Goal: Task Accomplishment & Management: Manage account settings

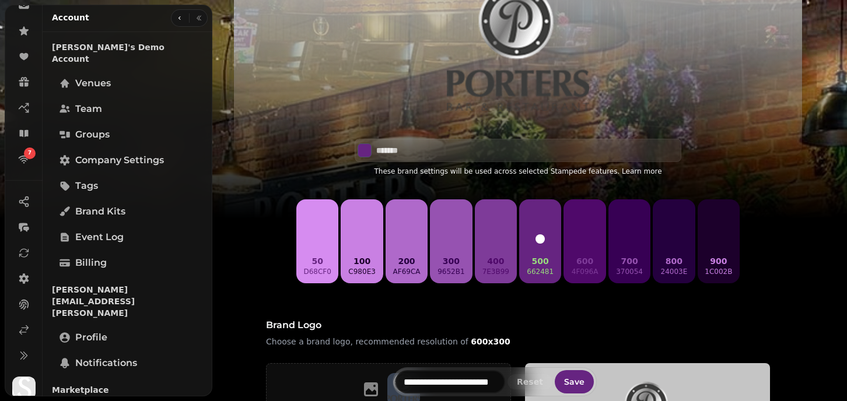
scroll to position [321, 0]
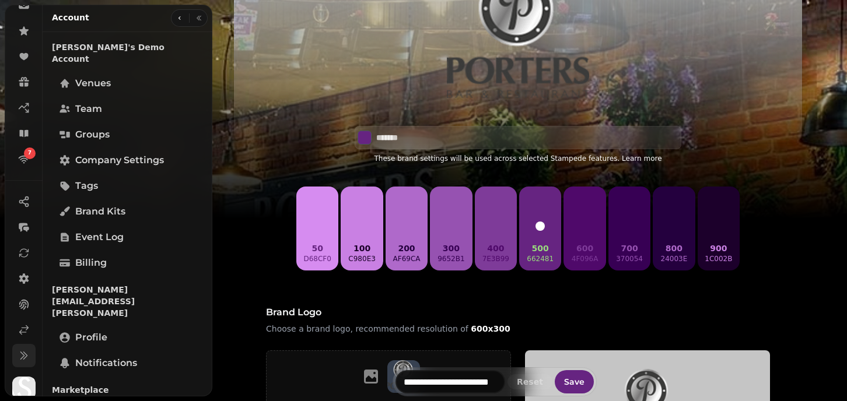
click at [24, 356] on icon at bounding box center [23, 356] width 6 height 8
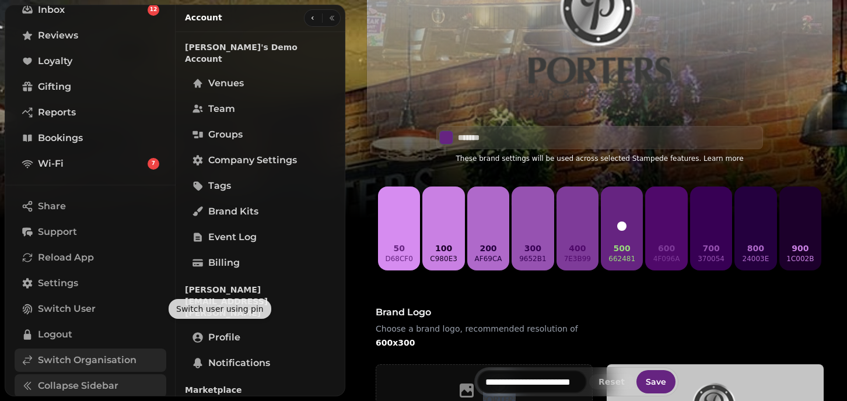
click at [60, 360] on span "Switch Organisation" at bounding box center [87, 361] width 99 height 14
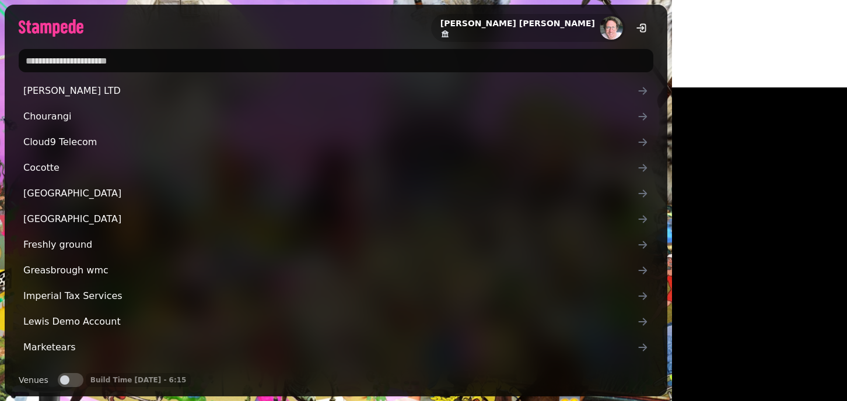
click at [237, 59] on input "text" at bounding box center [336, 60] width 635 height 23
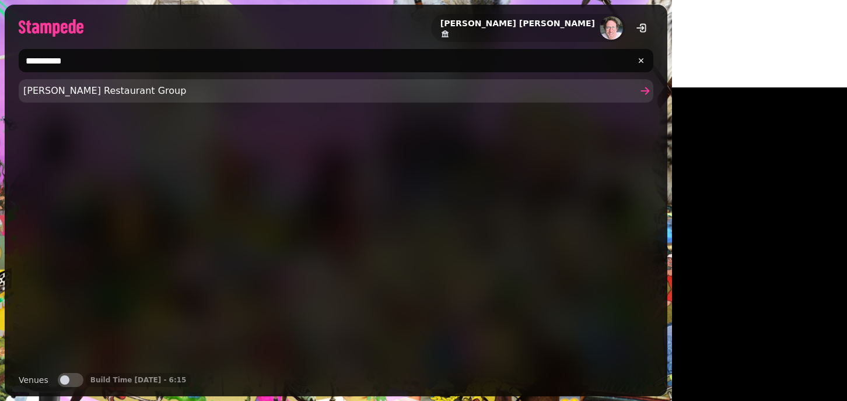
type input "**********"
click at [48, 93] on span "Friedman's Restaurant Group" at bounding box center [330, 91] width 614 height 14
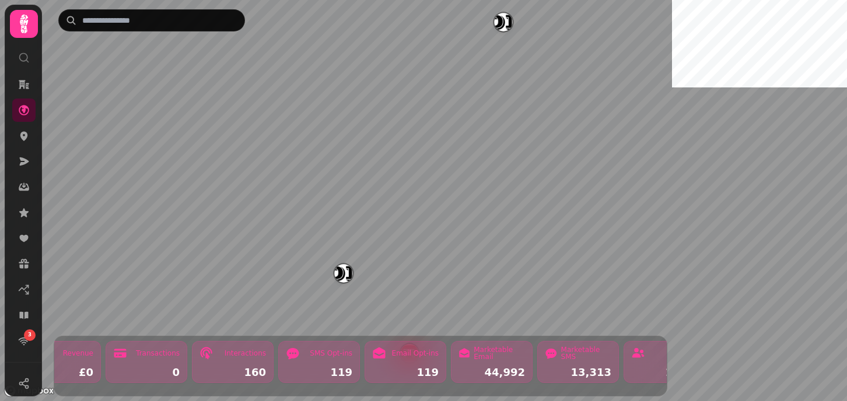
scroll to position [0, 672]
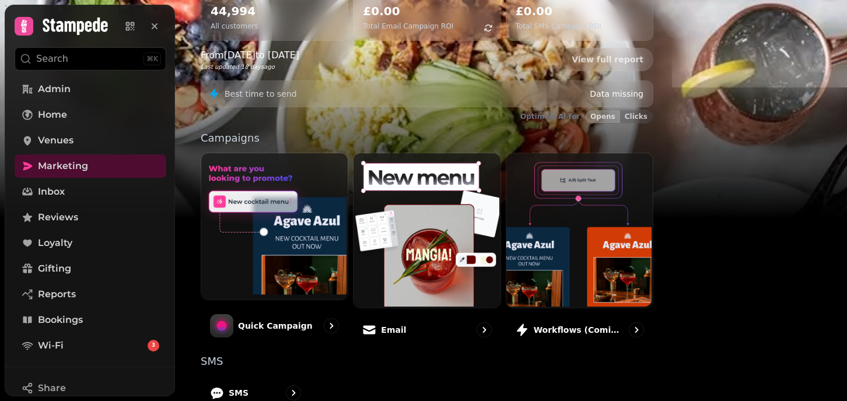
scroll to position [175, 0]
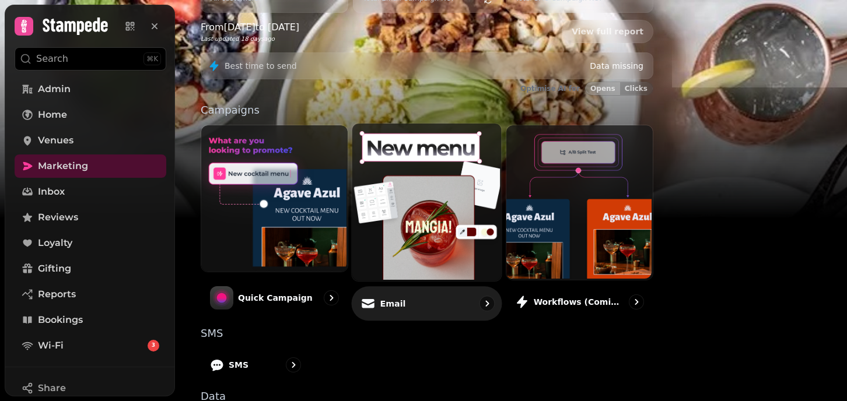
click at [470, 210] on img at bounding box center [425, 202] width 149 height 158
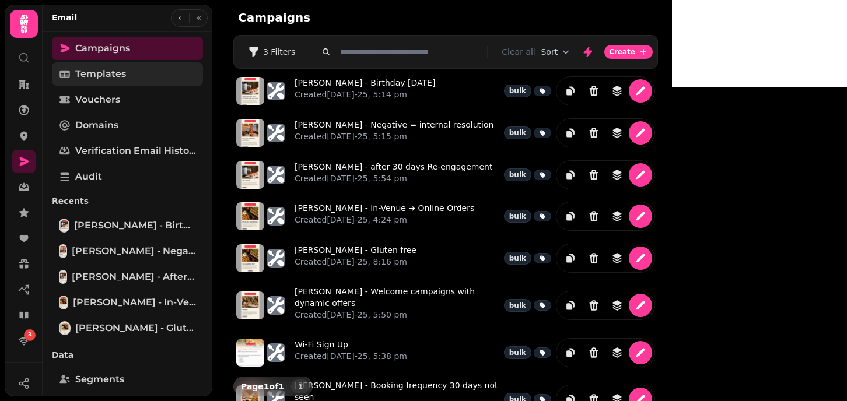
click at [104, 81] on span "Templates" at bounding box center [100, 74] width 51 height 14
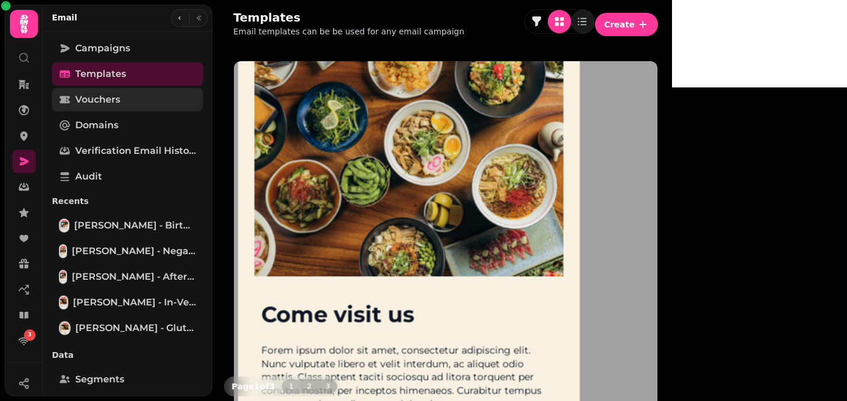
click at [103, 106] on span "Vouchers" at bounding box center [97, 100] width 45 height 14
select select "**"
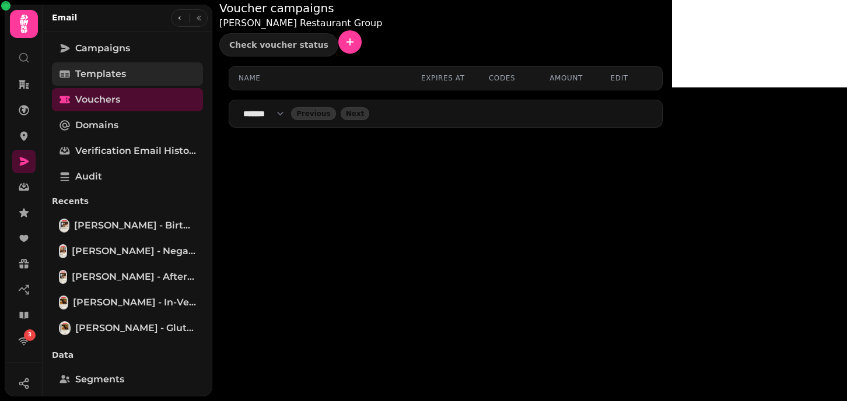
click at [112, 74] on span "Templates" at bounding box center [100, 74] width 51 height 14
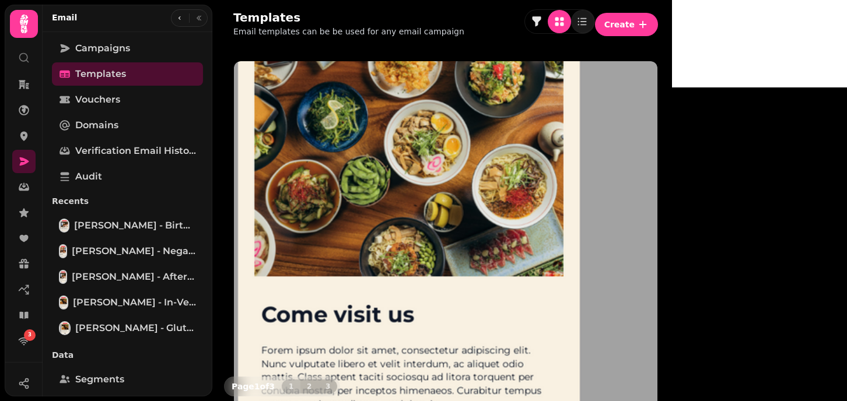
scroll to position [158, 0]
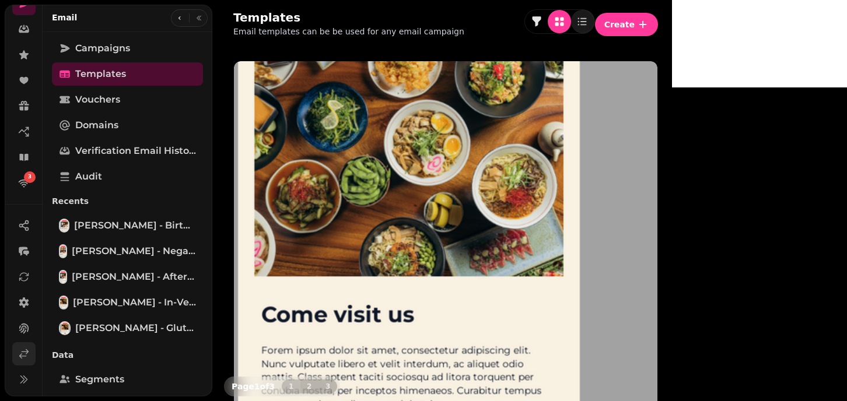
click at [24, 353] on icon at bounding box center [24, 354] width 12 height 12
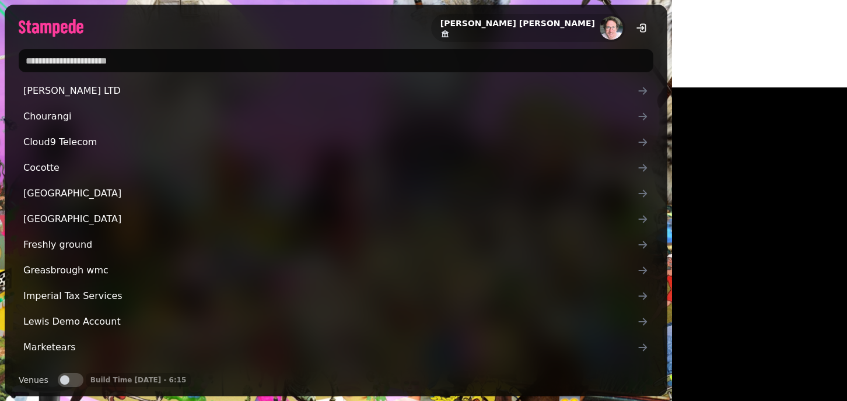
click at [198, 50] on input "text" at bounding box center [336, 60] width 635 height 23
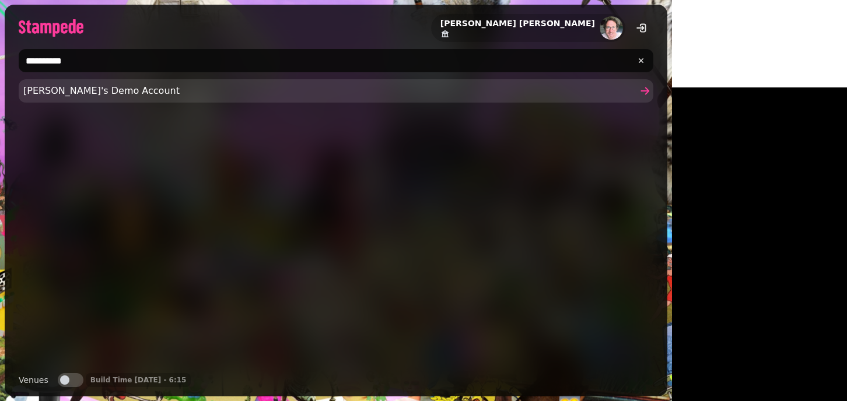
type input "**********"
click at [61, 99] on link "Joe's Demo Account" at bounding box center [336, 90] width 635 height 23
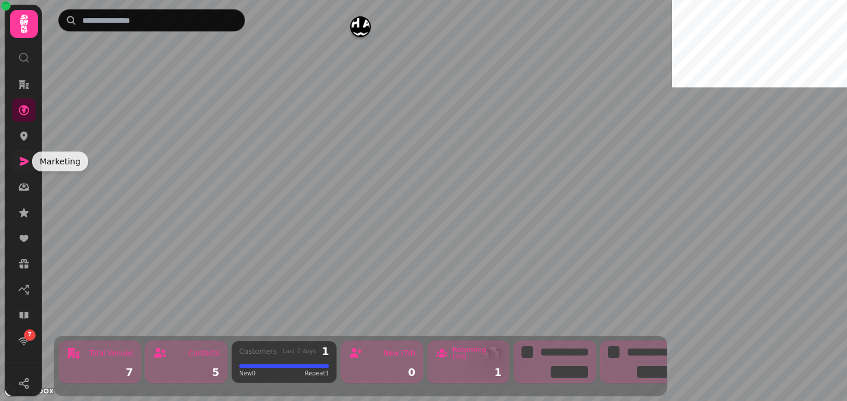
click at [29, 156] on icon at bounding box center [24, 162] width 12 height 12
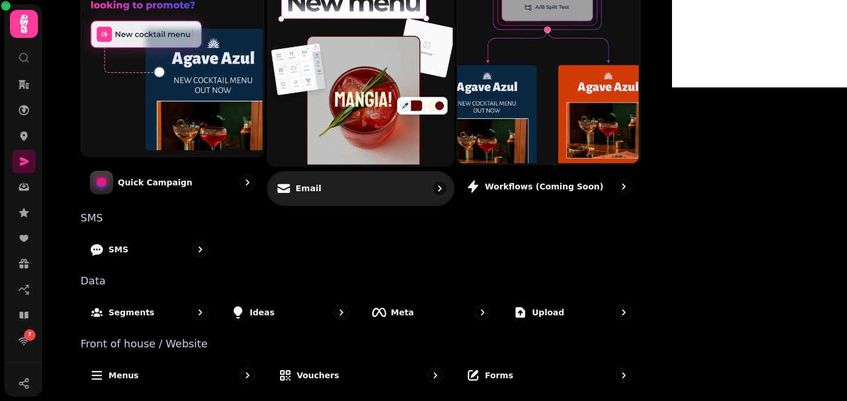
click at [421, 115] on img at bounding box center [359, 67] width 186 height 194
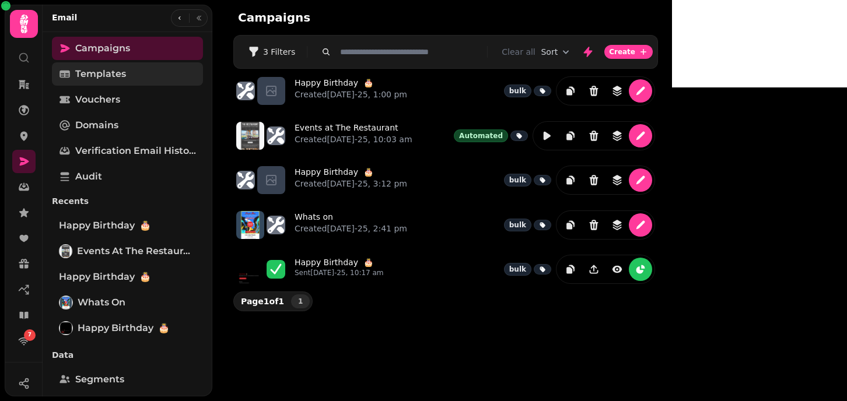
click at [104, 72] on span "Templates" at bounding box center [100, 74] width 51 height 14
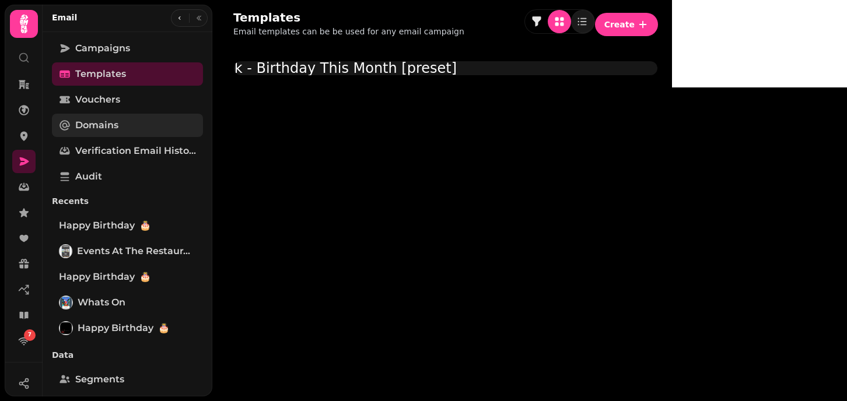
click at [99, 130] on span "Domains" at bounding box center [96, 125] width 43 height 14
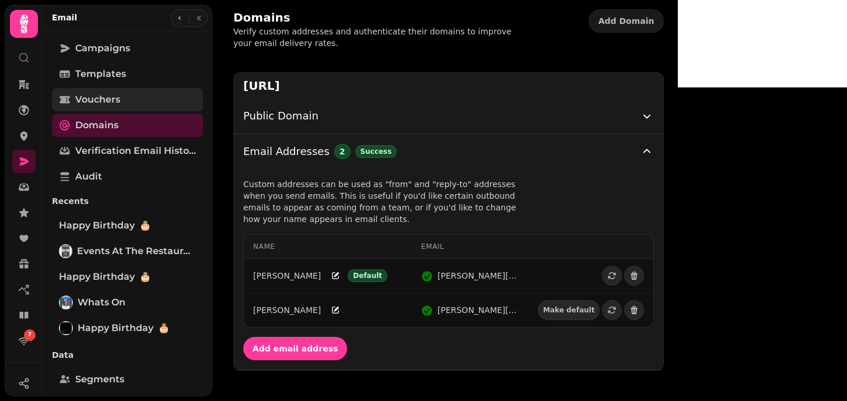
click at [131, 92] on link "Vouchers" at bounding box center [127, 99] width 151 height 23
select select "**"
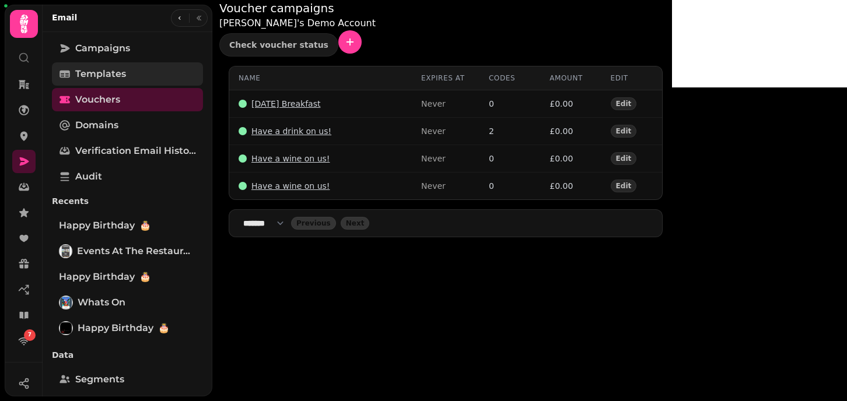
click at [159, 70] on link "Templates" at bounding box center [127, 73] width 151 height 23
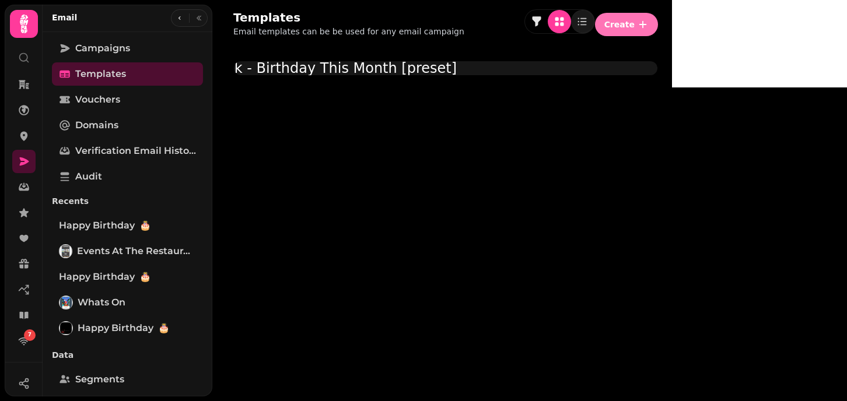
click at [635, 24] on span "Create" at bounding box center [619, 24] width 30 height 8
click at [756, 51] on button "From pre-made template" at bounding box center [714, 45] width 116 height 14
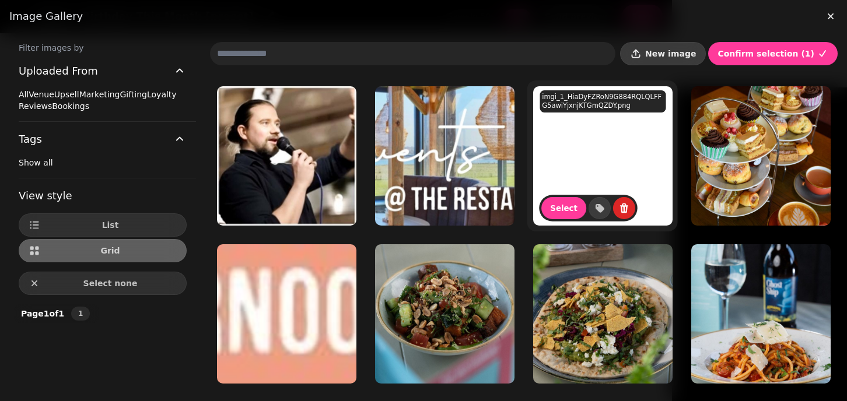
click at [683, 57] on span "New image" at bounding box center [670, 54] width 51 height 8
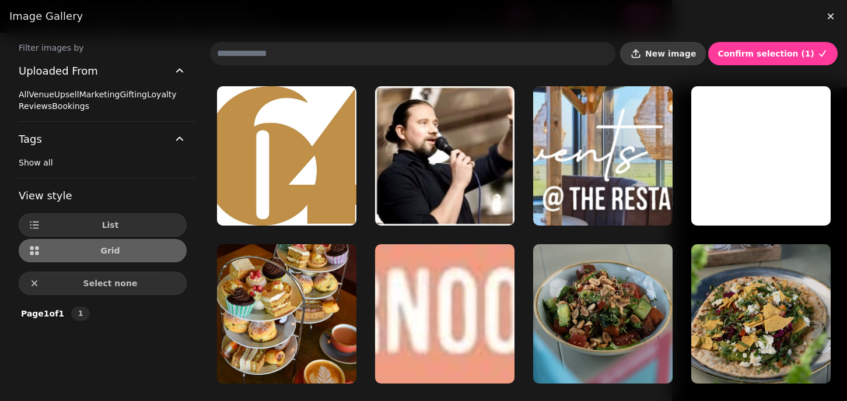
click at [691, 45] on button "New image" at bounding box center [663, 53] width 86 height 23
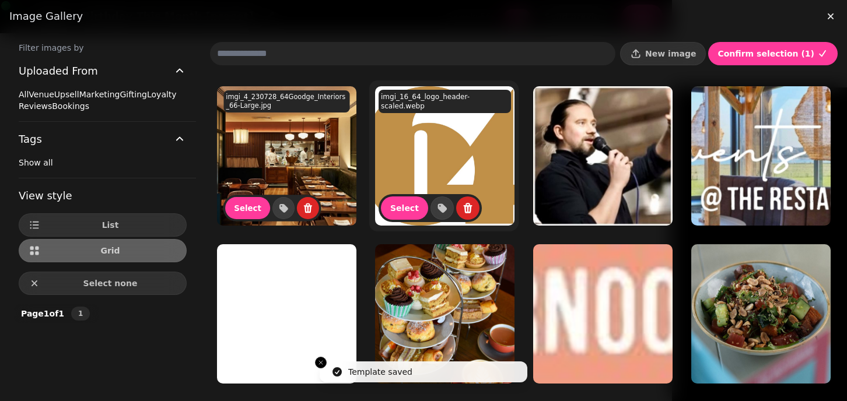
click at [385, 178] on img at bounding box center [444, 155] width 139 height 139
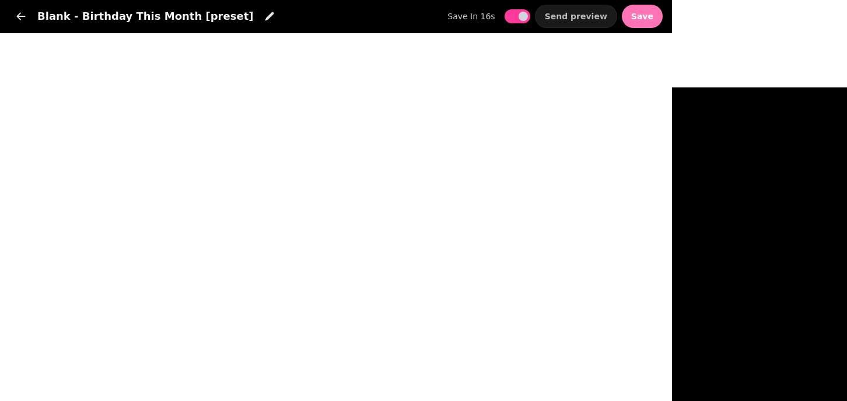
click at [654, 13] on span "Save" at bounding box center [642, 16] width 22 height 8
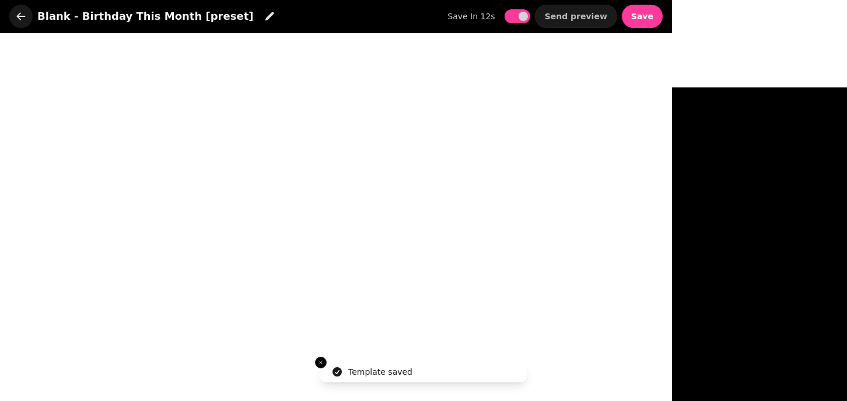
click at [18, 15] on icon "button" at bounding box center [21, 17] width 12 height 12
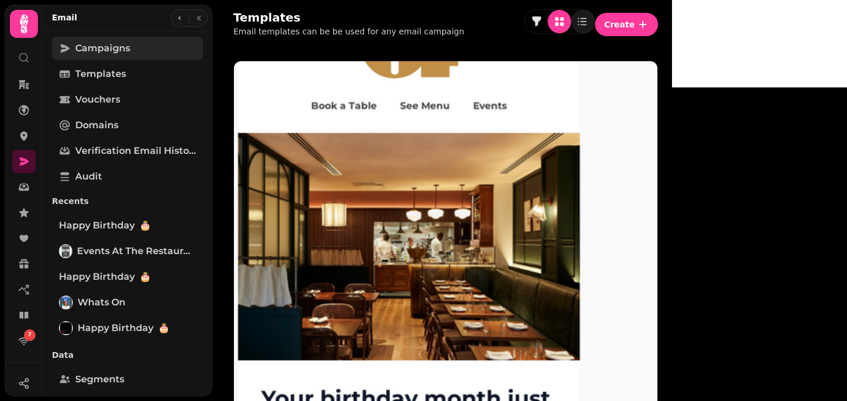
click at [116, 53] on span "Campaigns" at bounding box center [102, 48] width 55 height 14
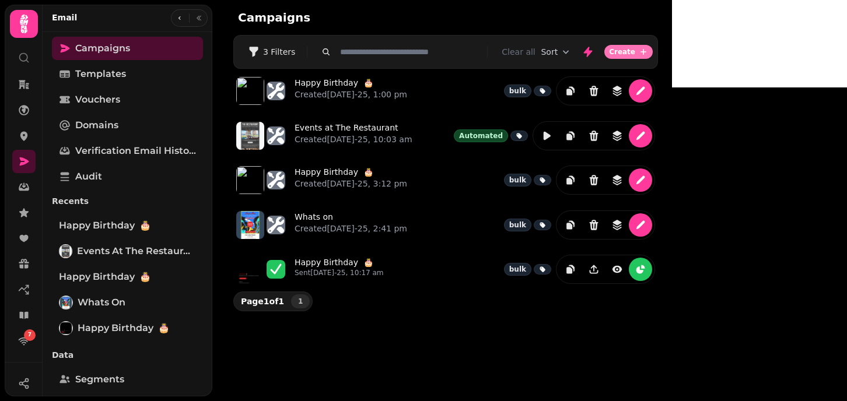
click at [635, 51] on span "Create" at bounding box center [622, 51] width 26 height 7
select select "**********"
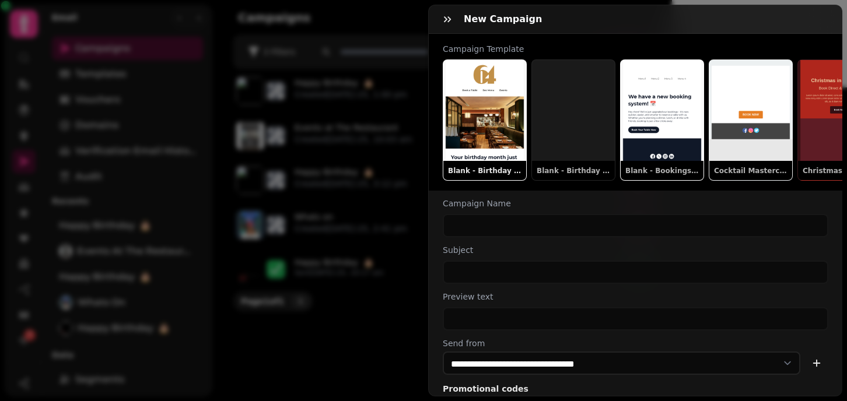
click at [475, 102] on button "Blank - Birthday This Month [preset]" at bounding box center [485, 120] width 84 height 121
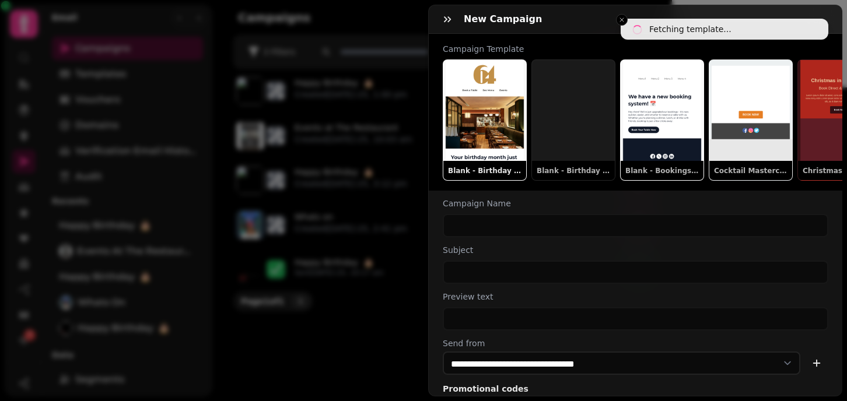
type input "**********"
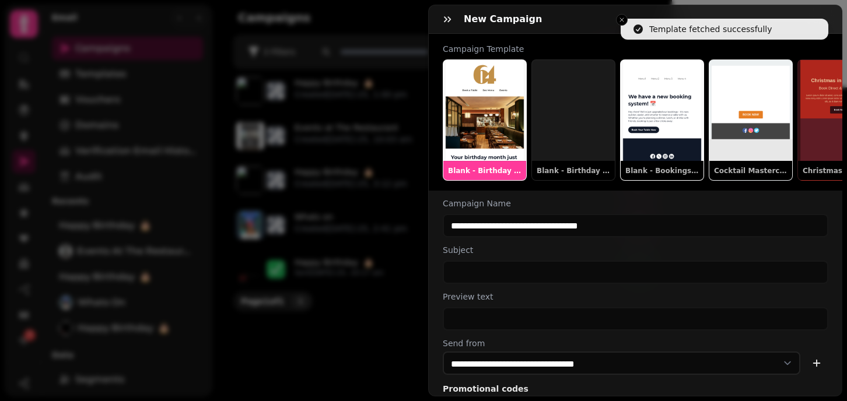
scroll to position [64, 0]
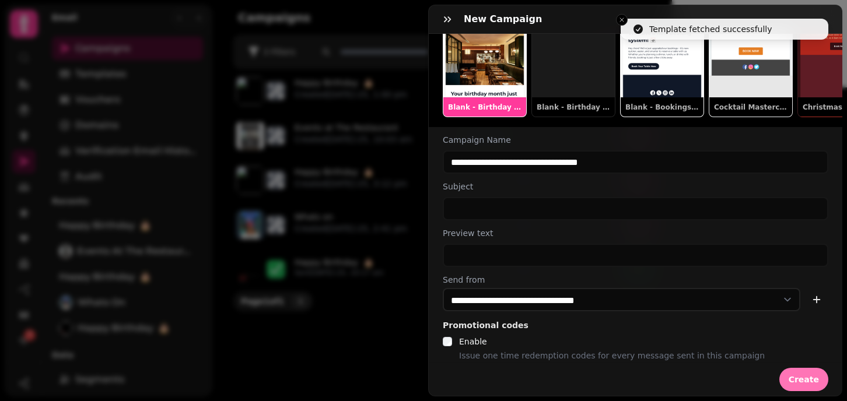
click at [809, 387] on button "Create" at bounding box center [804, 379] width 49 height 23
click at [470, 191] on label "Subject" at bounding box center [636, 187] width 386 height 12
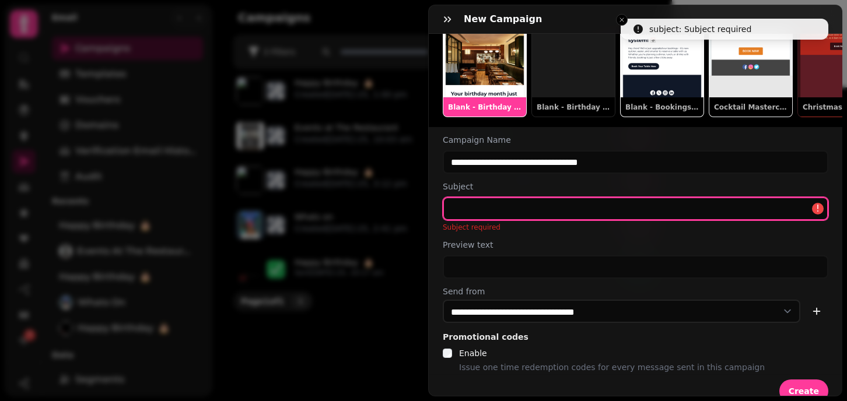
click at [462, 202] on input "text" at bounding box center [636, 208] width 386 height 23
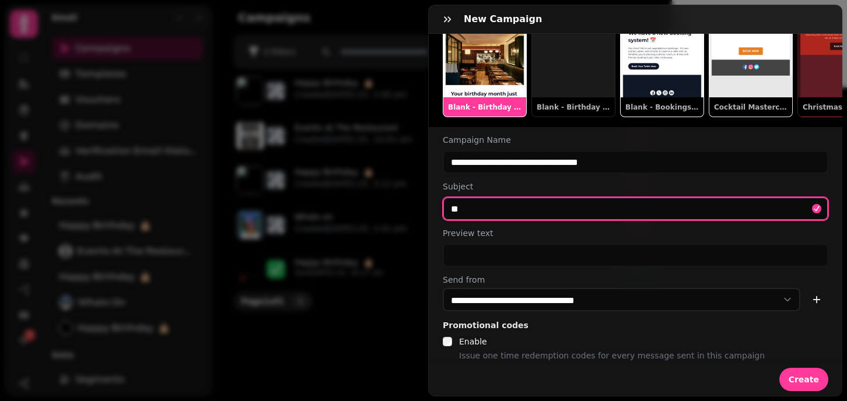
type input "*"
type input "**********"
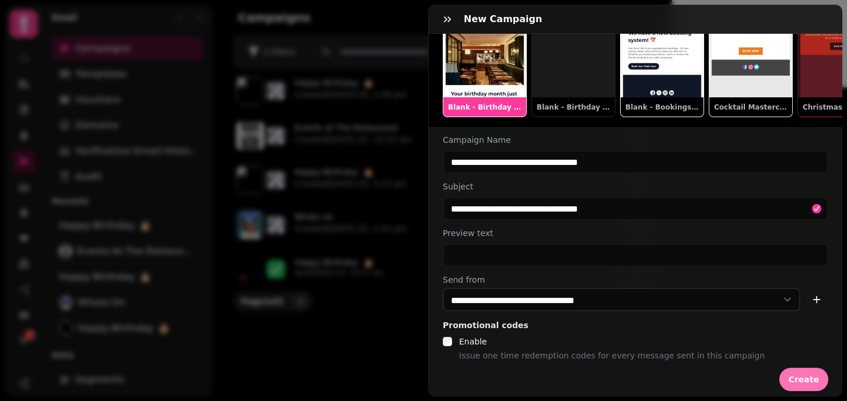
click at [797, 376] on span "Create" at bounding box center [804, 380] width 30 height 8
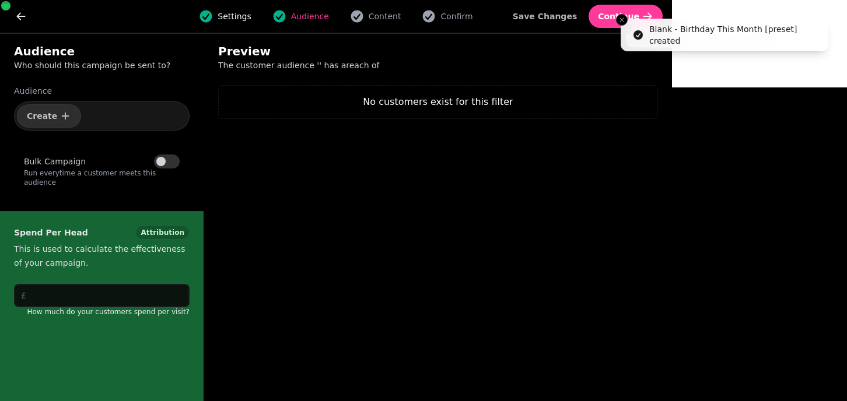
select select "***"
select select "**"
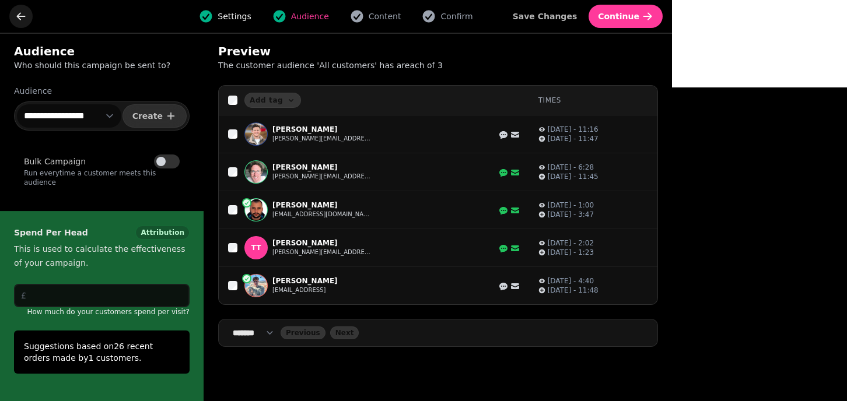
click at [18, 16] on icon "go back" at bounding box center [21, 16] width 9 height 8
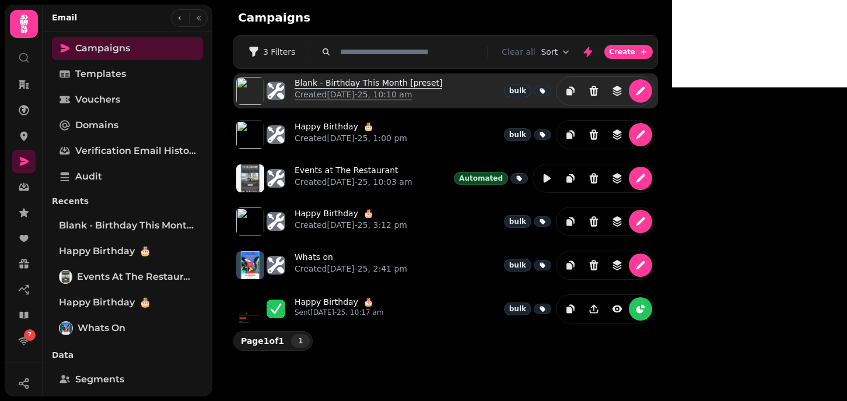
click at [334, 78] on link "Blank - Birthday This Month [preset] Created 19th Aug-25, 10:10 am" at bounding box center [369, 91] width 148 height 28
select select "**********"
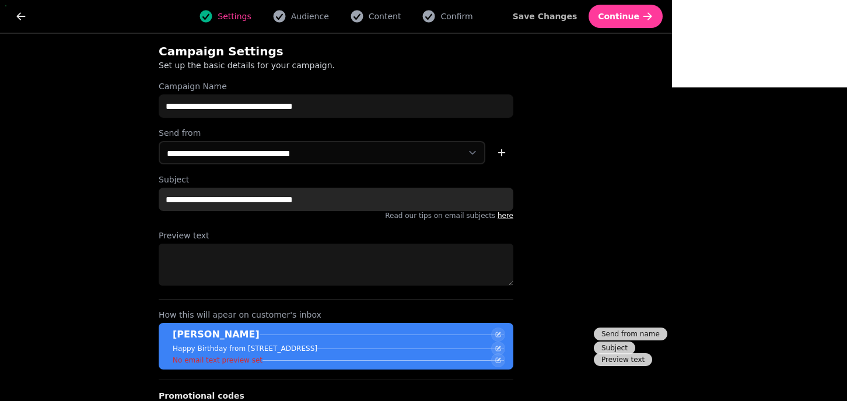
click at [306, 209] on input "**********" at bounding box center [336, 199] width 355 height 23
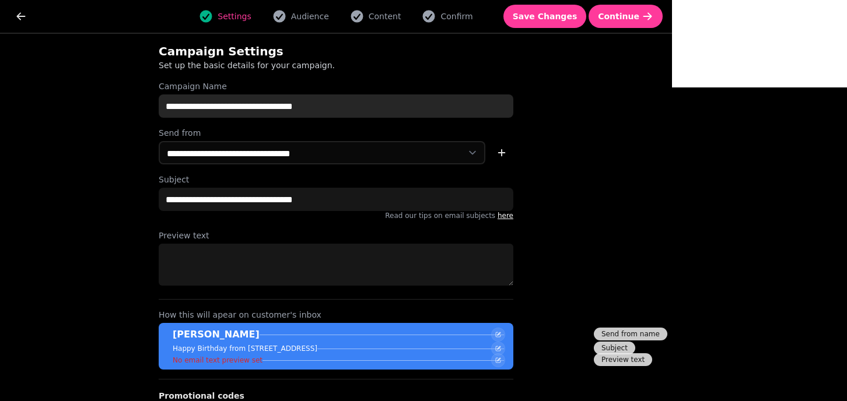
click at [333, 102] on input "**********" at bounding box center [336, 106] width 355 height 23
paste input "text"
type input "**********"
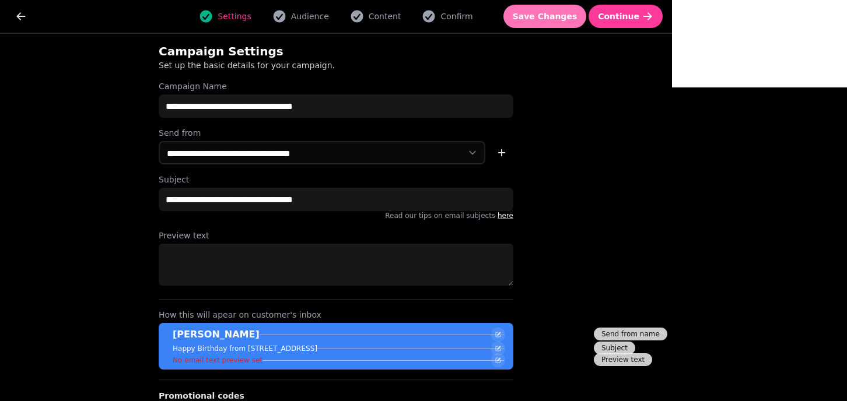
click at [587, 24] on button "Save Changes" at bounding box center [545, 16] width 83 height 23
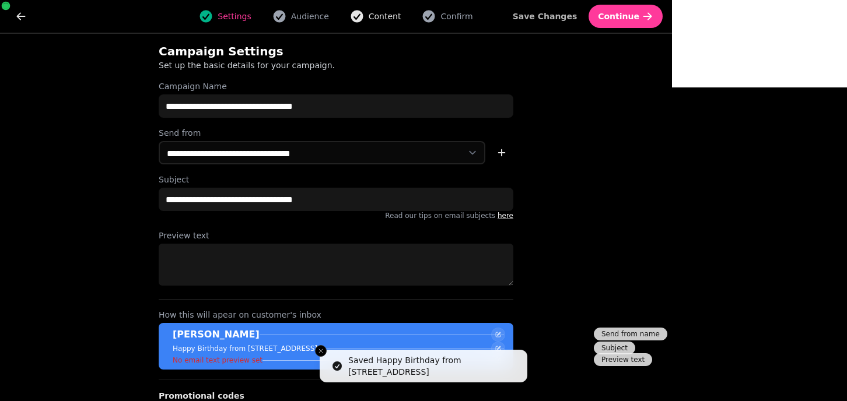
click at [364, 9] on icon "button" at bounding box center [357, 16] width 14 height 14
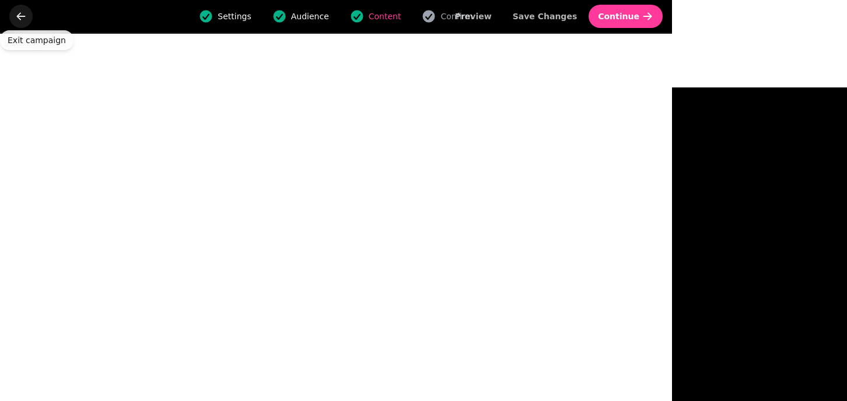
click at [16, 20] on icon "go back" at bounding box center [21, 17] width 12 height 12
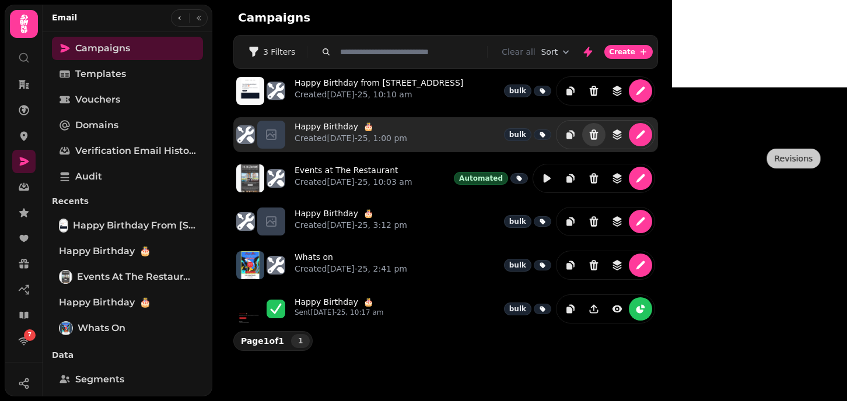
click at [599, 130] on icon "Delete" at bounding box center [594, 135] width 9 height 11
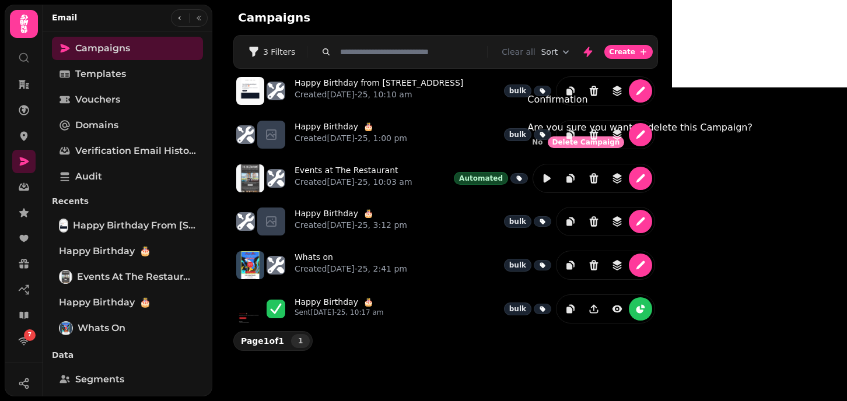
click at [620, 146] on span "Delete Campaign" at bounding box center [587, 142] width 68 height 7
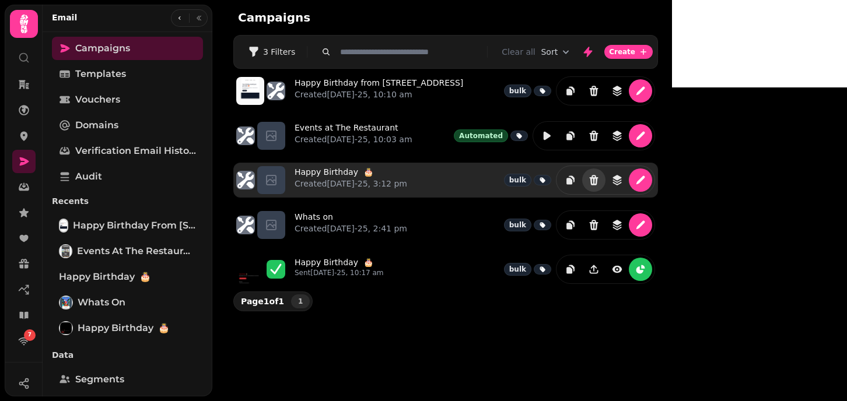
click at [599, 181] on icon "Delete" at bounding box center [594, 180] width 9 height 11
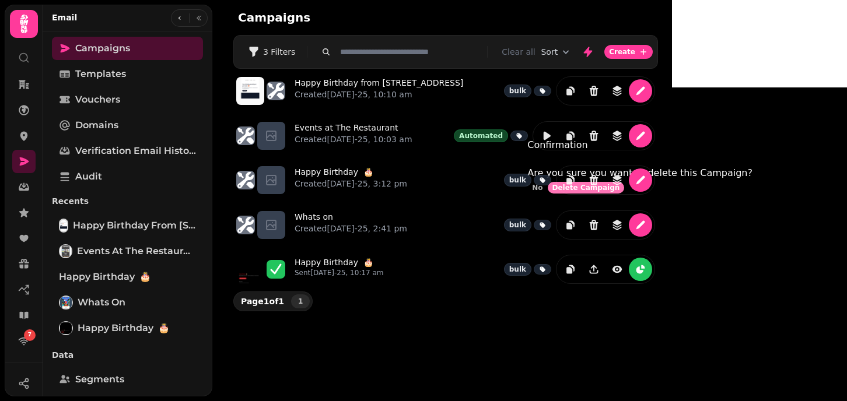
click at [620, 191] on span "Delete Campaign" at bounding box center [587, 187] width 68 height 7
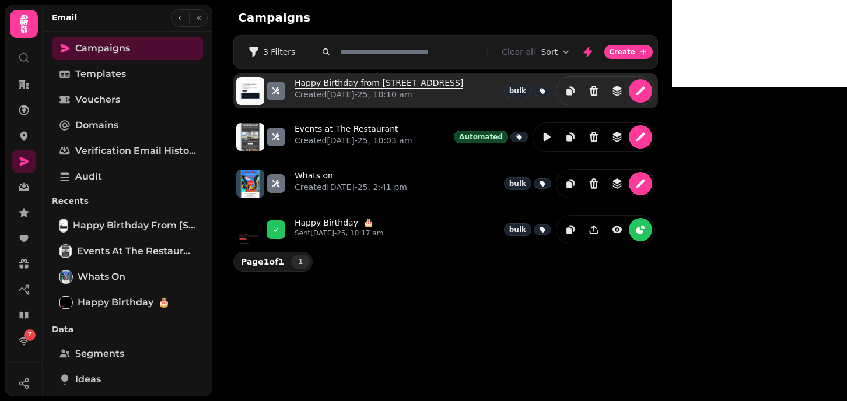
click at [347, 85] on link "Happy Birthday from 64 Goodge Street Created 19th Aug-25, 10:10 am" at bounding box center [379, 91] width 169 height 28
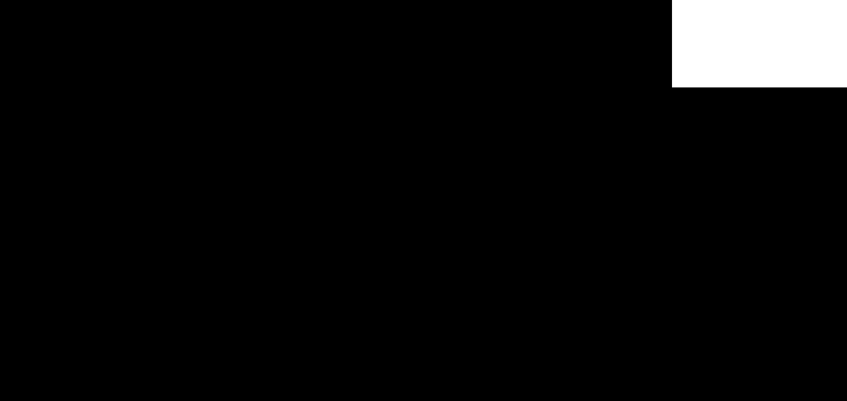
select select "**********"
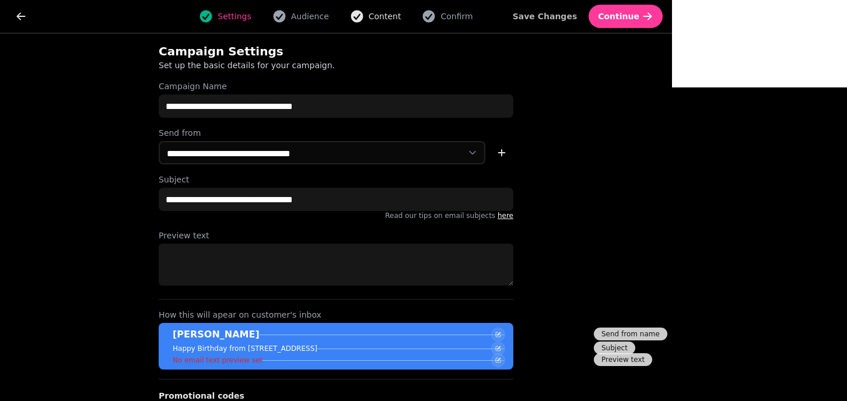
click at [364, 9] on icon "button" at bounding box center [357, 16] width 14 height 14
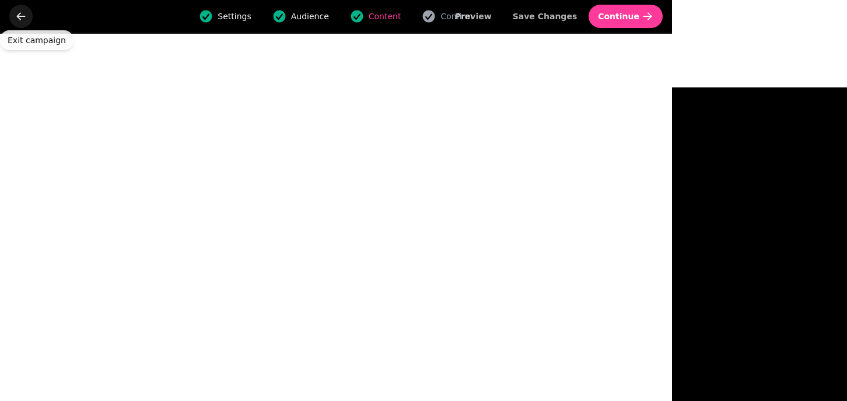
click at [11, 15] on button "go back" at bounding box center [20, 16] width 23 height 23
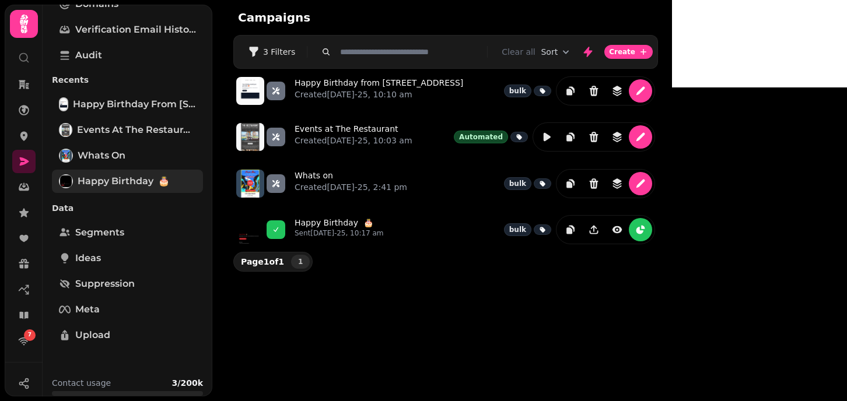
scroll to position [120, 0]
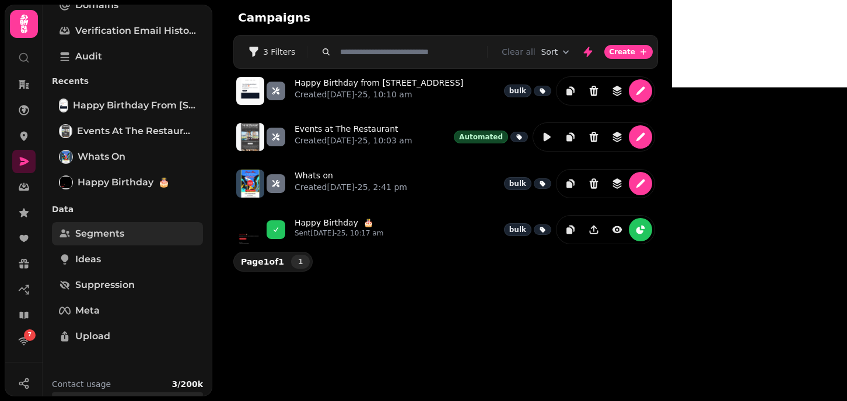
click at [97, 232] on span "Segments" at bounding box center [99, 234] width 49 height 14
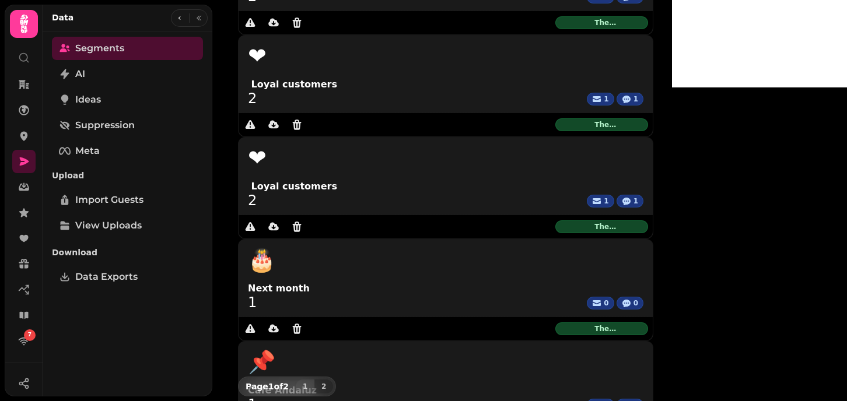
scroll to position [392, 0]
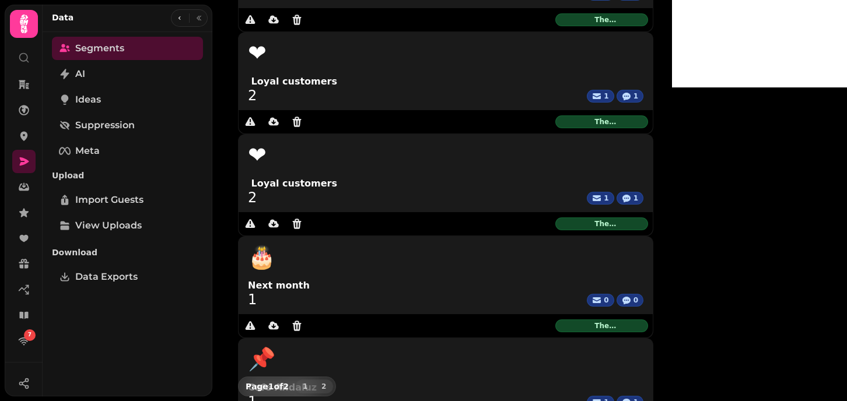
click at [326, 384] on span "2" at bounding box center [323, 386] width 9 height 7
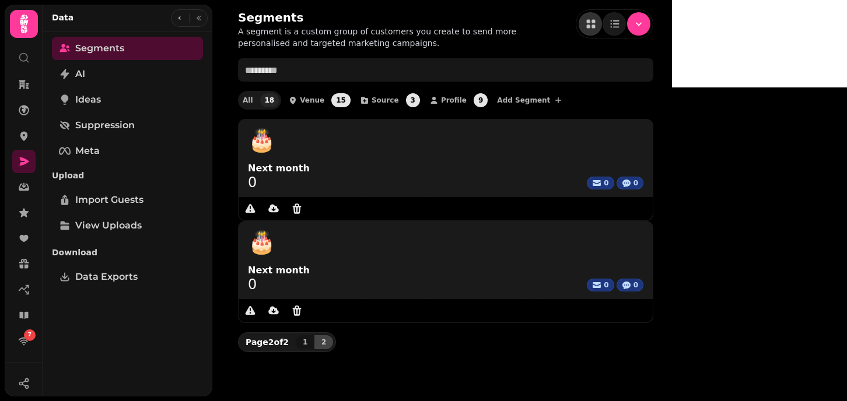
scroll to position [0, 0]
click at [313, 336] on button "1" at bounding box center [305, 343] width 19 height 14
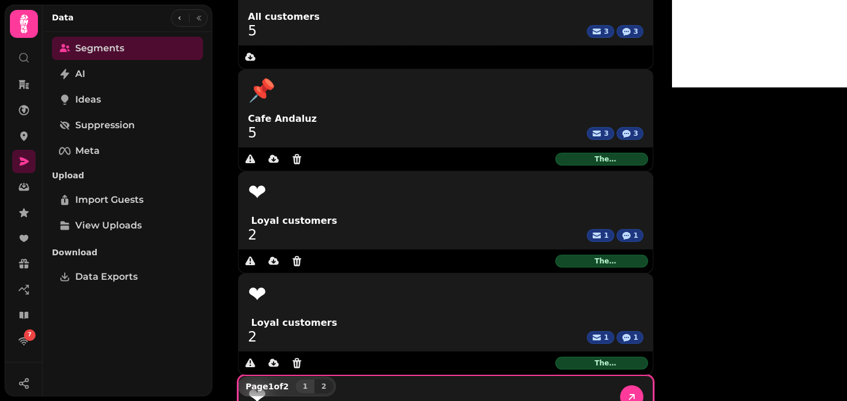
scroll to position [152, 0]
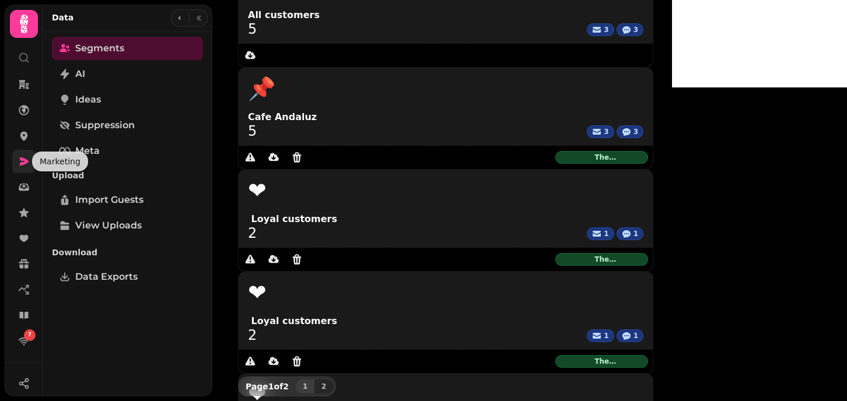
click at [21, 167] on icon at bounding box center [24, 162] width 12 height 12
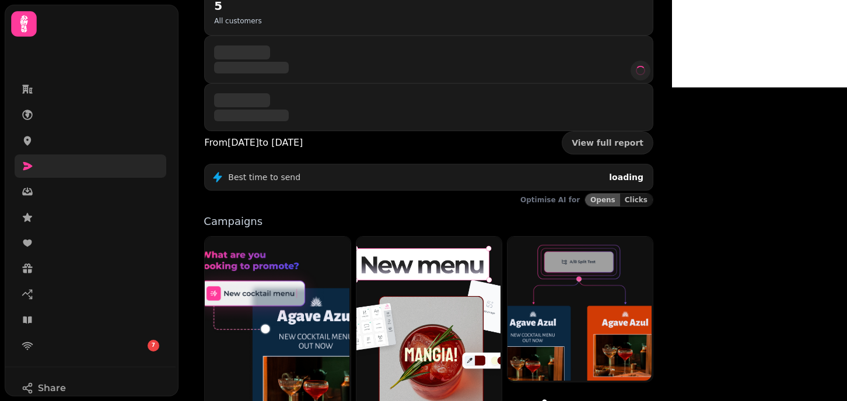
click at [22, 167] on icon at bounding box center [28, 166] width 12 height 12
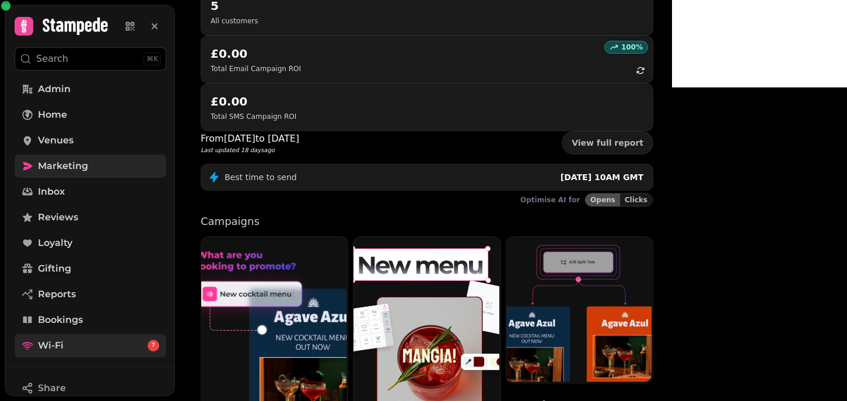
scroll to position [188, 0]
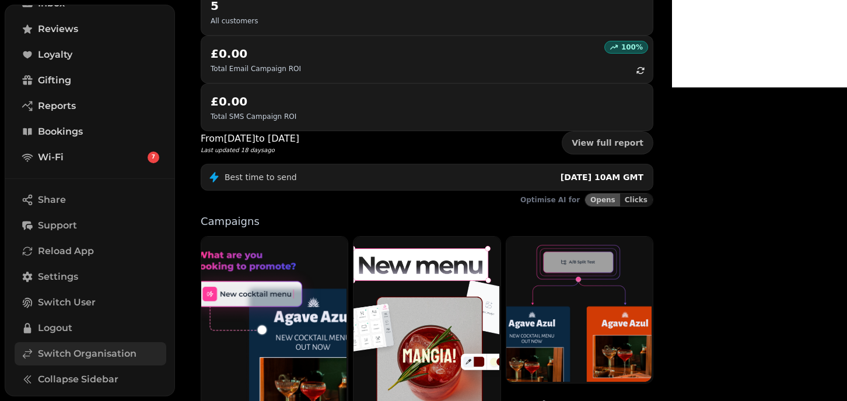
click at [48, 357] on span "Switch Organisation" at bounding box center [87, 354] width 99 height 14
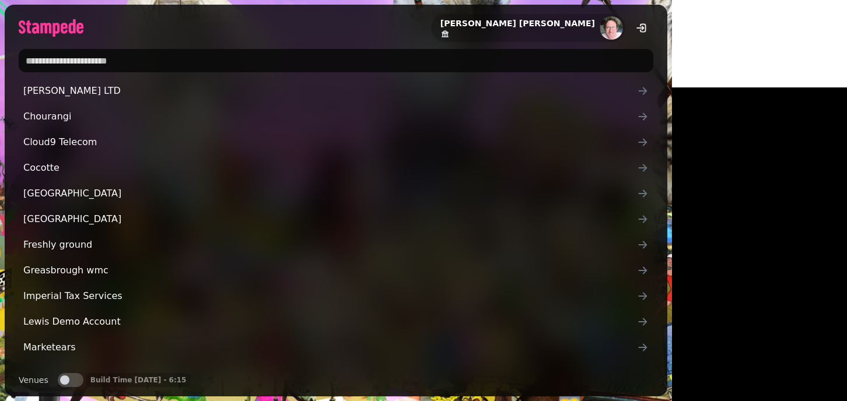
click at [186, 59] on input "text" at bounding box center [336, 60] width 635 height 23
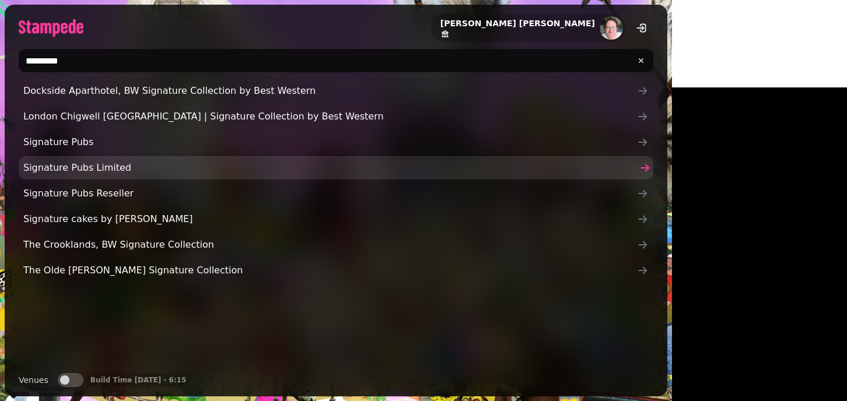
type input "*********"
click at [81, 170] on span "Signature Pubs Limited" at bounding box center [330, 168] width 614 height 14
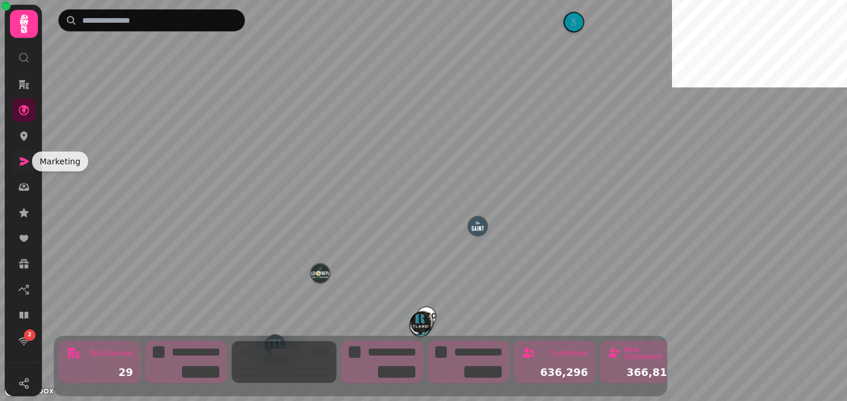
click at [20, 163] on icon at bounding box center [24, 162] width 12 height 12
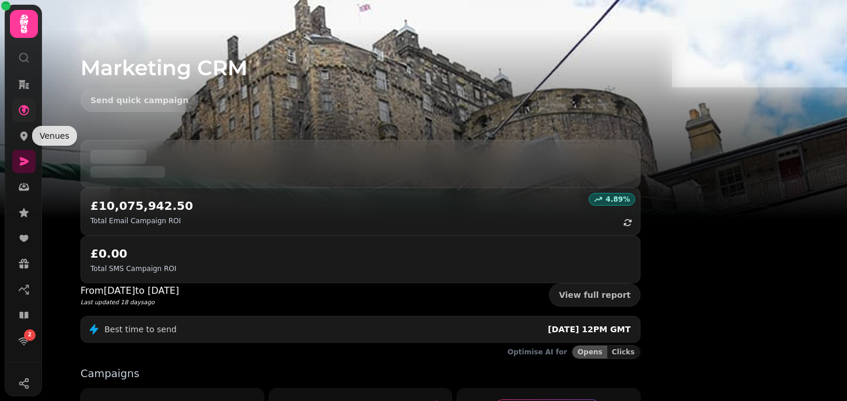
click at [18, 116] on link at bounding box center [23, 110] width 23 height 23
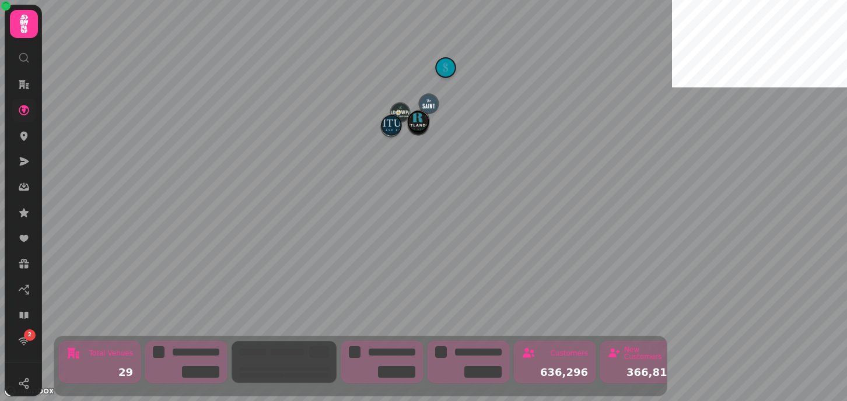
click at [18, 116] on link at bounding box center [23, 110] width 23 height 23
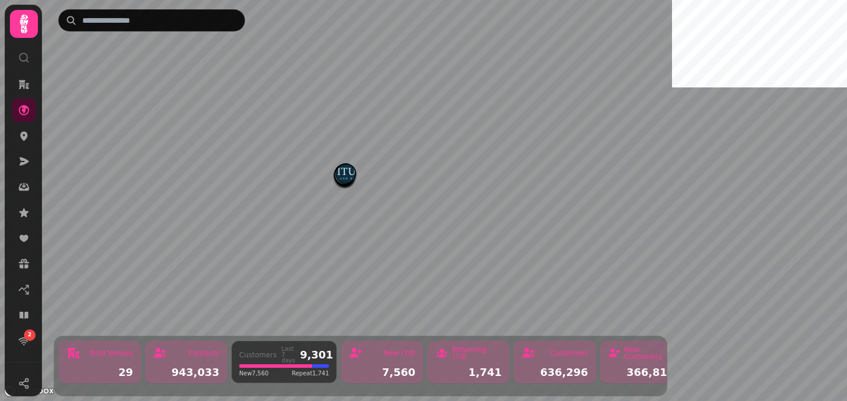
click at [342, 184] on div "Map marker" at bounding box center [346, 176] width 19 height 22
click at [470, 190] on img "The Saint" at bounding box center [471, 197] width 18 height 18
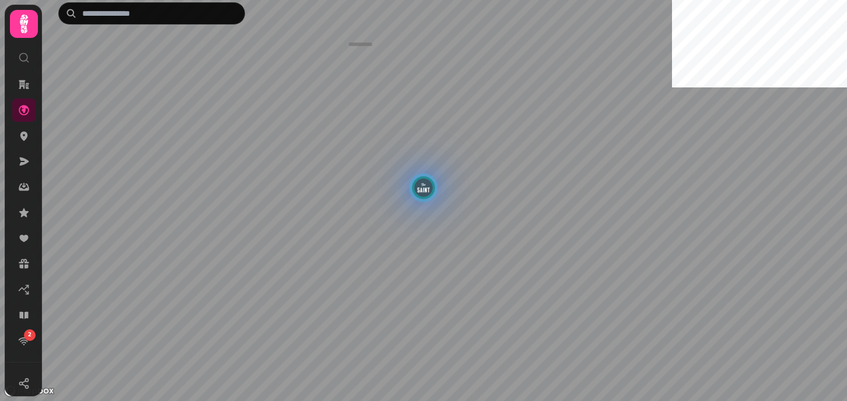
click at [470, 190] on div "GK4Y2FMFILOC" at bounding box center [360, 135] width 597 height 112
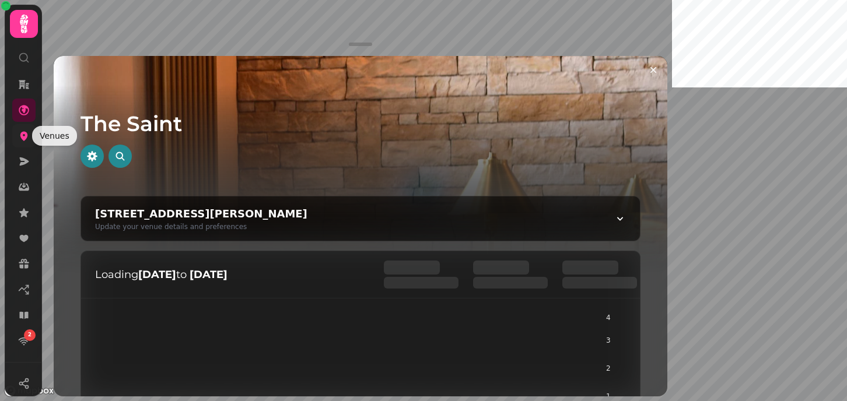
click at [23, 131] on icon at bounding box center [24, 136] width 12 height 12
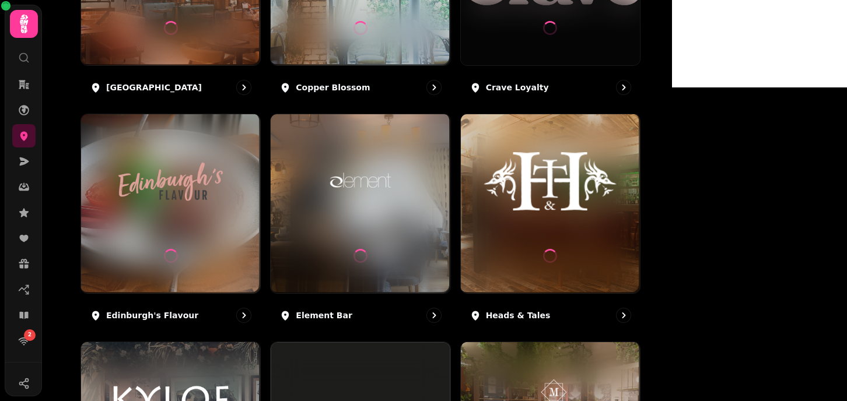
scroll to position [742, 0]
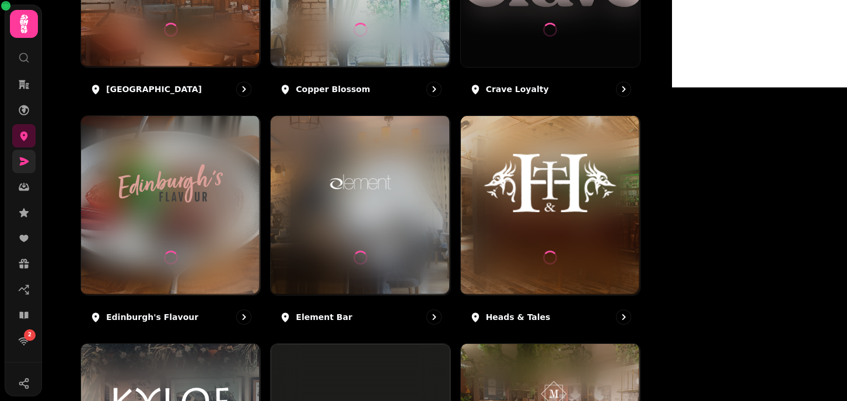
click at [20, 169] on link at bounding box center [23, 161] width 23 height 23
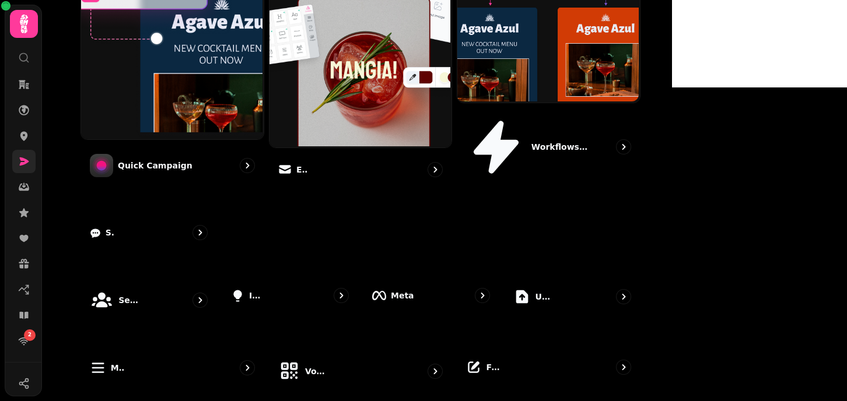
scroll to position [327, 0]
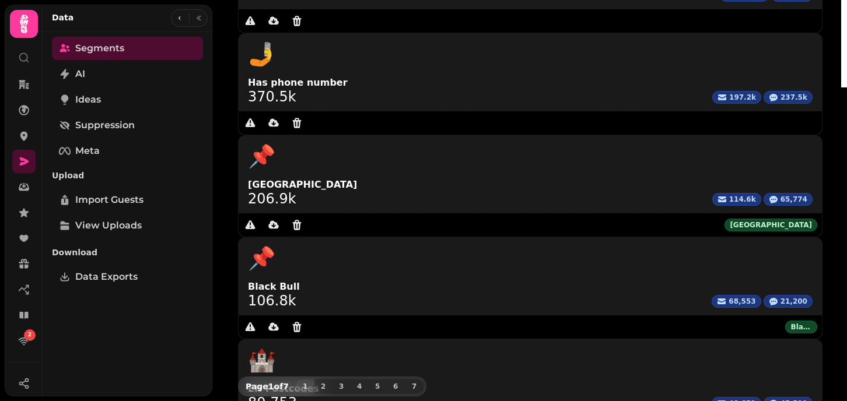
scroll to position [392, 0]
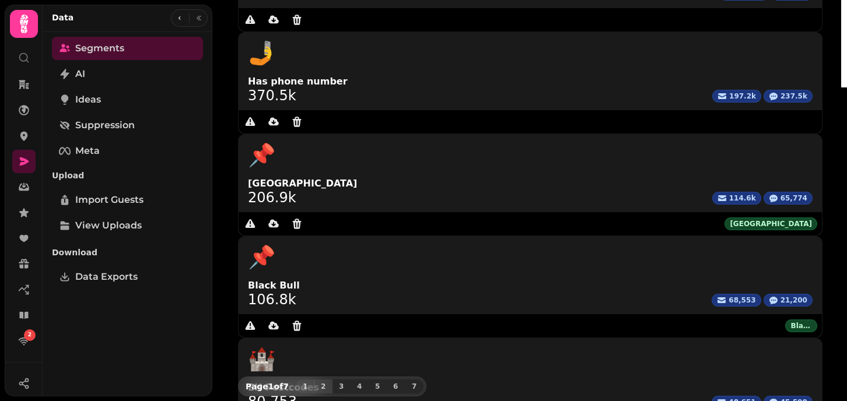
click at [322, 383] on span "2" at bounding box center [323, 386] width 9 height 7
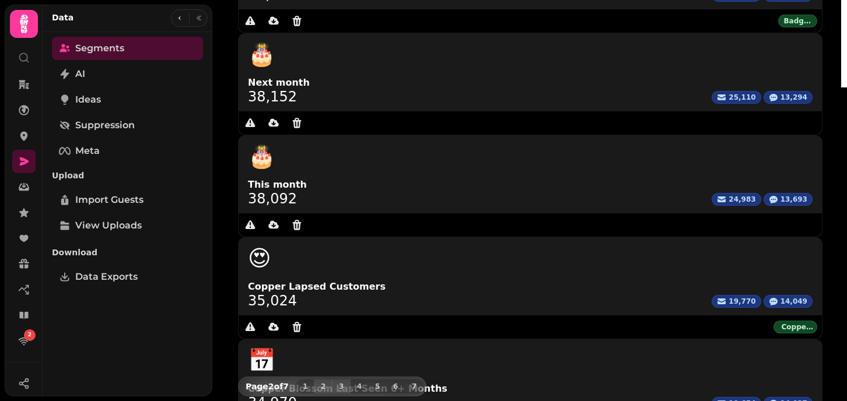
click at [341, 383] on span "3" at bounding box center [341, 386] width 9 height 7
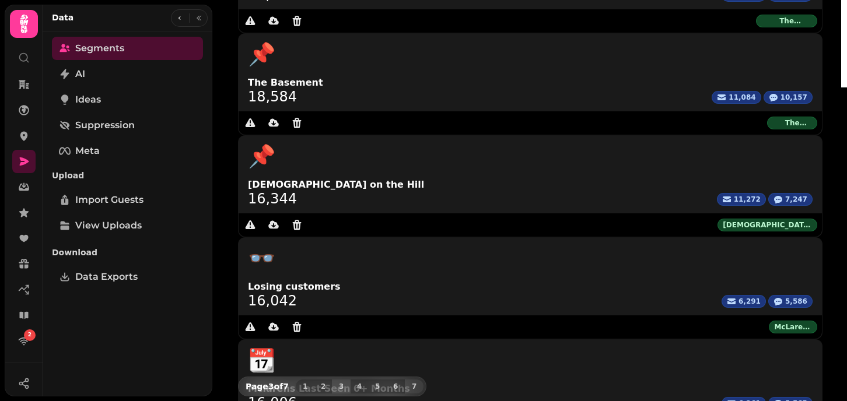
click at [418, 383] on span "7" at bounding box center [414, 386] width 9 height 7
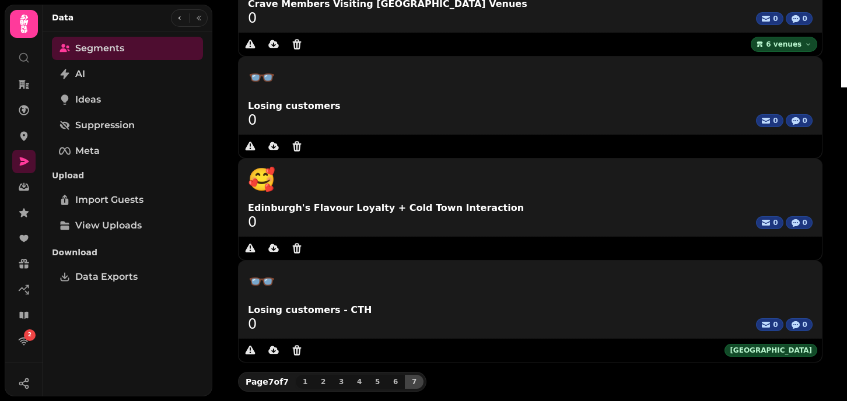
scroll to position [0, 0]
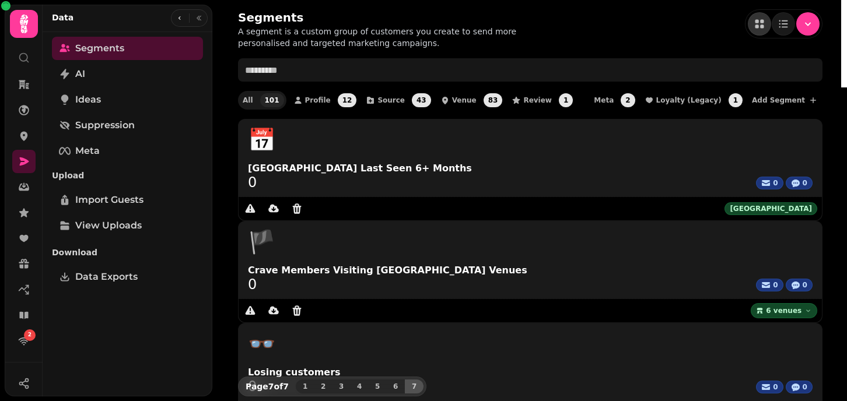
click at [418, 381] on div "Segments A segment is a custom group of customers you create to send more perso…" at bounding box center [526, 200] width 629 height 401
click at [396, 383] on span "6" at bounding box center [395, 386] width 9 height 7
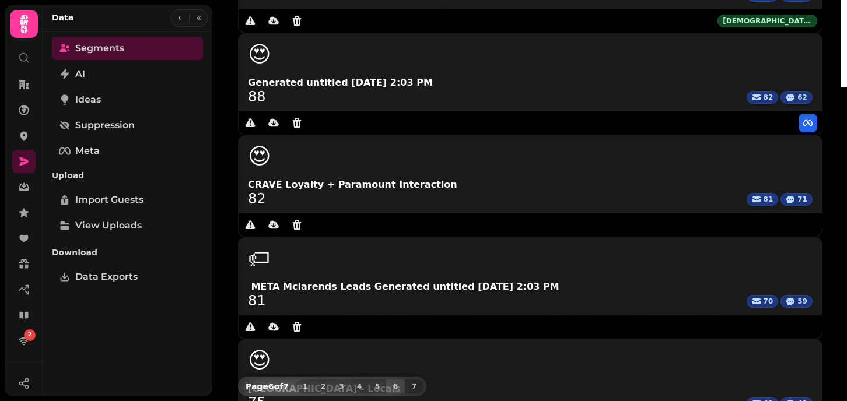
scroll to position [392, 0]
click at [379, 383] on span "5" at bounding box center [377, 386] width 9 height 7
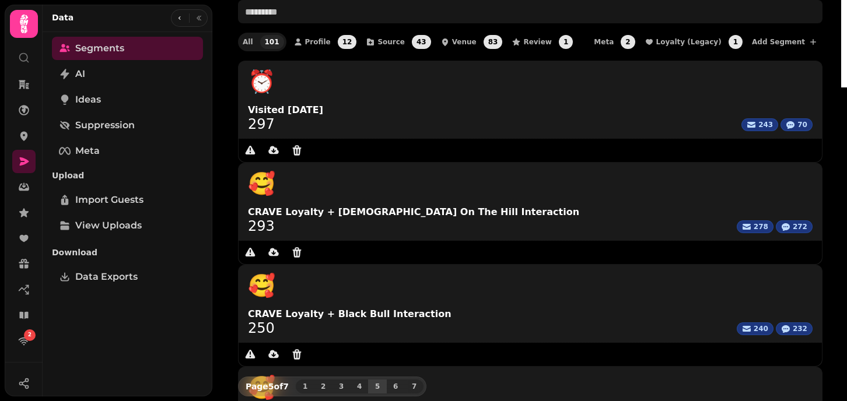
scroll to position [45, 0]
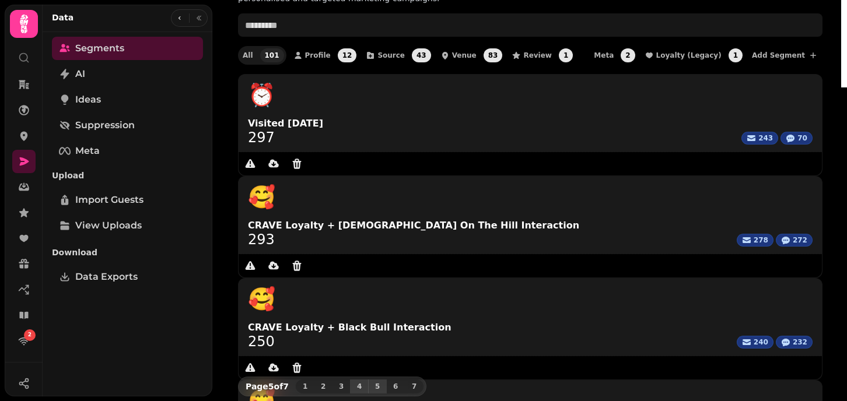
click at [361, 390] on span "4" at bounding box center [359, 386] width 9 height 7
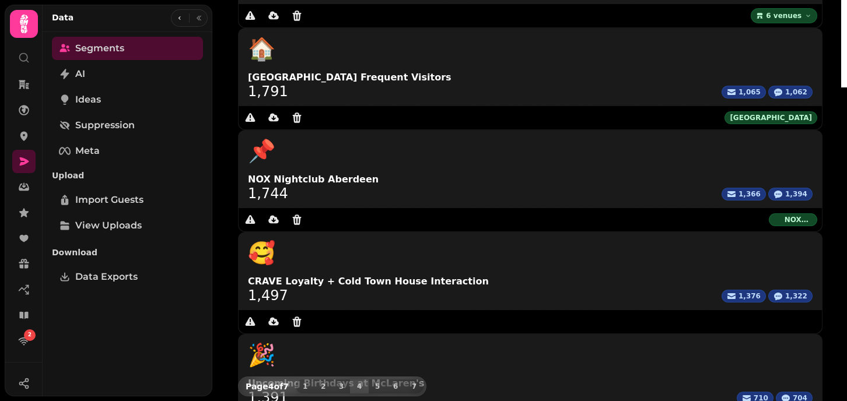
scroll to position [392, 0]
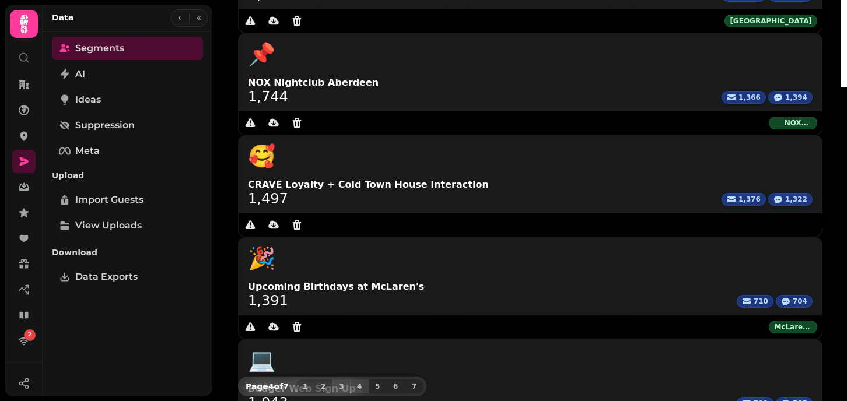
click at [343, 380] on button "3" at bounding box center [341, 387] width 19 height 14
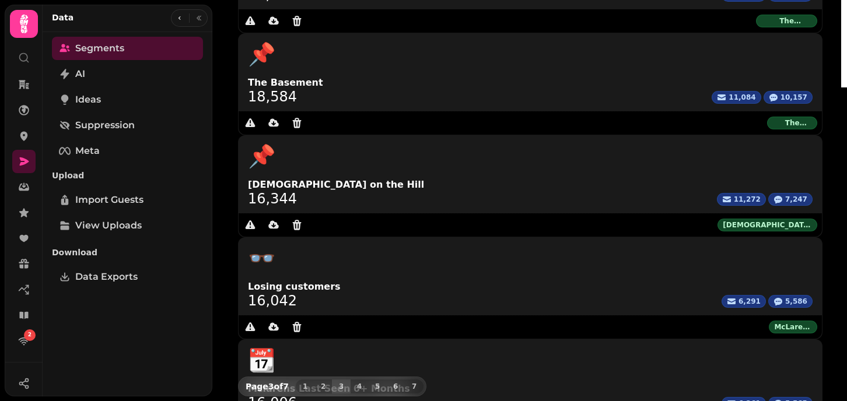
scroll to position [0, 0]
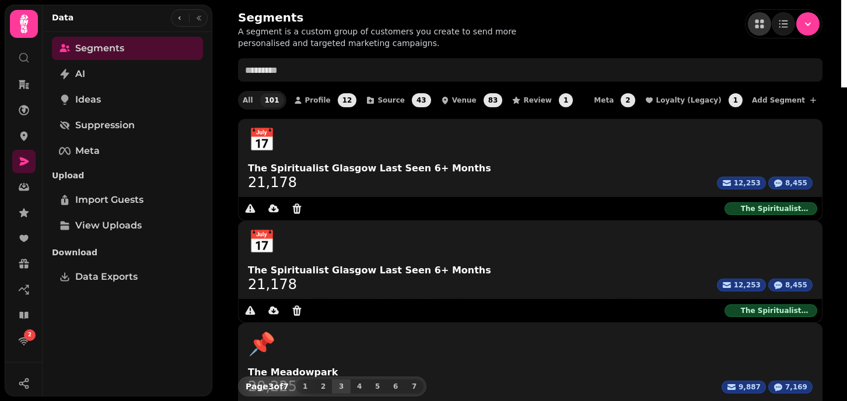
click at [540, 41] on div "Segments A segment is a custom group of customers you create to send more perso…" at bounding box center [530, 29] width 585 height 40
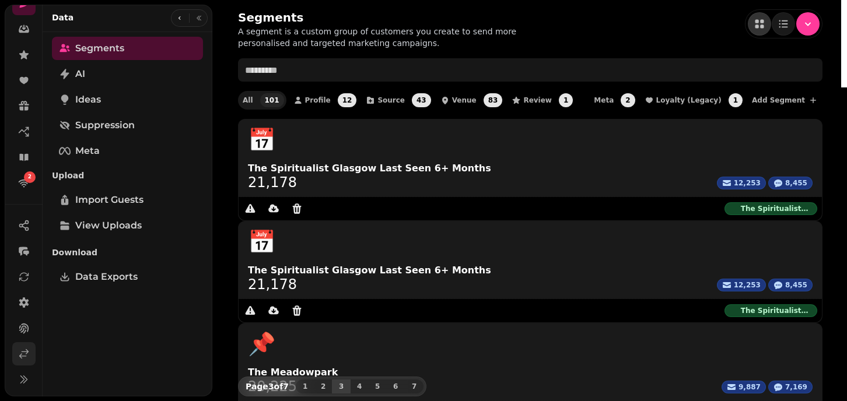
click at [23, 359] on icon at bounding box center [24, 354] width 12 height 12
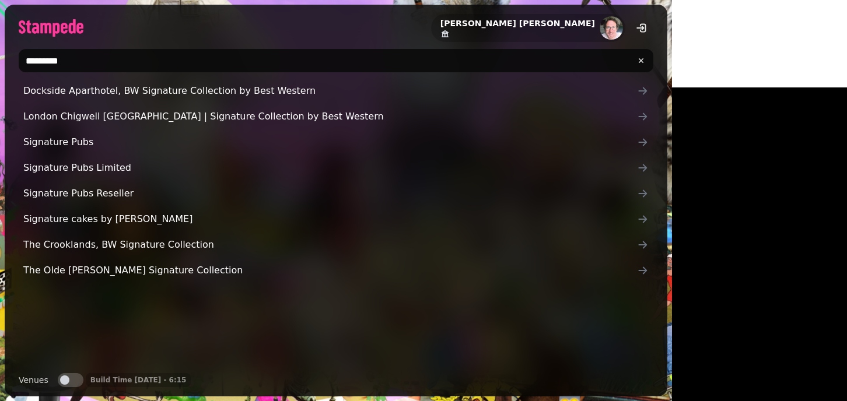
click at [85, 68] on input "*********" at bounding box center [336, 60] width 635 height 23
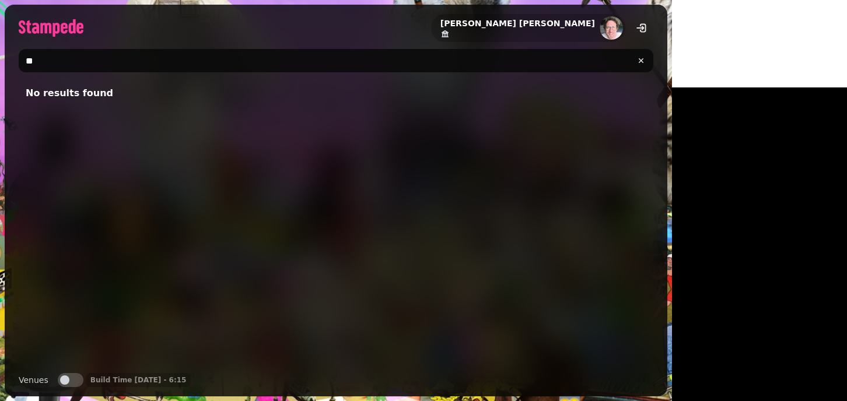
type input "*"
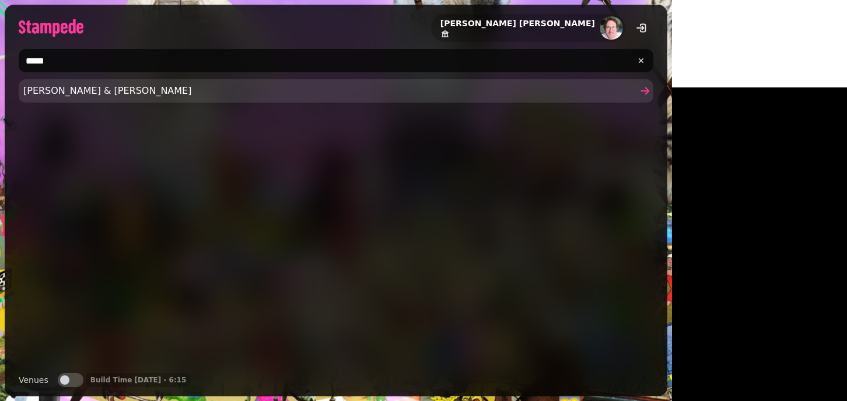
type input "****"
click at [54, 96] on span "Rusk & Rusk" at bounding box center [330, 91] width 614 height 14
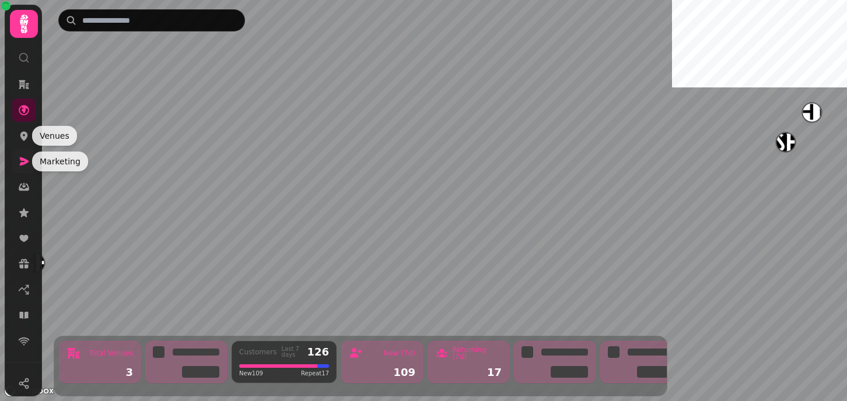
click at [20, 163] on icon at bounding box center [24, 162] width 9 height 8
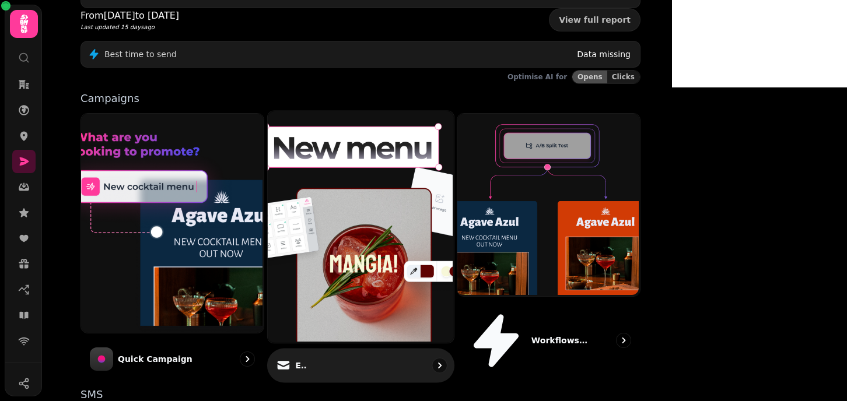
click at [392, 153] on img at bounding box center [359, 226] width 186 height 232
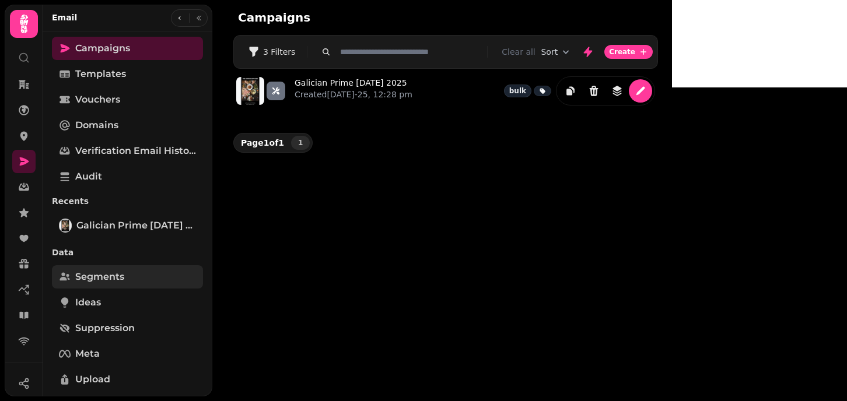
click at [92, 277] on span "Segments" at bounding box center [99, 277] width 49 height 14
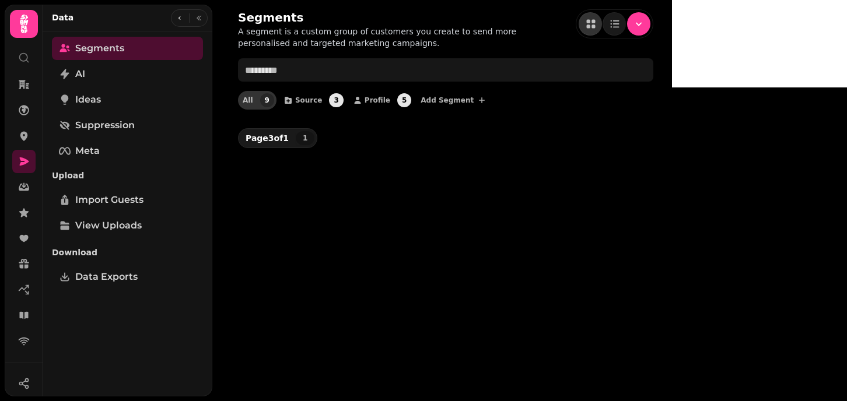
click at [246, 102] on span "All" at bounding box center [248, 100] width 11 height 7
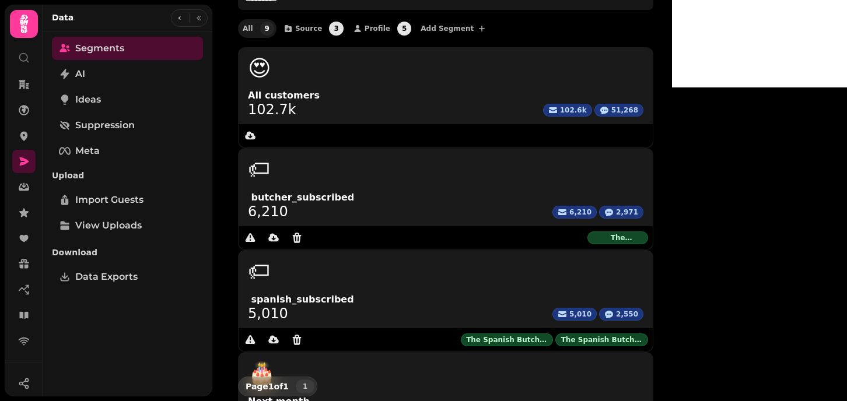
scroll to position [55, 0]
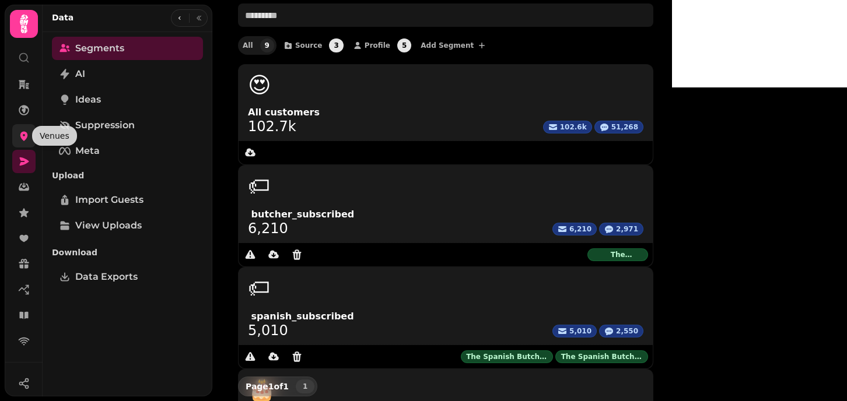
click at [22, 137] on icon at bounding box center [24, 136] width 8 height 9
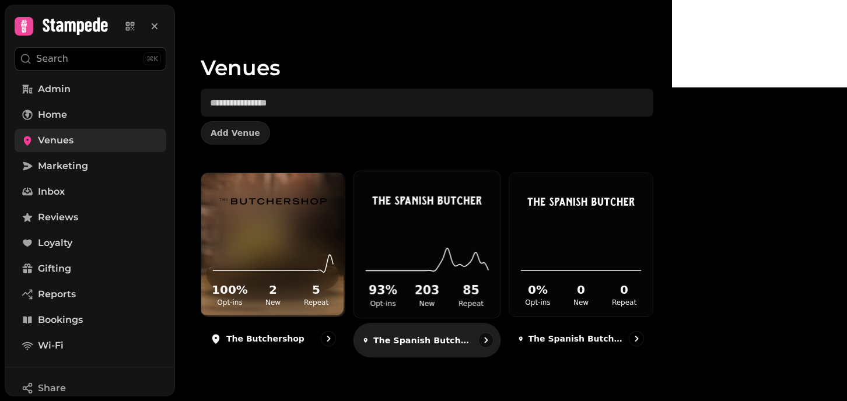
click at [403, 299] on h2 "93 %" at bounding box center [383, 290] width 39 height 17
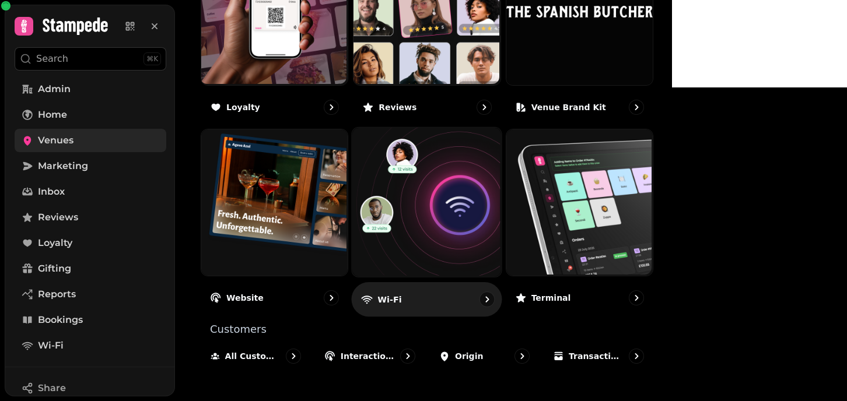
scroll to position [732, 0]
click at [501, 255] on img at bounding box center [425, 200] width 149 height 149
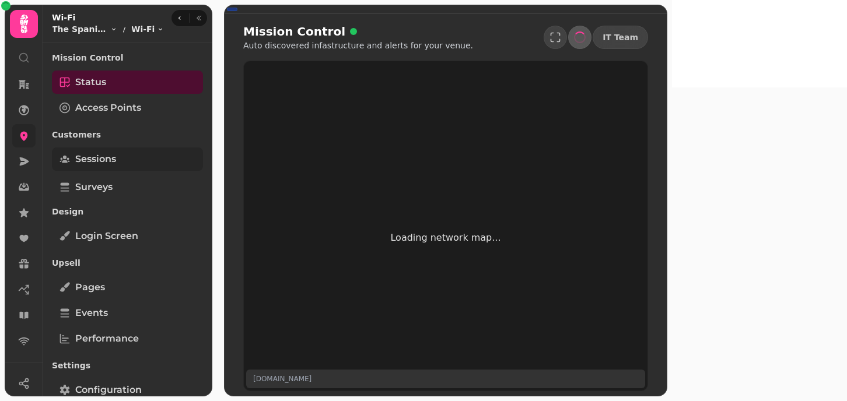
click at [95, 165] on span "Sessions" at bounding box center [95, 159] width 41 height 14
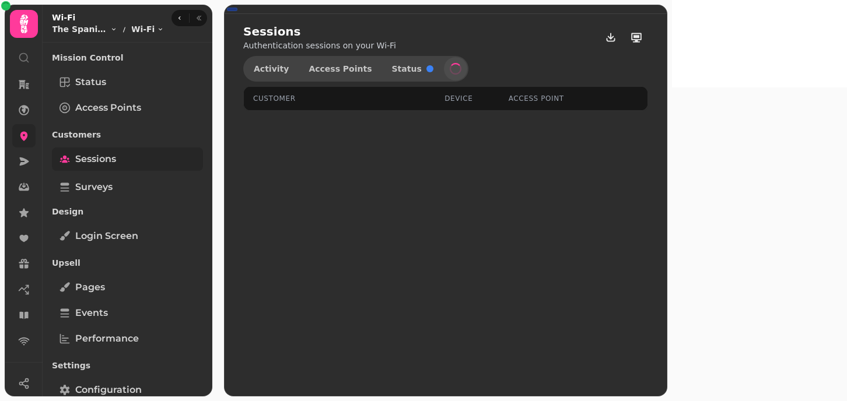
select select "**"
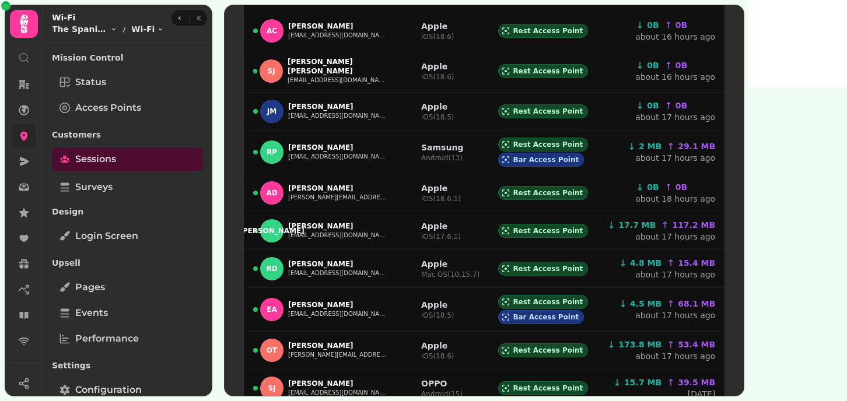
scroll to position [714, 0]
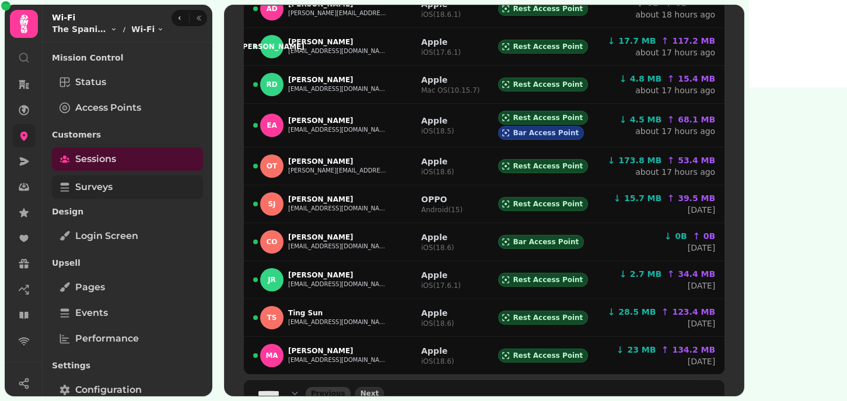
click at [103, 187] on span "Surveys" at bounding box center [93, 187] width 37 height 14
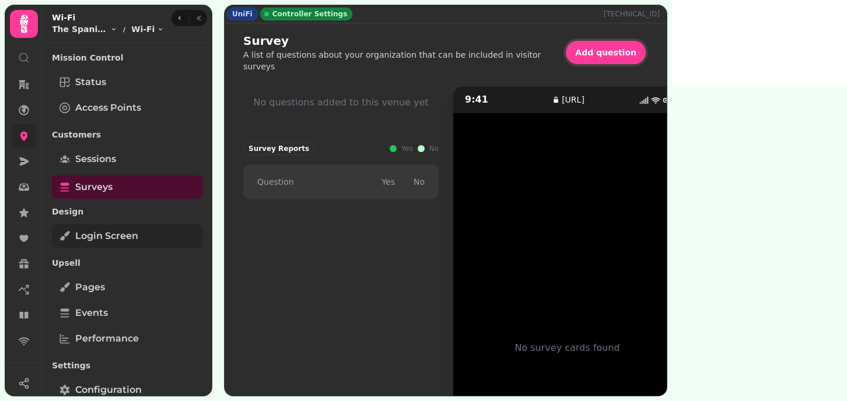
click at [107, 234] on span "Login screen" at bounding box center [106, 236] width 63 height 14
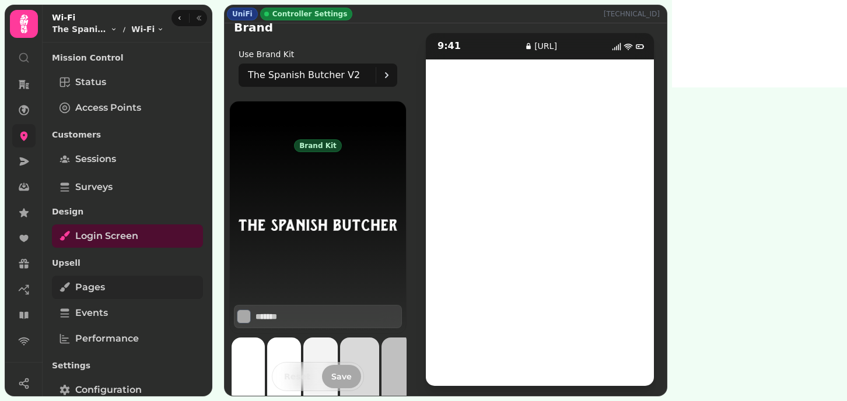
scroll to position [69, 0]
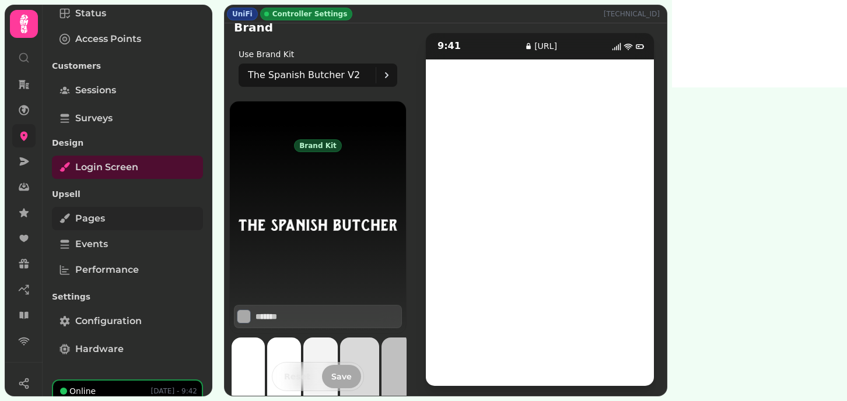
click at [79, 221] on span "Pages" at bounding box center [90, 219] width 30 height 14
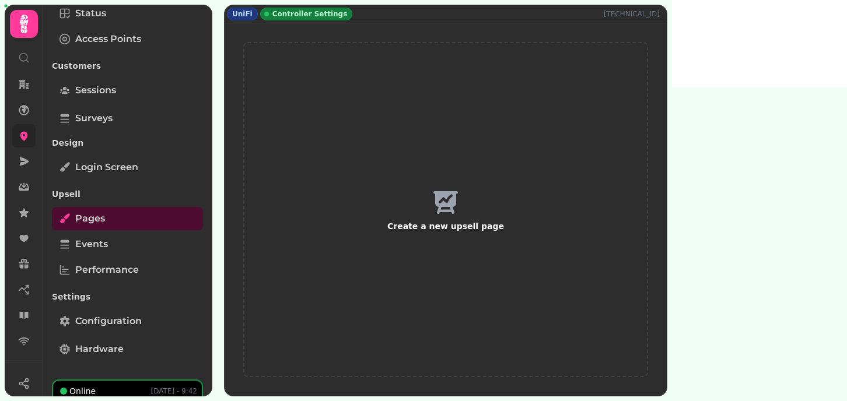
click at [109, 257] on div "Pages Events Performance" at bounding box center [127, 244] width 151 height 75
click at [98, 261] on link "Performance" at bounding box center [127, 269] width 151 height 23
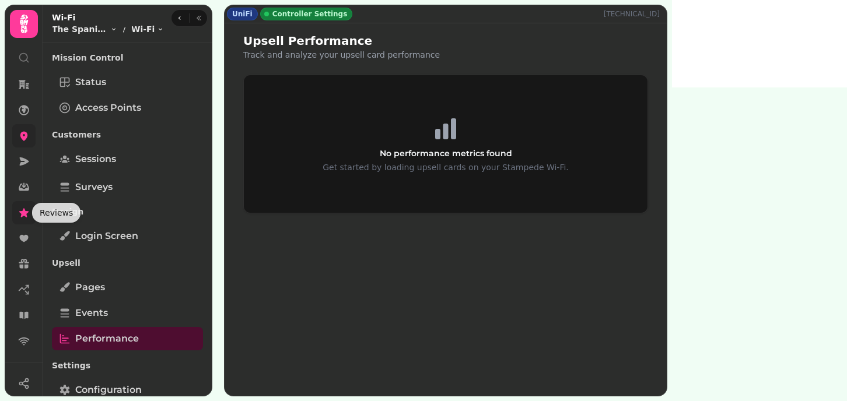
click at [23, 212] on icon at bounding box center [23, 212] width 9 height 9
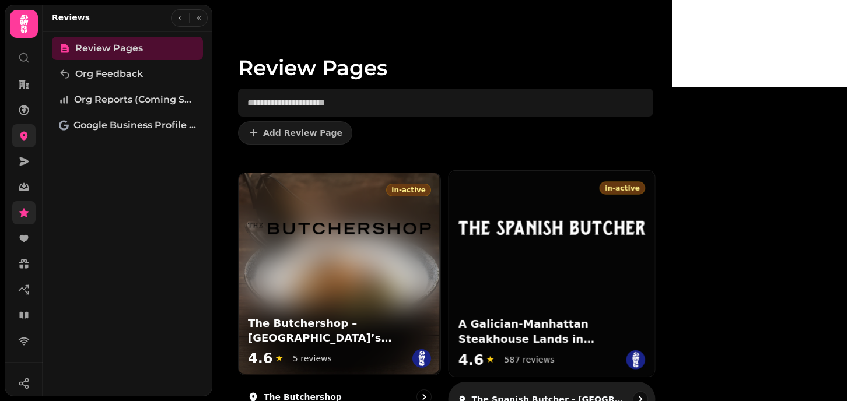
scroll to position [18, 0]
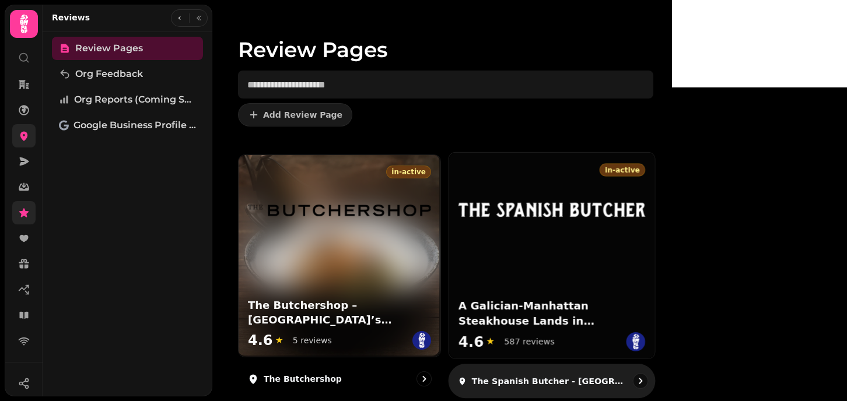
click at [459, 303] on h3 "A Galician‑Manhattan Steakhouse Lands in Edinburgh" at bounding box center [552, 313] width 187 height 29
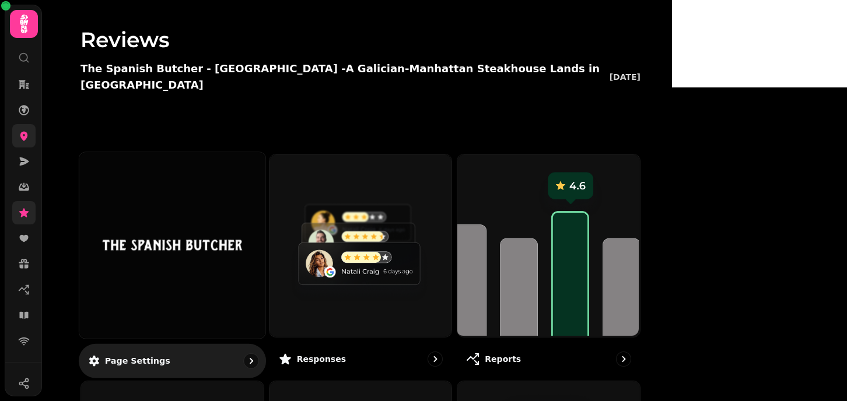
click at [209, 207] on img at bounding box center [172, 245] width 139 height 76
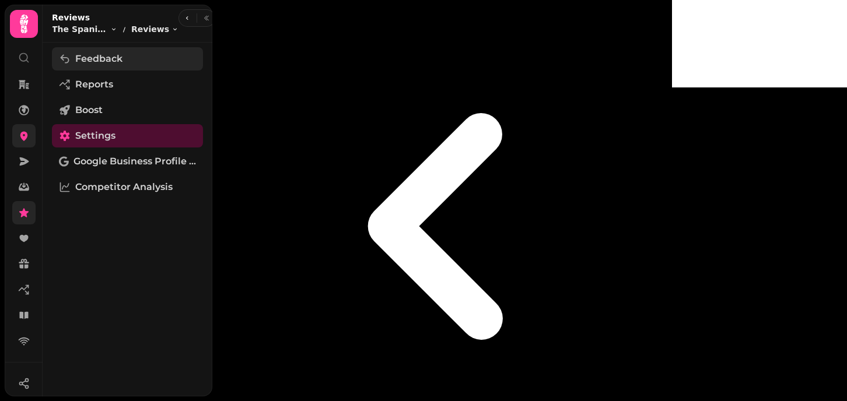
click at [97, 55] on span "Feedback" at bounding box center [98, 59] width 47 height 14
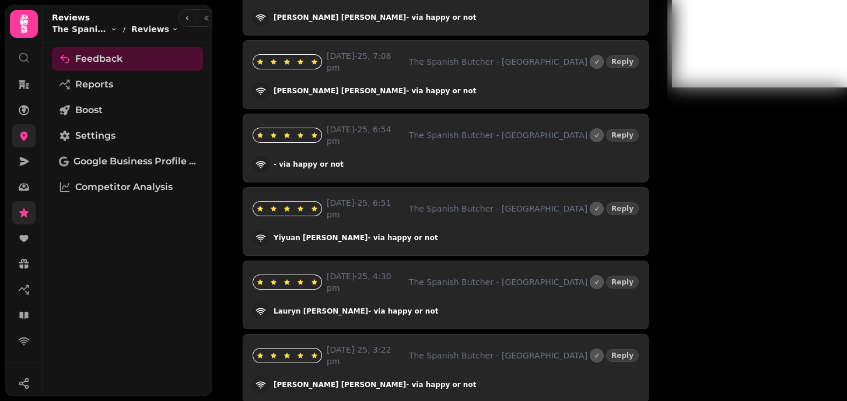
scroll to position [1438, 0]
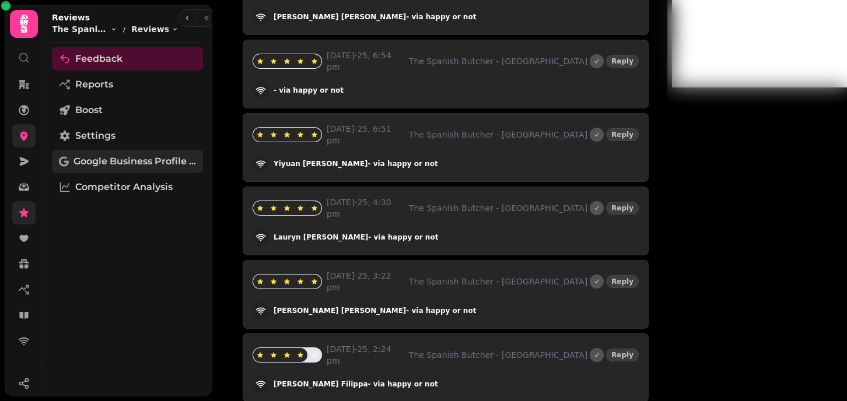
click at [102, 170] on link "Google Business Profile (Beta)" at bounding box center [127, 161] width 151 height 23
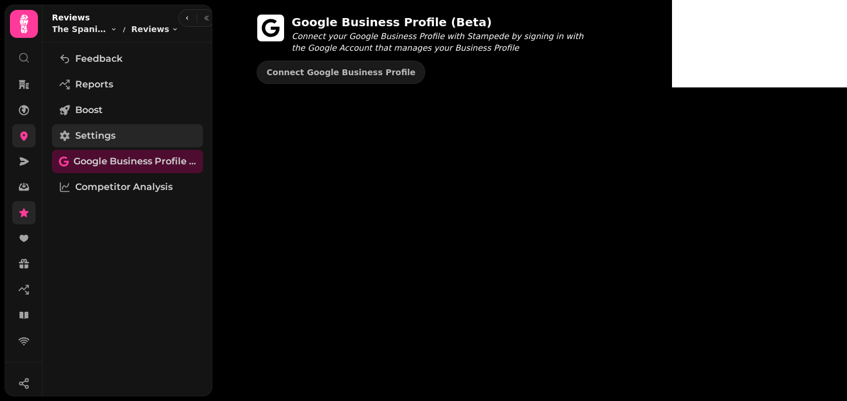
click at [123, 141] on link "Settings" at bounding box center [127, 135] width 151 height 23
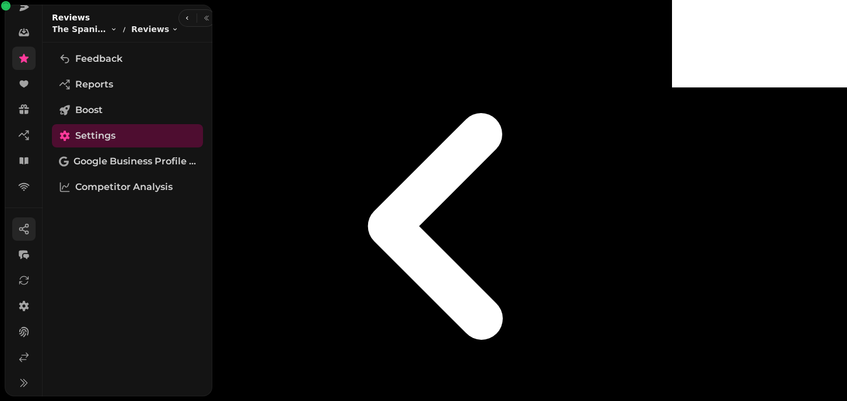
scroll to position [191, 0]
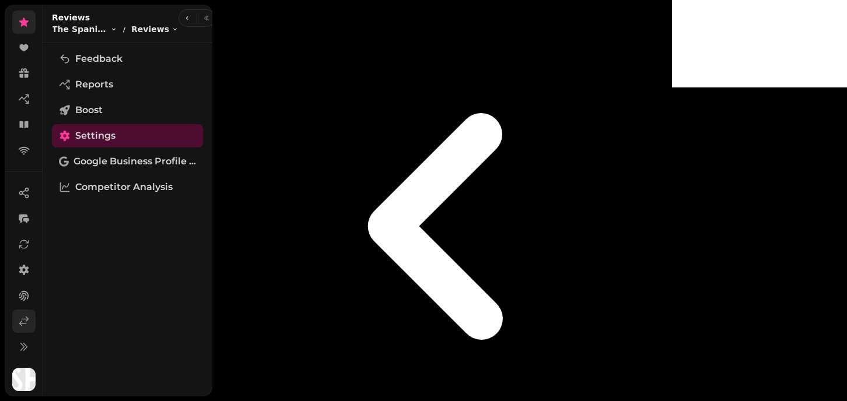
click at [23, 313] on link at bounding box center [23, 321] width 23 height 23
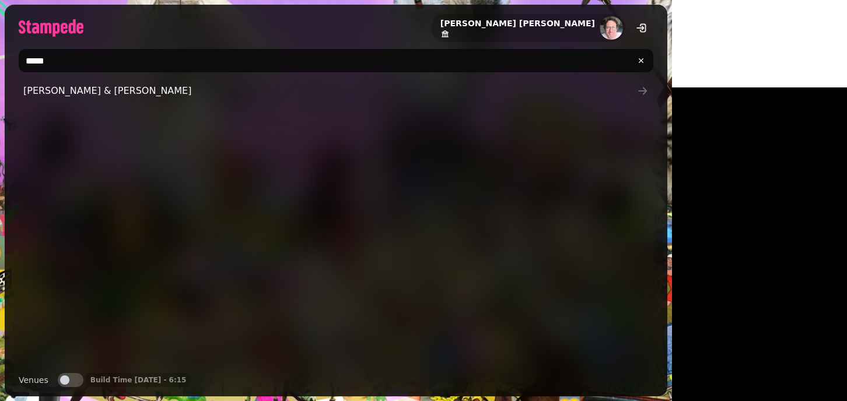
click at [102, 64] on input "****" at bounding box center [336, 60] width 635 height 23
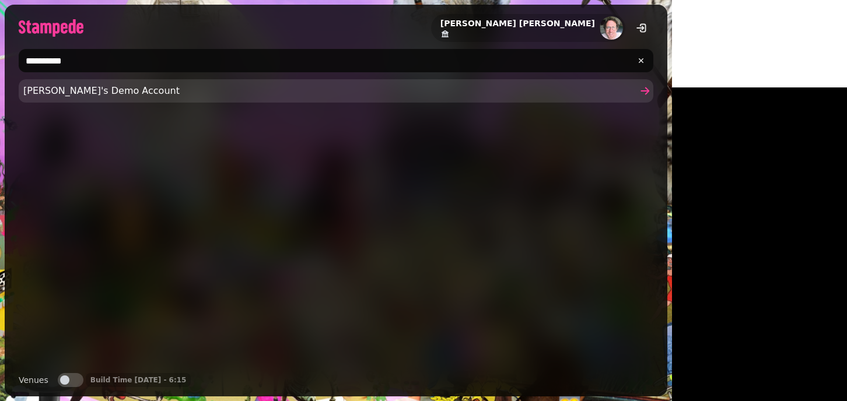
type input "**********"
click at [85, 97] on span "Joe's Demo Account" at bounding box center [330, 91] width 614 height 14
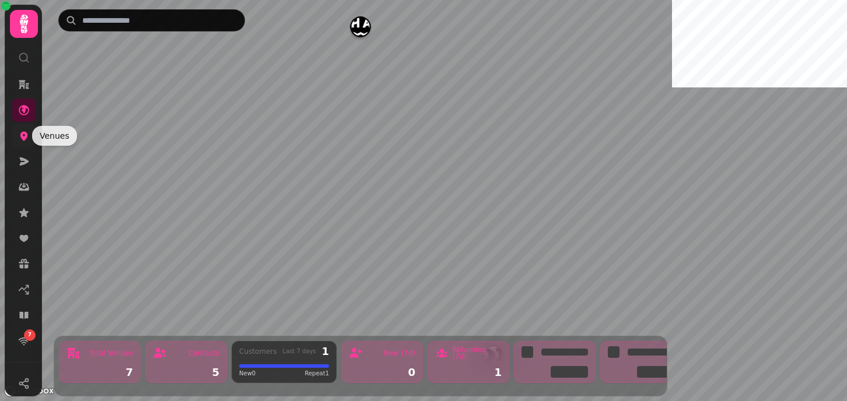
click at [30, 140] on link at bounding box center [23, 135] width 23 height 23
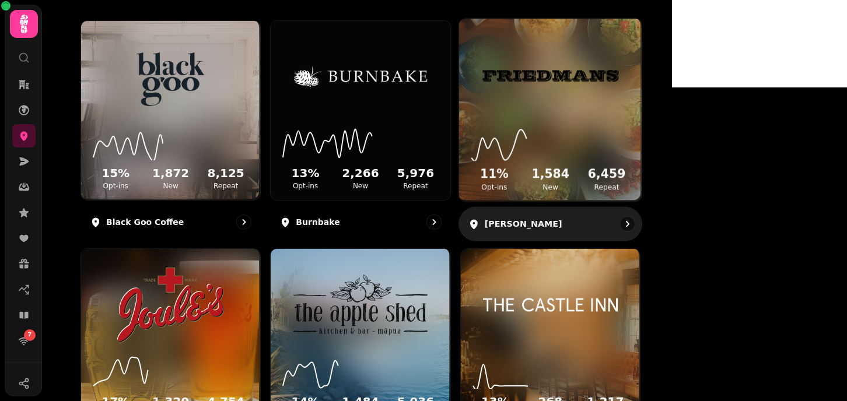
scroll to position [263, 0]
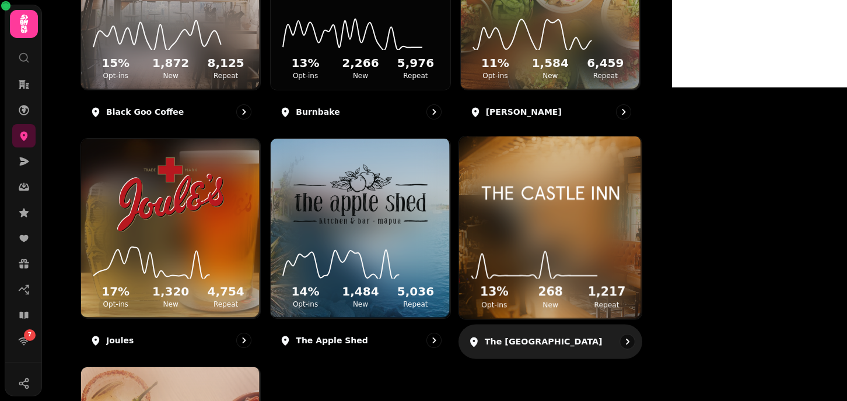
click at [590, 226] on img at bounding box center [550, 194] width 137 height 76
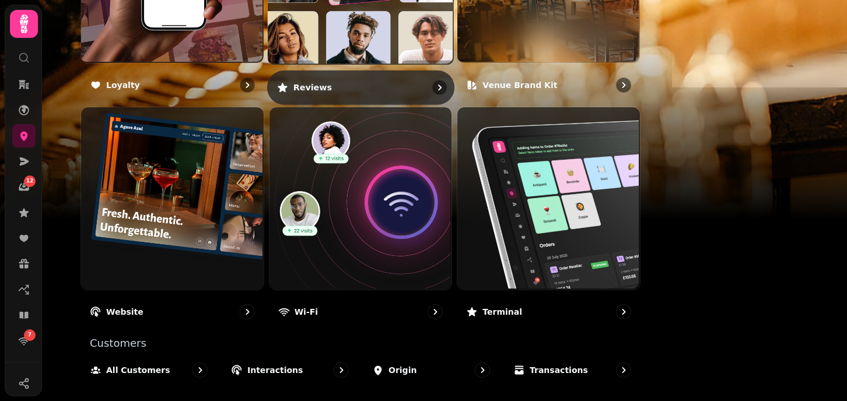
scroll to position [776, 0]
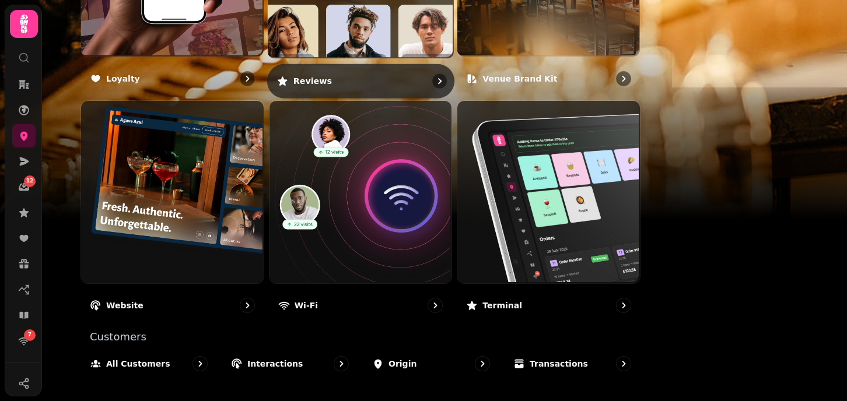
click at [428, 173] on img at bounding box center [359, 191] width 183 height 183
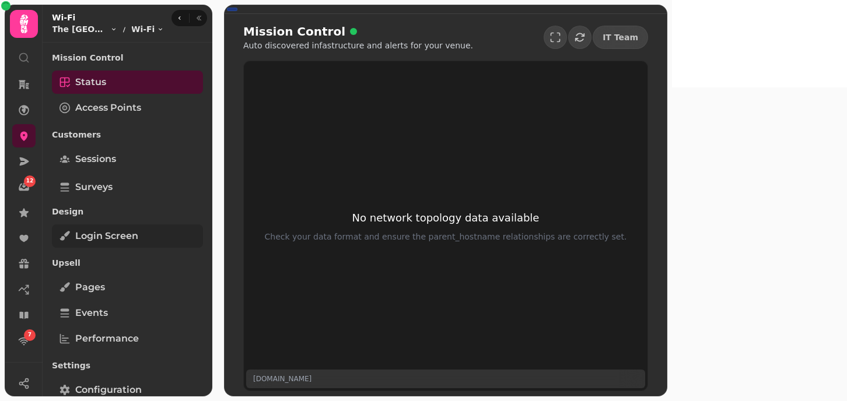
click at [93, 237] on span "Login screen" at bounding box center [106, 236] width 63 height 14
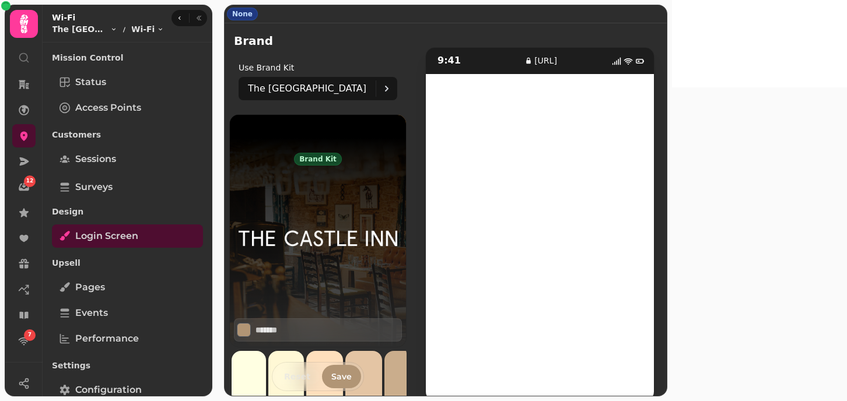
scroll to position [56, 0]
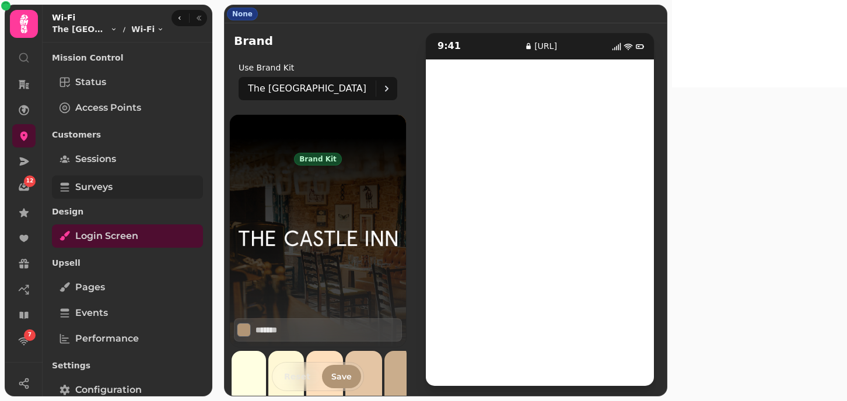
click at [104, 180] on span "Surveys" at bounding box center [93, 187] width 37 height 14
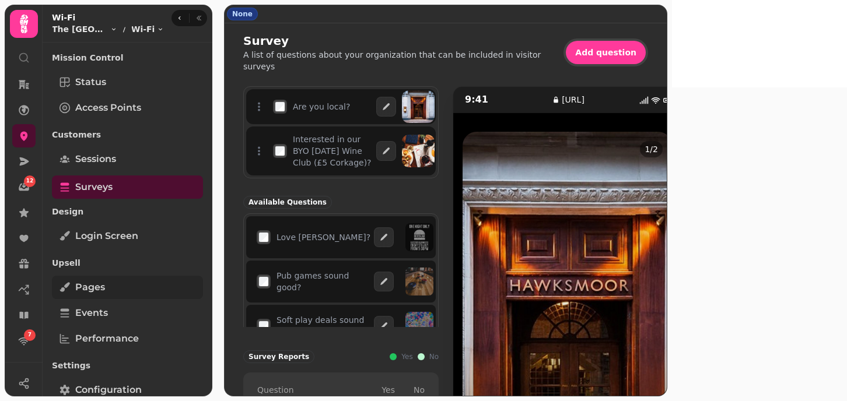
click at [97, 291] on span "Pages" at bounding box center [90, 288] width 30 height 14
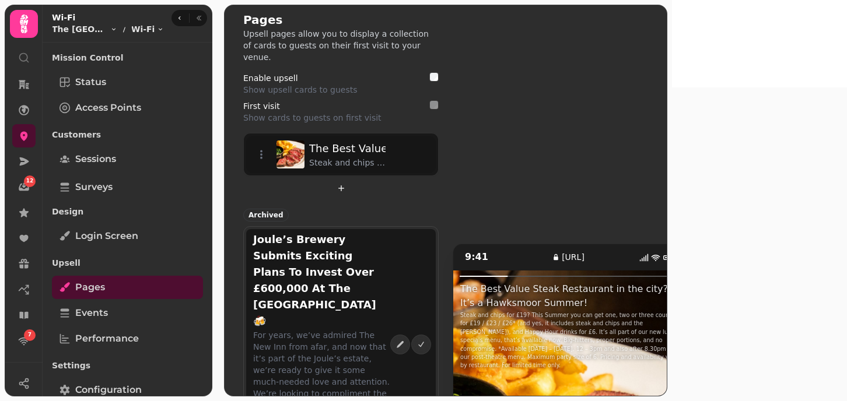
scroll to position [15, 0]
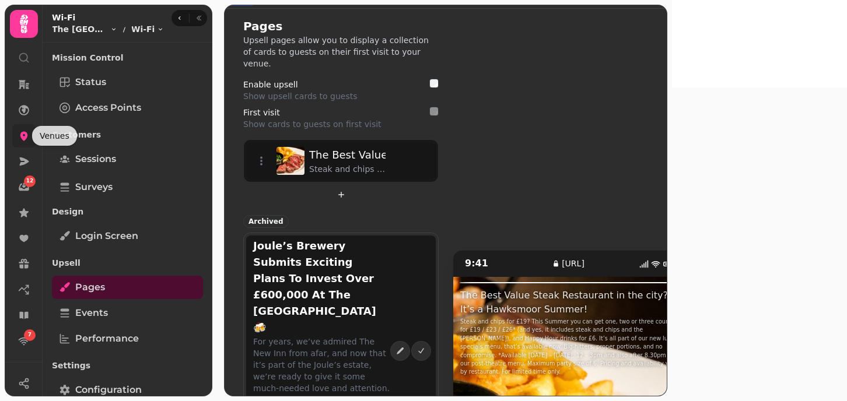
click at [21, 134] on icon at bounding box center [24, 136] width 8 height 9
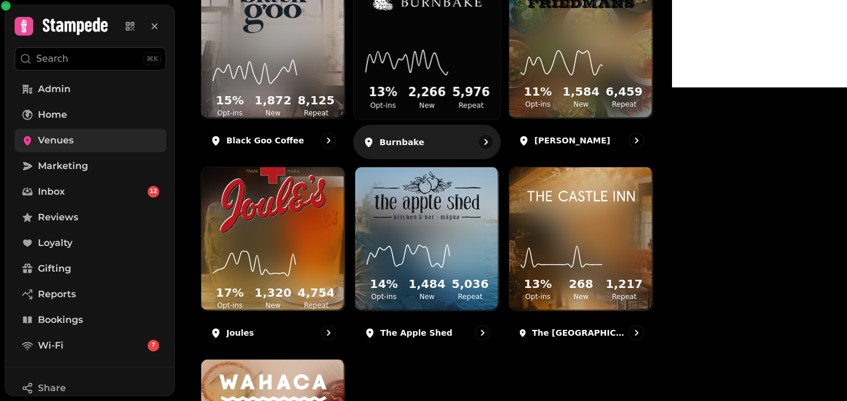
scroll to position [232, 0]
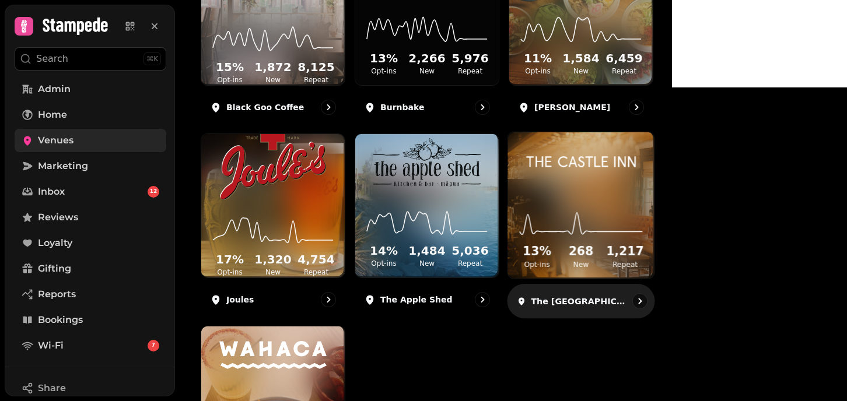
click at [645, 238] on icon at bounding box center [581, 219] width 127 height 38
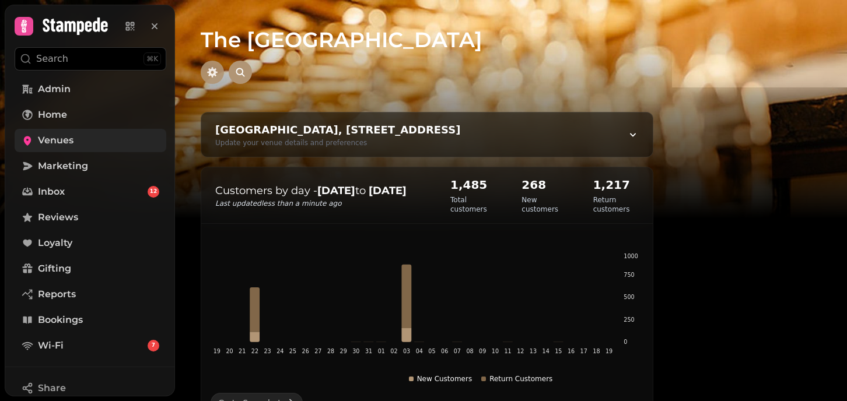
click at [218, 70] on icon "button" at bounding box center [213, 73] width 12 height 12
select select "**********"
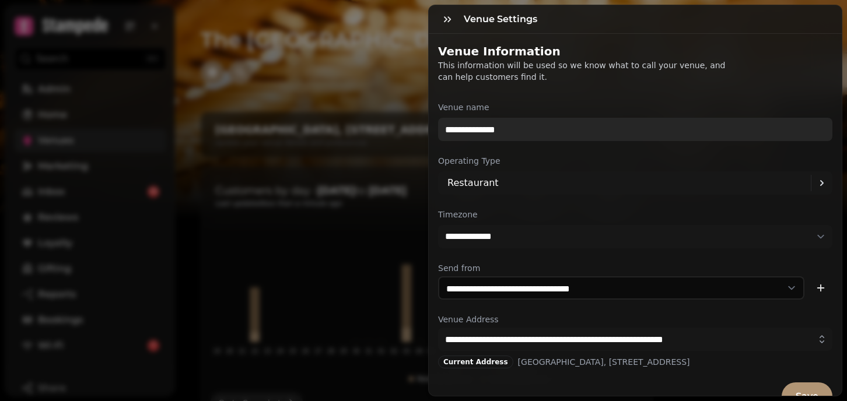
click at [461, 135] on input "**********" at bounding box center [635, 129] width 394 height 23
click at [473, 127] on input "**********" at bounding box center [635, 129] width 394 height 23
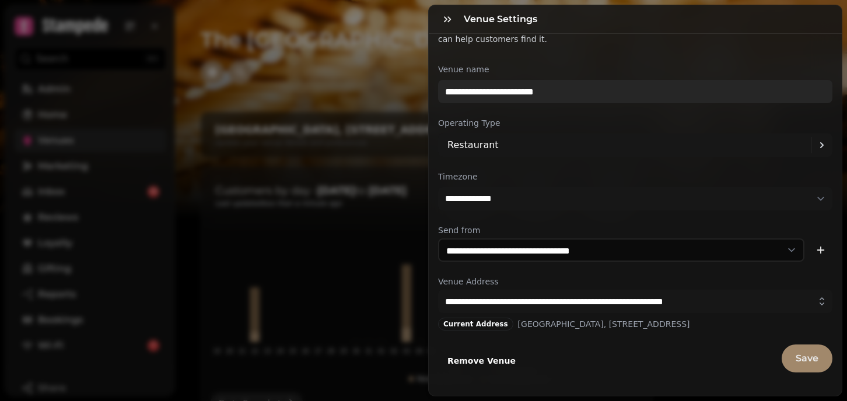
type input "**********"
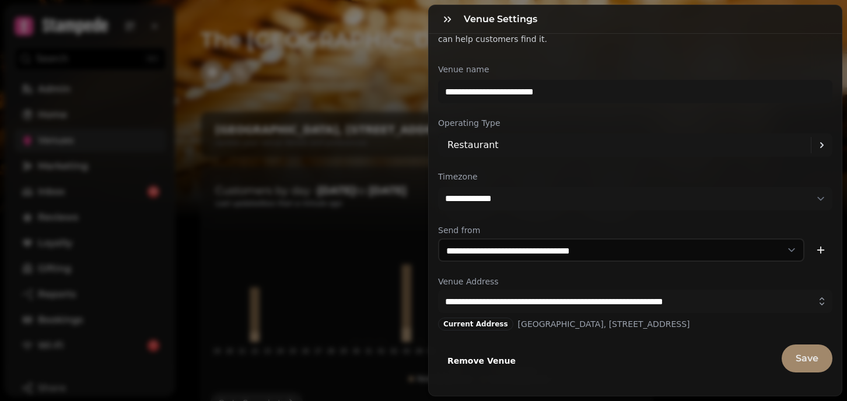
click at [794, 357] on button "Save" at bounding box center [807, 359] width 51 height 28
click at [442, 19] on icon "button" at bounding box center [448, 19] width 12 height 12
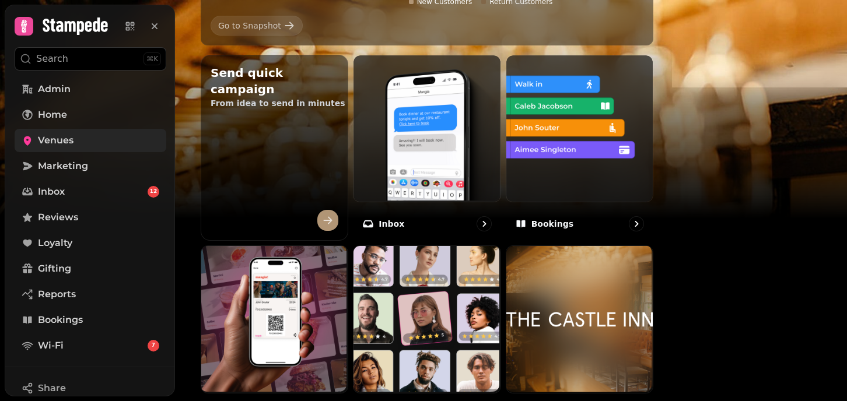
scroll to position [379, 0]
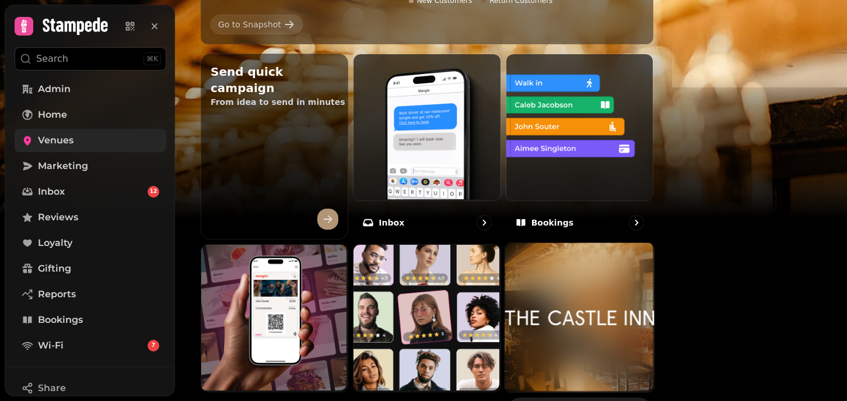
click at [654, 316] on img at bounding box center [579, 317] width 149 height 149
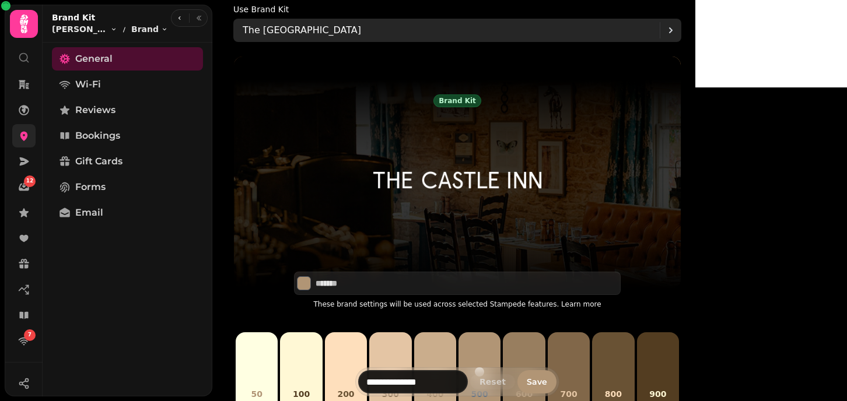
click at [340, 30] on p "The Castle Inn" at bounding box center [302, 30] width 118 height 14
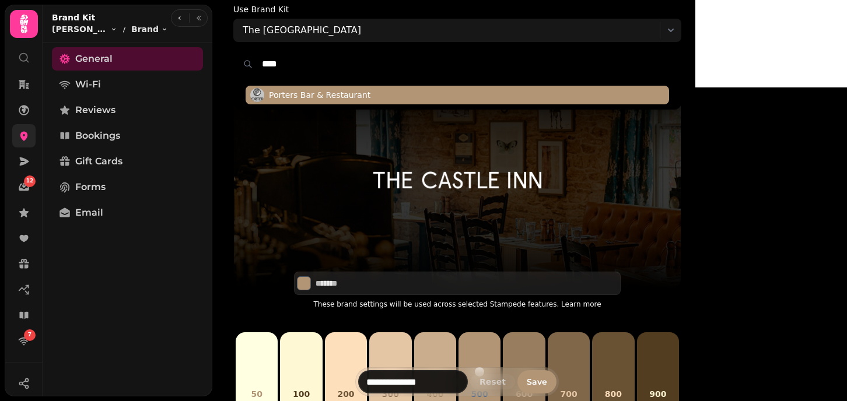
type input "****"
click at [329, 89] on span "Porters Bar & Restaurant" at bounding box center [320, 95] width 102 height 12
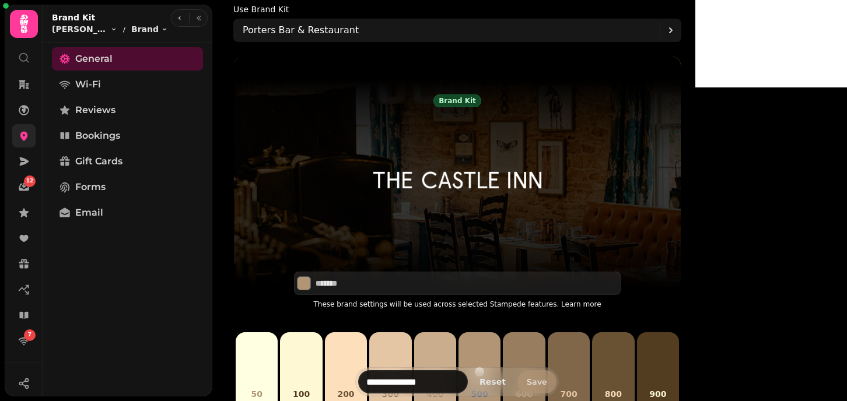
type input "*******"
type input "**********"
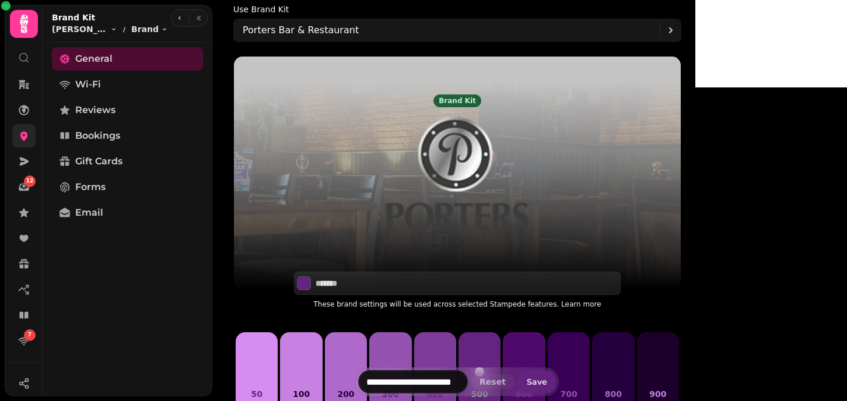
click at [547, 384] on span "Save" at bounding box center [537, 382] width 20 height 8
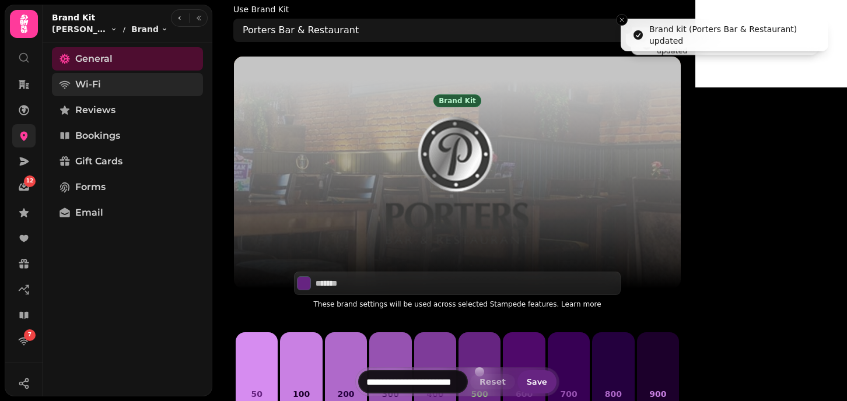
click at [130, 90] on link "Wi-Fi" at bounding box center [127, 84] width 151 height 23
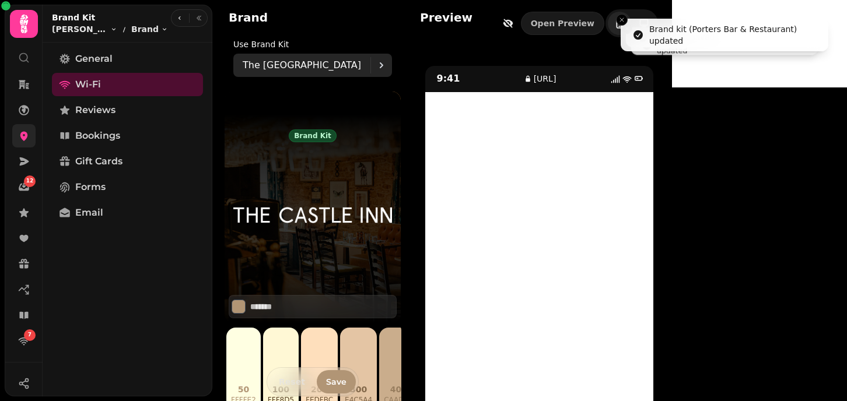
click at [288, 73] on div "The Castle Inn" at bounding box center [307, 65] width 128 height 23
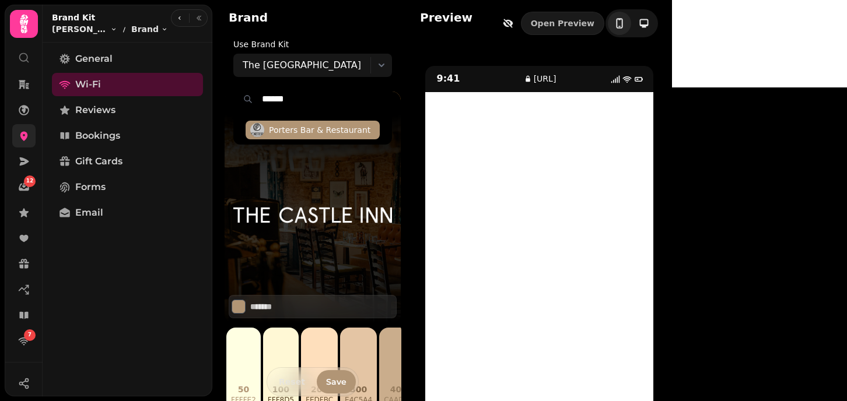
type input "******"
click at [299, 128] on span "Porters Bar & Restaurant" at bounding box center [320, 130] width 102 height 12
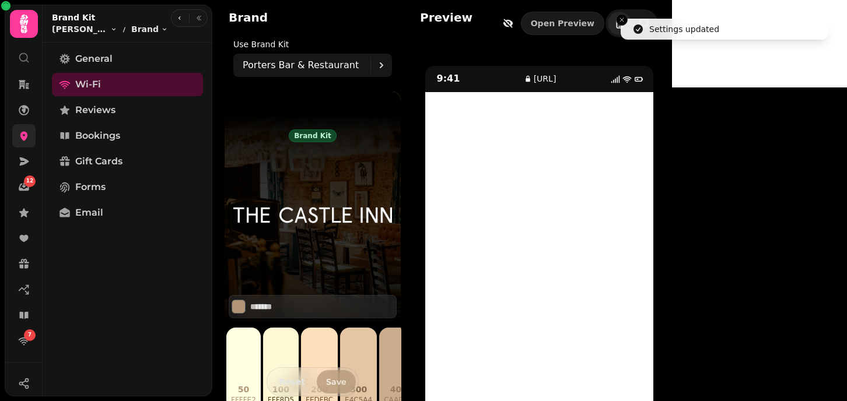
type input "*******"
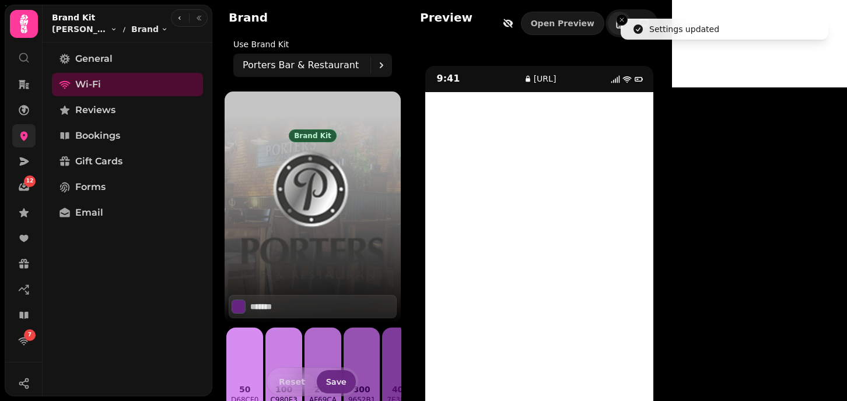
click at [335, 383] on span "Save" at bounding box center [336, 382] width 20 height 8
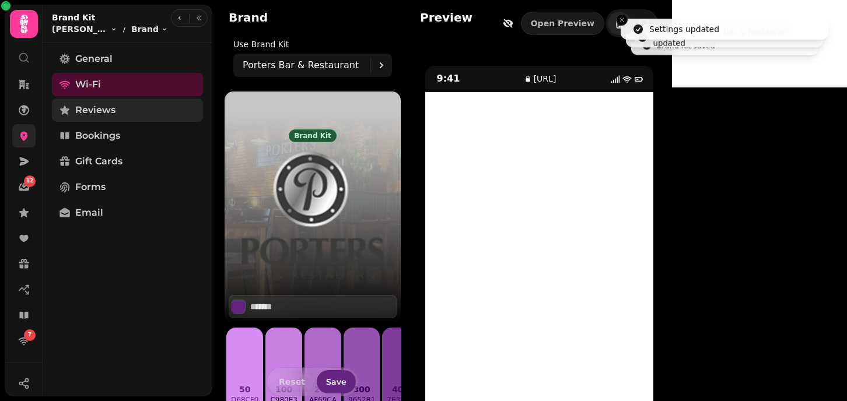
click at [101, 112] on span "Reviews" at bounding box center [95, 110] width 40 height 14
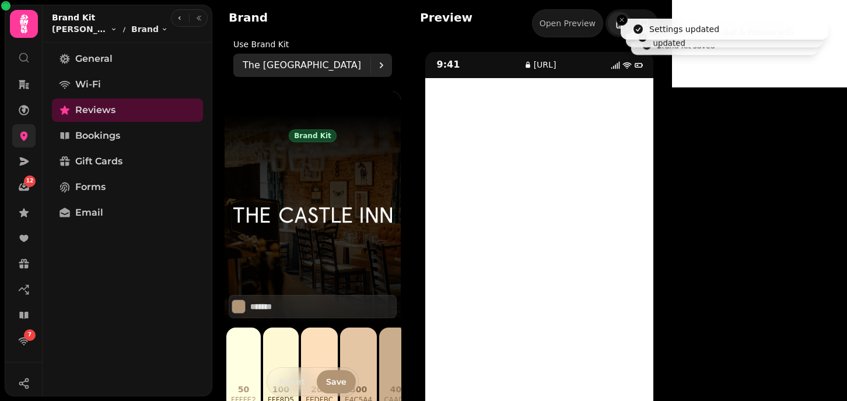
click at [304, 74] on div "The Castle Inn" at bounding box center [307, 65] width 128 height 23
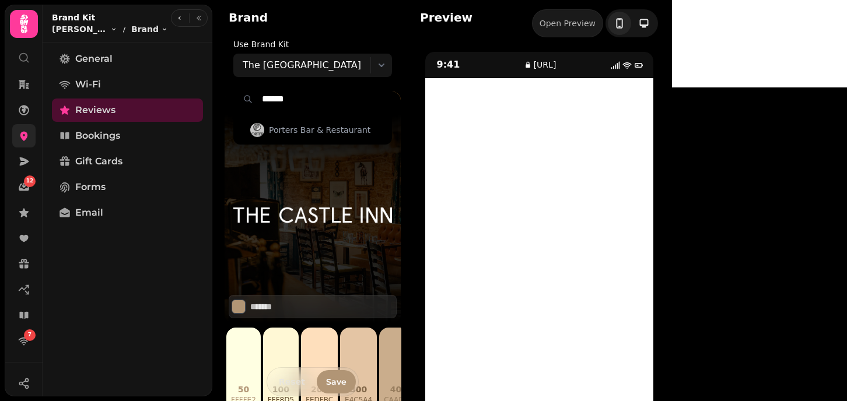
type input "******"
click at [294, 120] on div "Porters Bar & Restaurant" at bounding box center [313, 130] width 158 height 28
click at [292, 130] on span "Porters Bar & Restaurant" at bounding box center [320, 130] width 102 height 12
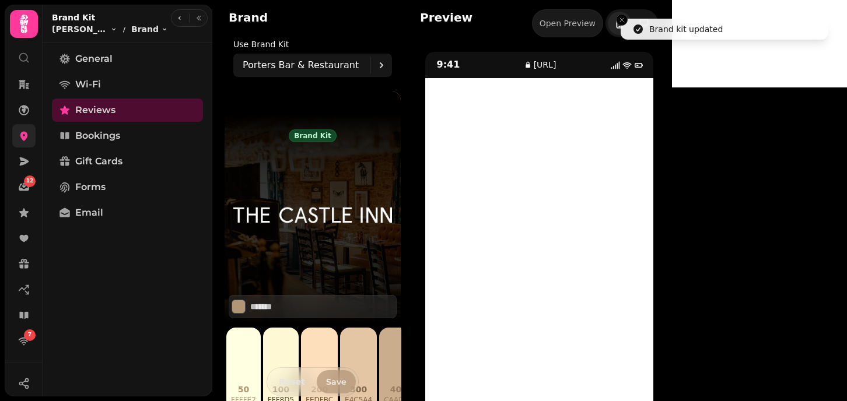
type input "*******"
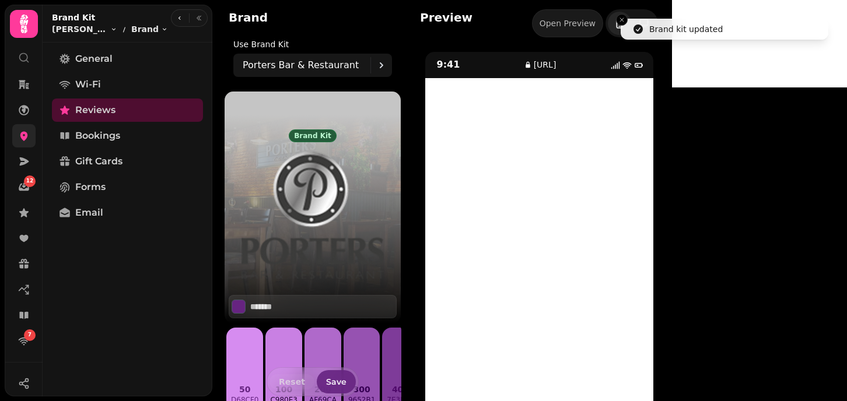
click at [339, 376] on button "Save" at bounding box center [336, 382] width 39 height 23
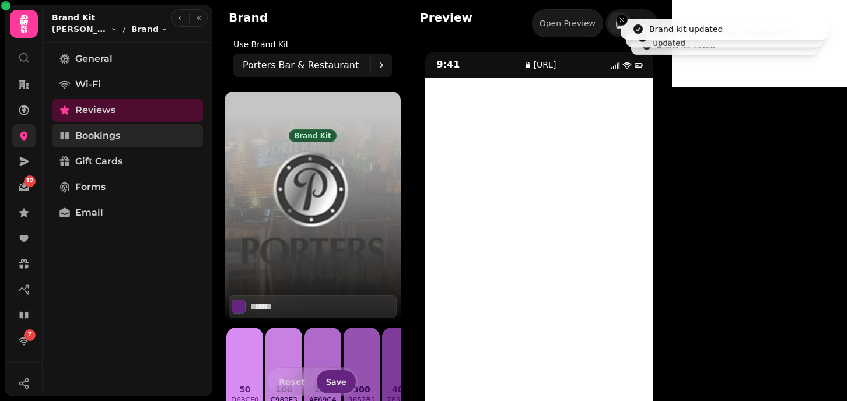
click at [111, 137] on span "Bookings" at bounding box center [97, 136] width 45 height 14
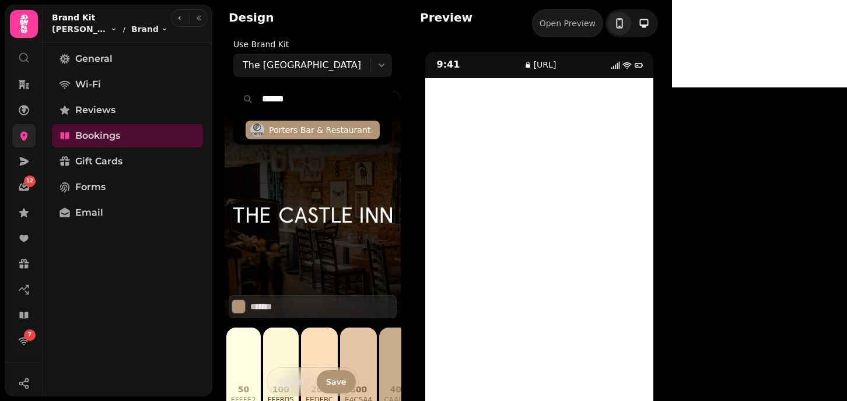
type input "******"
click at [283, 124] on span "Porters Bar & Restaurant" at bounding box center [320, 130] width 102 height 12
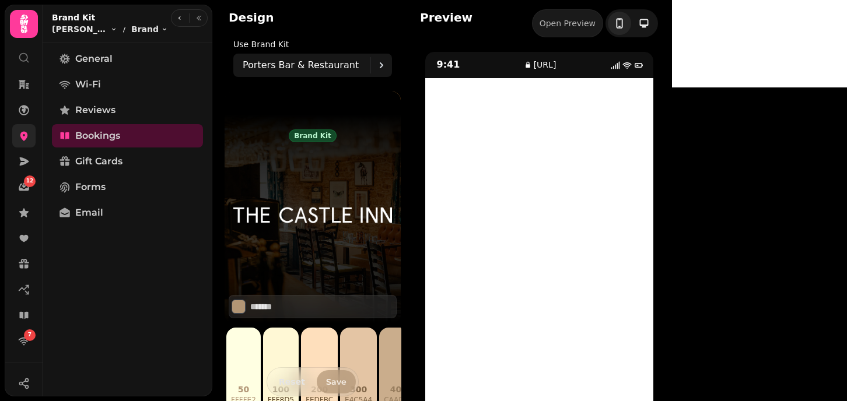
type input "*******"
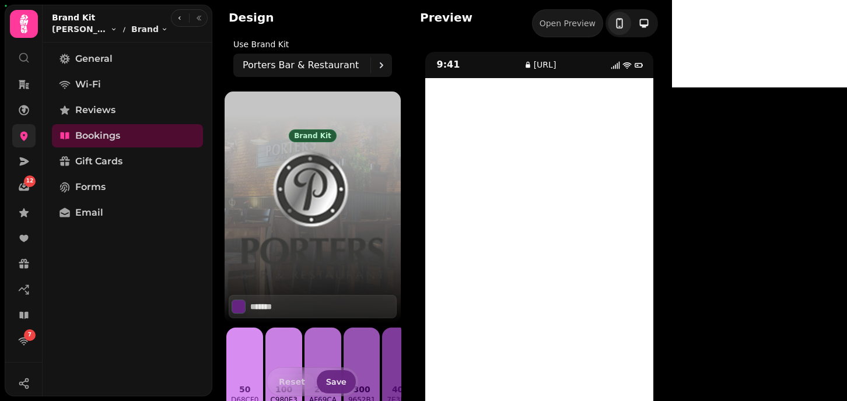
click at [335, 375] on button "Save" at bounding box center [336, 382] width 39 height 23
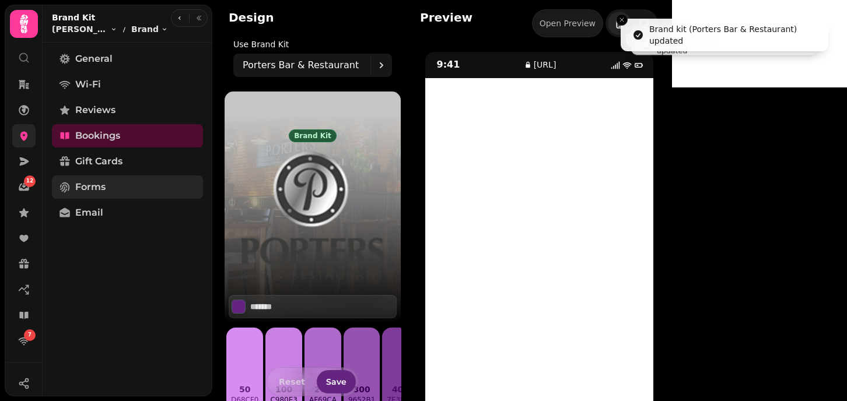
click at [88, 177] on link "Forms" at bounding box center [127, 187] width 151 height 23
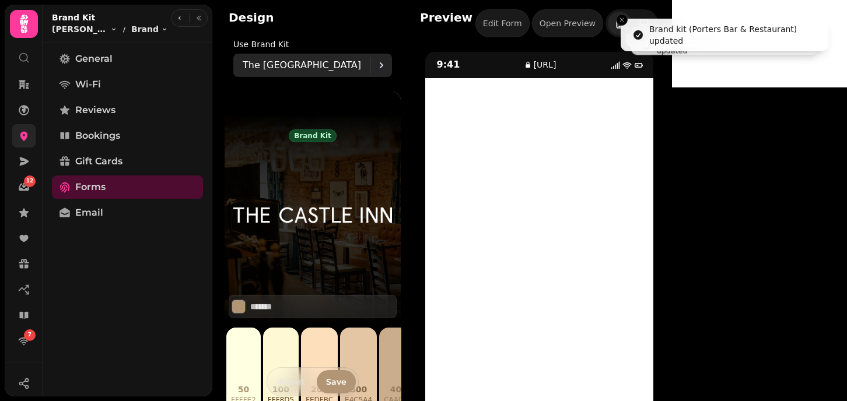
click at [300, 69] on p "The Castle Inn" at bounding box center [302, 65] width 118 height 14
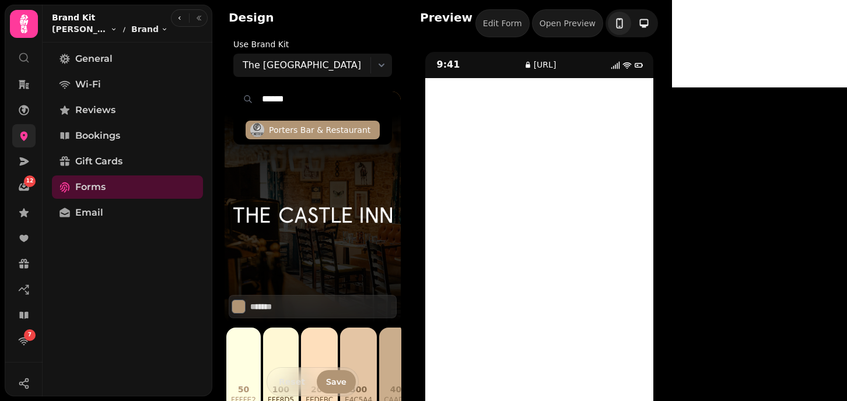
type input "******"
click at [304, 126] on span "Porters Bar & Restaurant" at bounding box center [320, 130] width 102 height 12
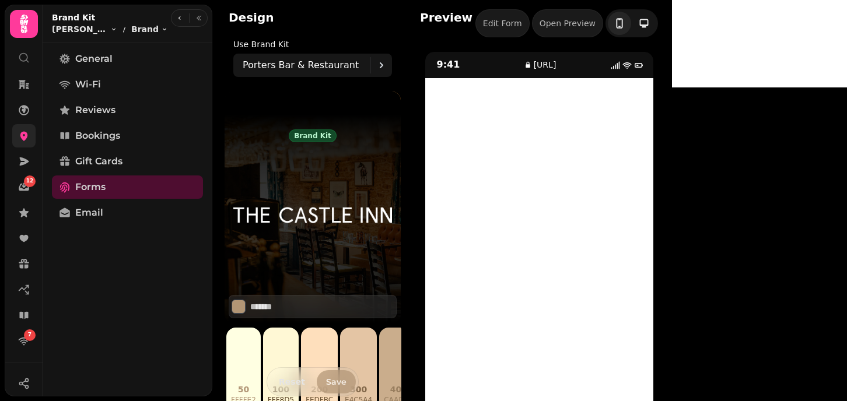
type input "*******"
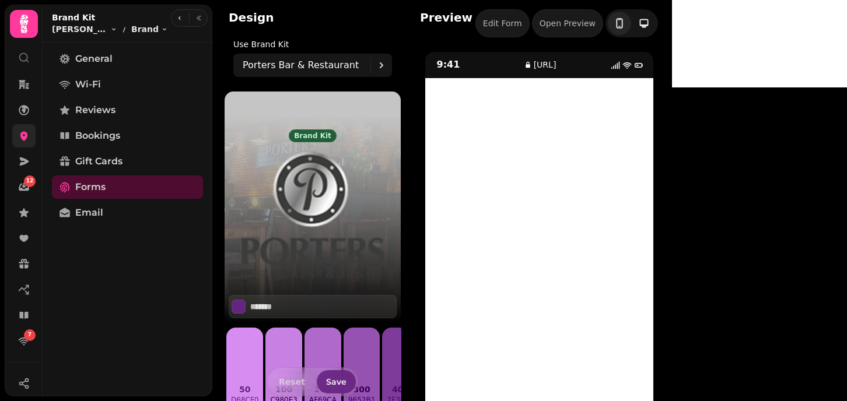
click at [331, 378] on span "Save" at bounding box center [336, 382] width 20 height 8
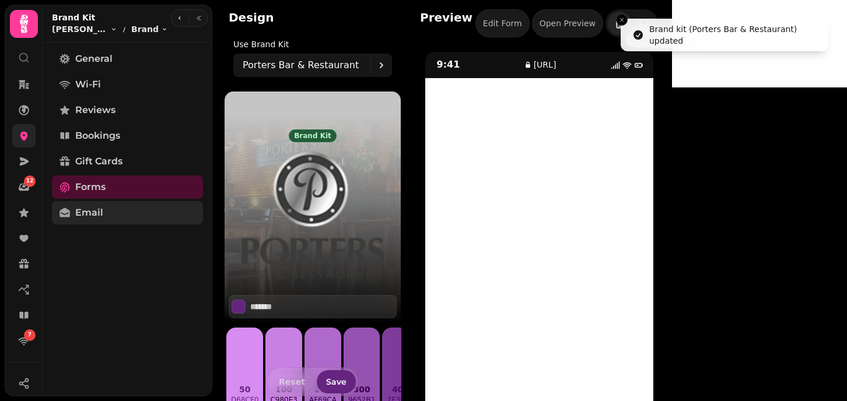
click at [95, 216] on span "Email" at bounding box center [89, 213] width 28 height 14
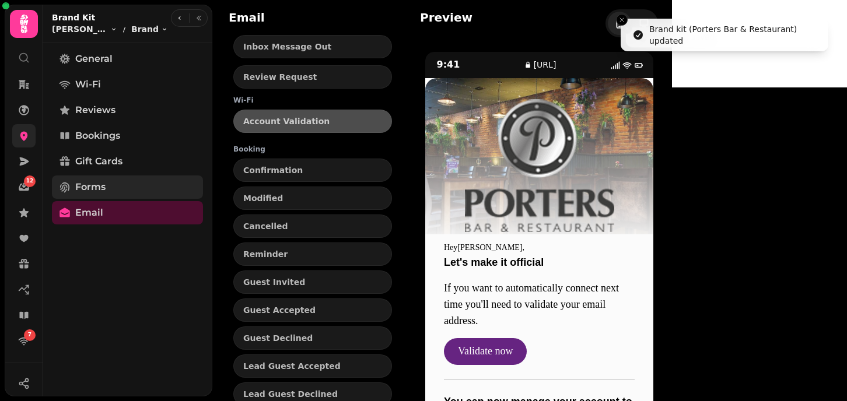
click at [148, 180] on link "Forms" at bounding box center [127, 187] width 151 height 23
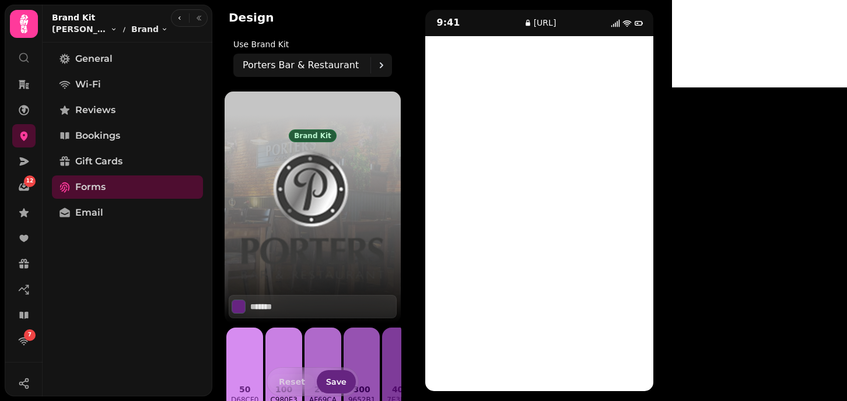
scroll to position [41, 0]
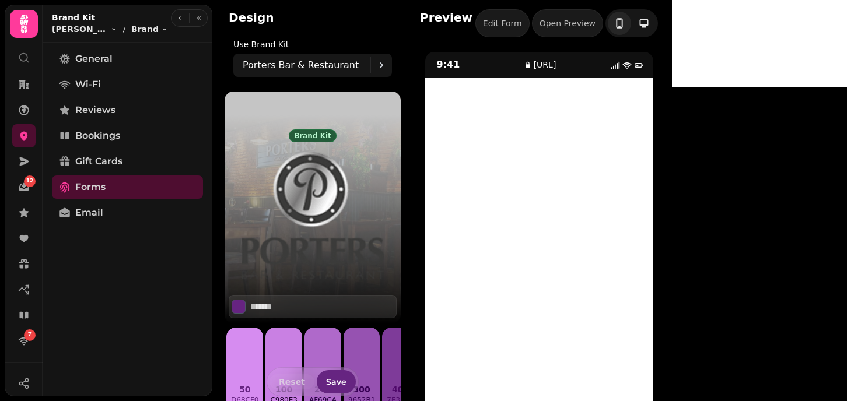
scroll to position [42, 0]
click at [98, 157] on span "Gift Cards" at bounding box center [98, 162] width 47 height 14
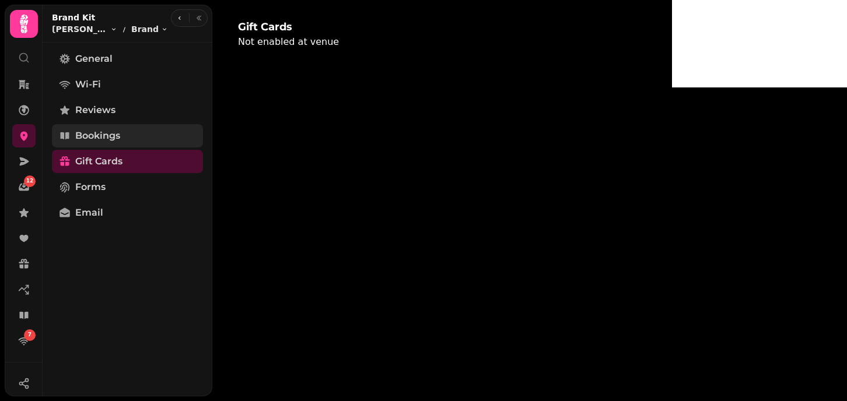
click at [88, 146] on link "Bookings" at bounding box center [127, 135] width 151 height 23
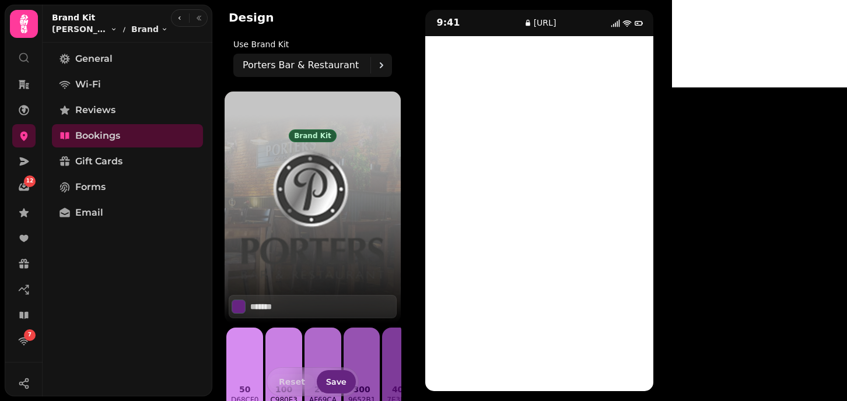
scroll to position [41, 0]
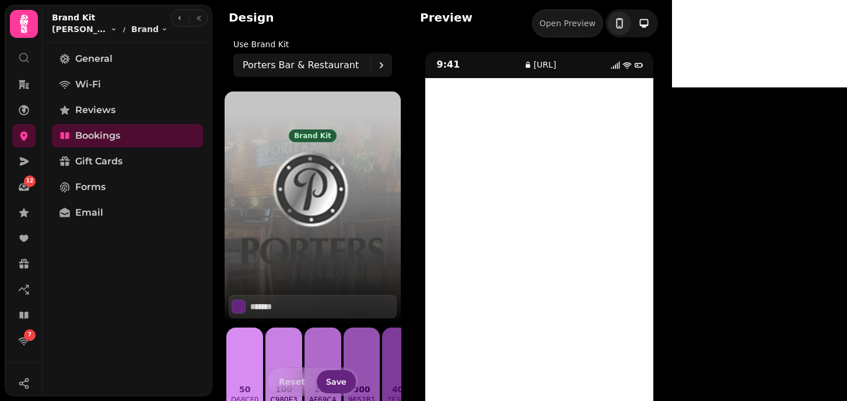
scroll to position [42, 0]
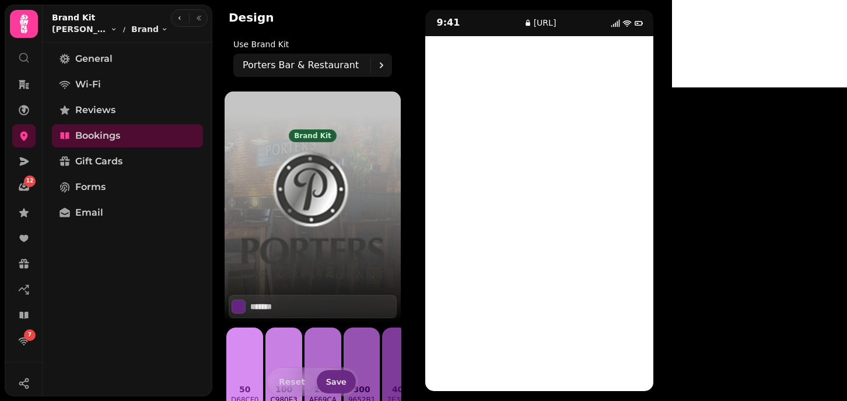
click at [334, 387] on button "Save" at bounding box center [336, 382] width 39 height 23
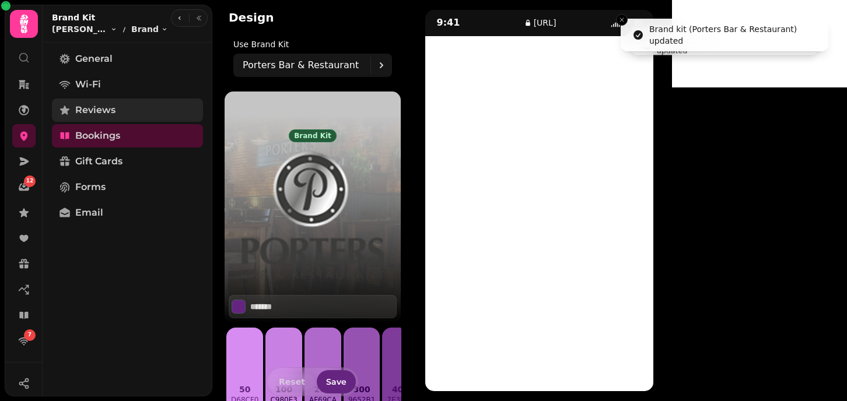
click at [125, 112] on link "Reviews" at bounding box center [127, 110] width 151 height 23
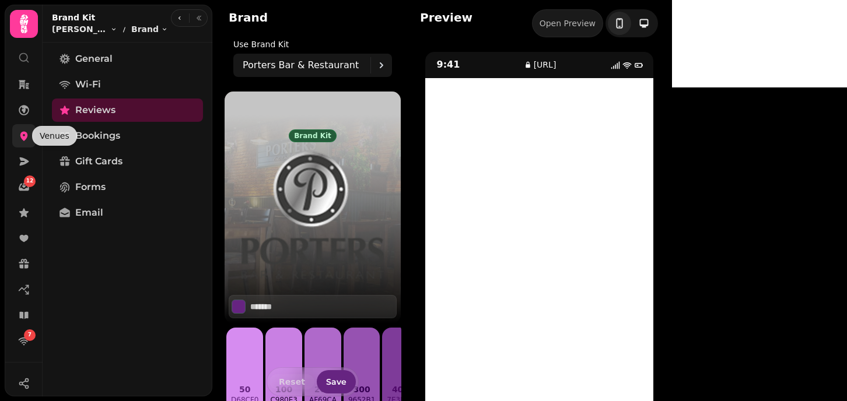
click at [26, 135] on icon at bounding box center [24, 136] width 8 height 9
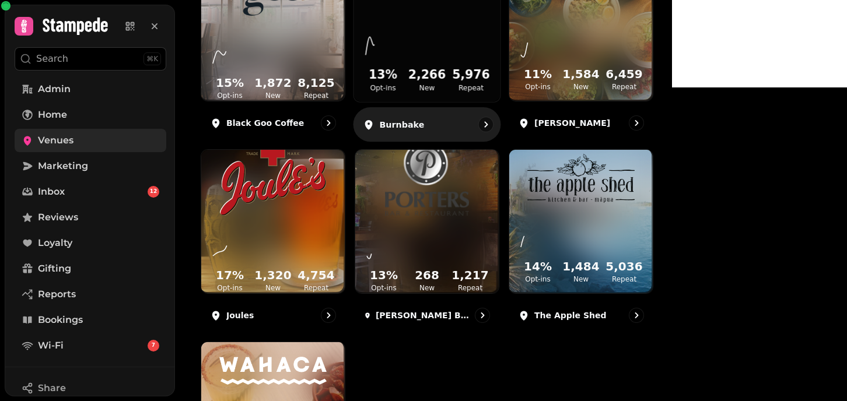
scroll to position [222, 0]
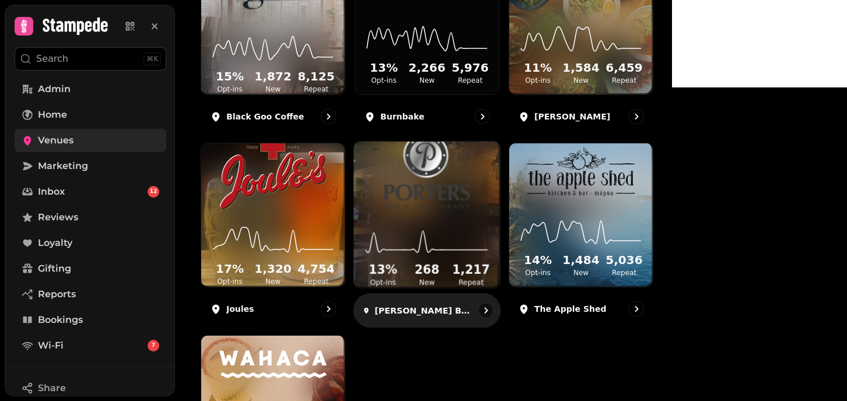
click at [482, 209] on img at bounding box center [427, 171] width 110 height 76
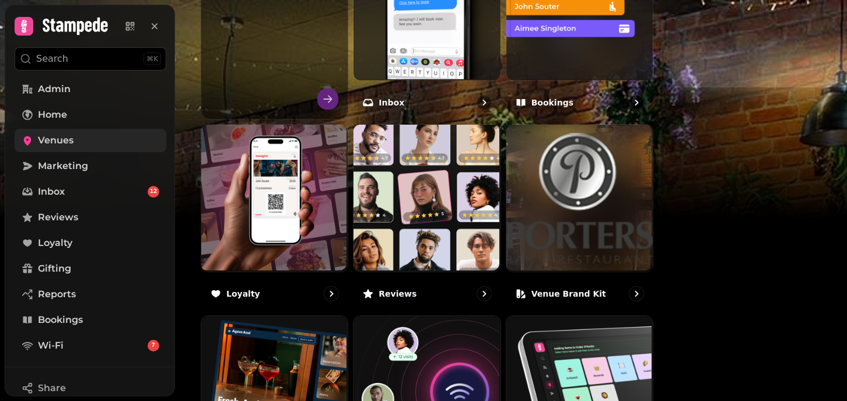
scroll to position [505, 0]
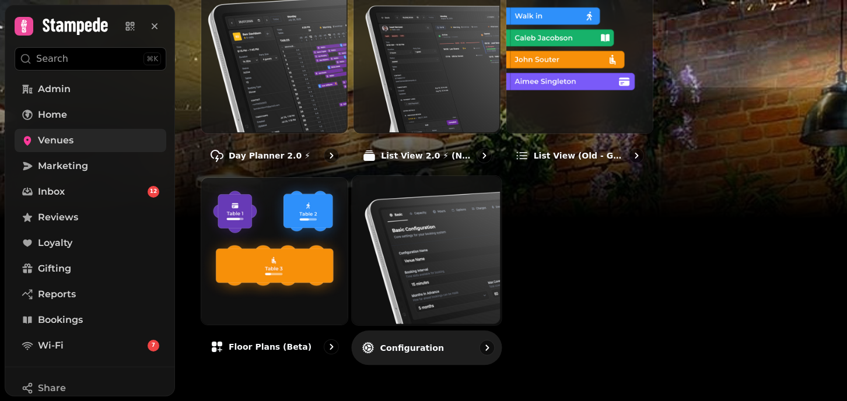
scroll to position [157, 0]
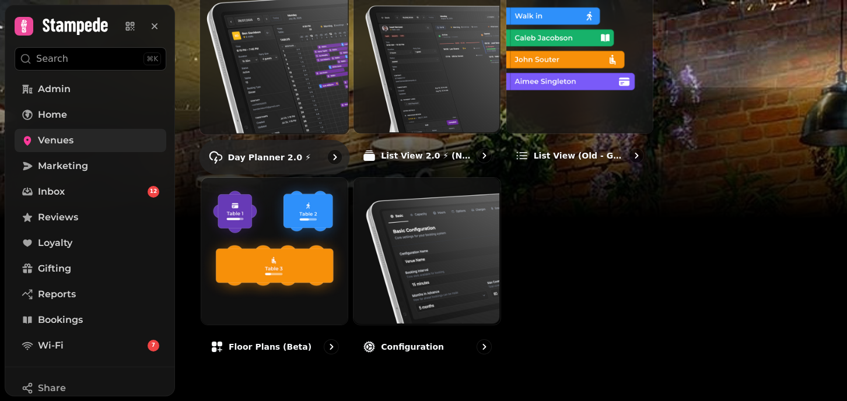
click at [348, 93] on img at bounding box center [272, 58] width 149 height 149
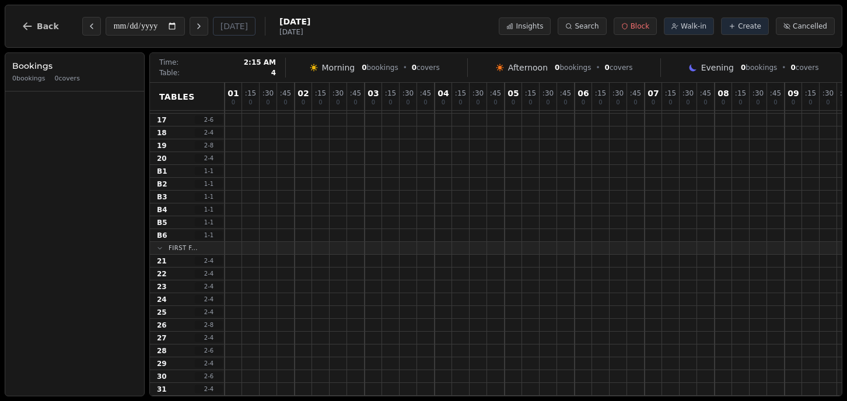
scroll to position [251, 0]
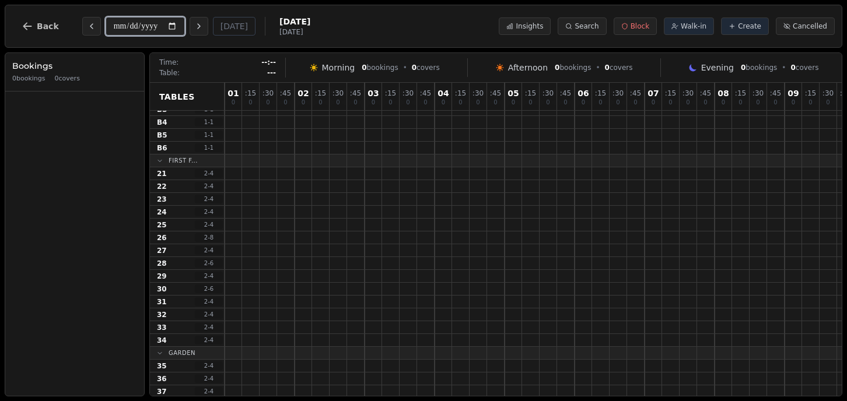
click at [123, 26] on input "**********" at bounding box center [145, 26] width 79 height 19
click at [449, 14] on div "**********" at bounding box center [424, 26] width 838 height 43
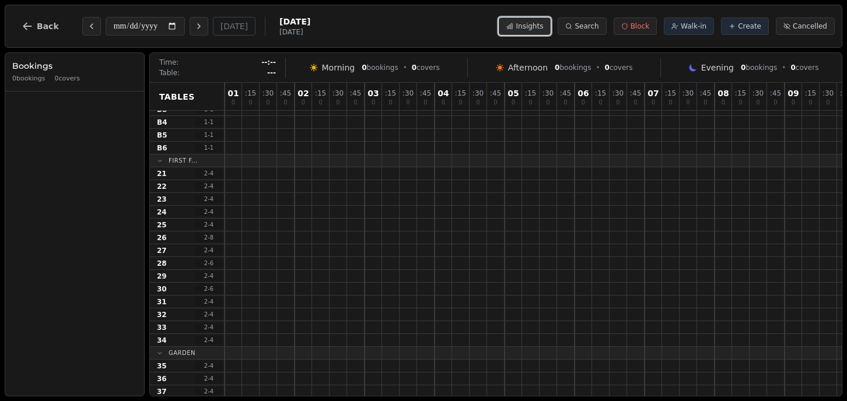
click at [531, 29] on span "Insights" at bounding box center [529, 26] width 27 height 9
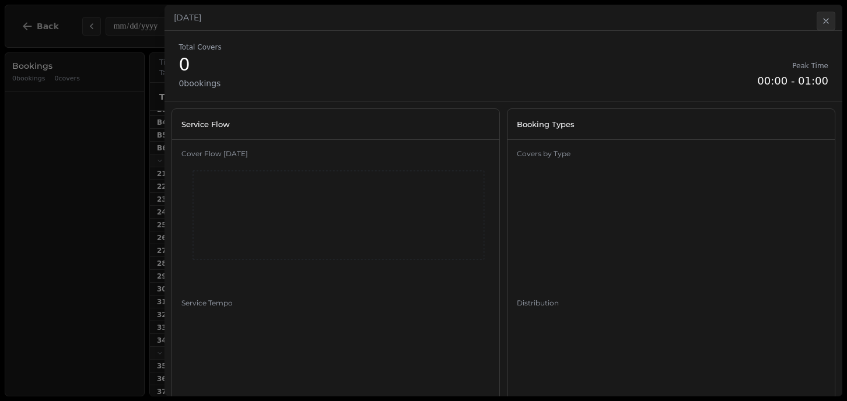
click at [823, 11] on div "[DATE]" at bounding box center [504, 18] width 678 height 26
click at [820, 16] on button "Close" at bounding box center [826, 21] width 19 height 19
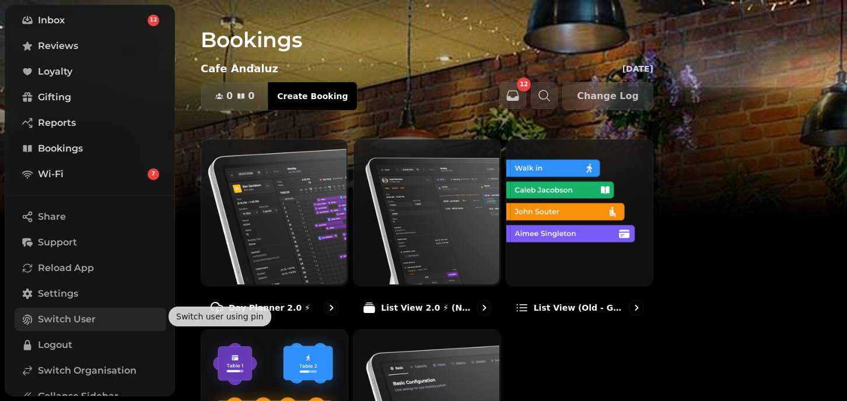
scroll to position [174, 0]
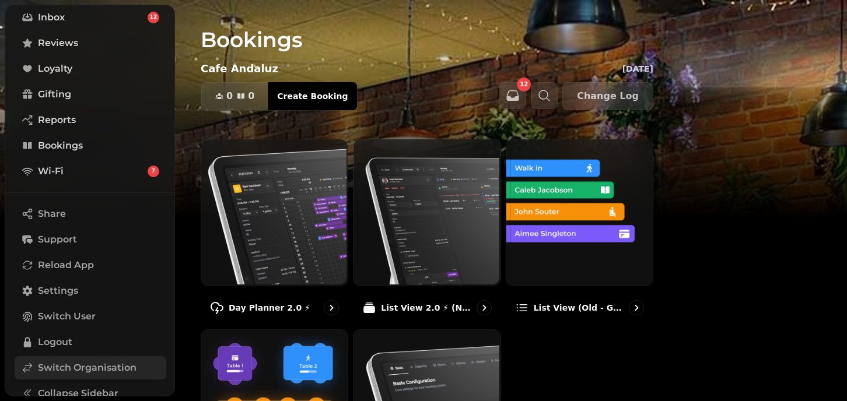
click at [81, 364] on span "Switch Organisation" at bounding box center [87, 368] width 99 height 14
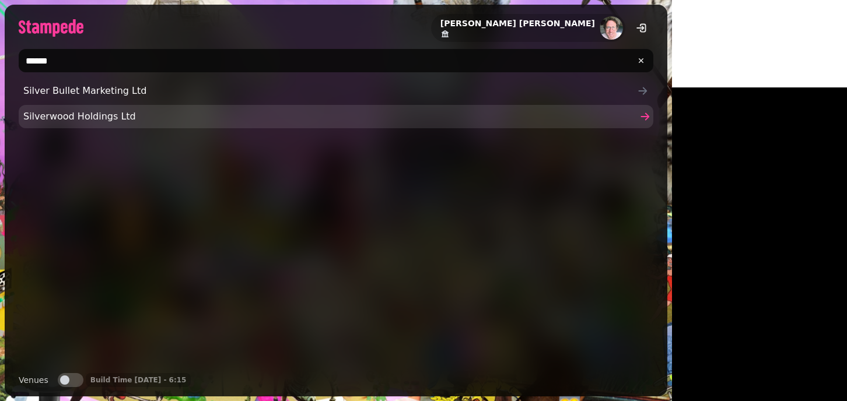
type input "******"
click at [73, 116] on span "Silverwood Holdings Ltd" at bounding box center [330, 117] width 614 height 14
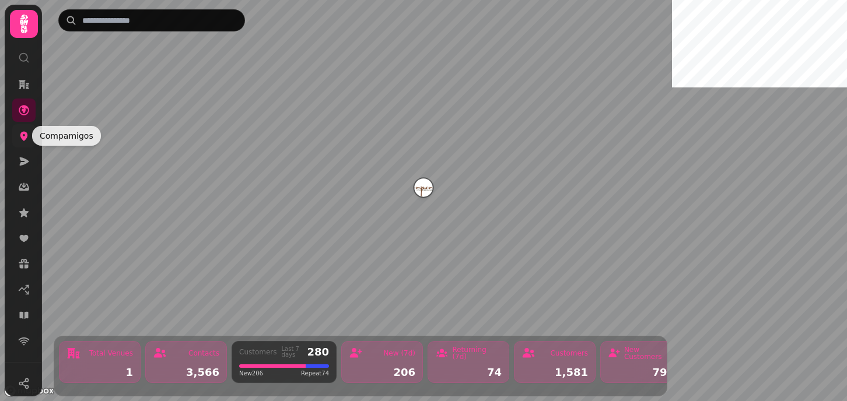
click at [23, 132] on icon at bounding box center [24, 136] width 8 height 9
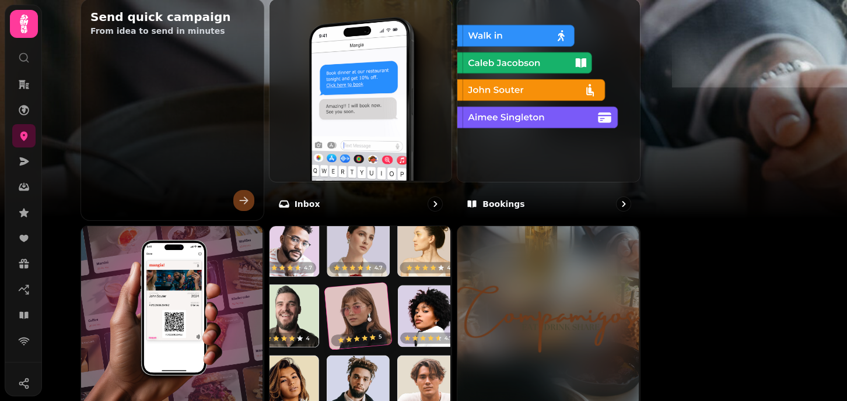
scroll to position [424, 0]
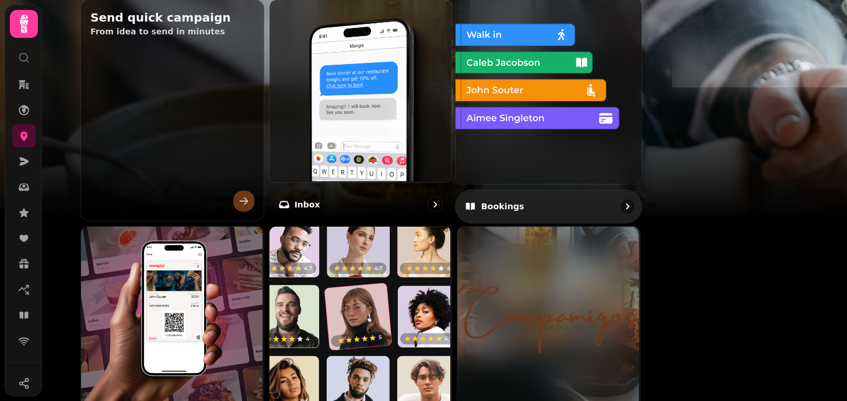
click at [623, 95] on img at bounding box center [548, 89] width 186 height 186
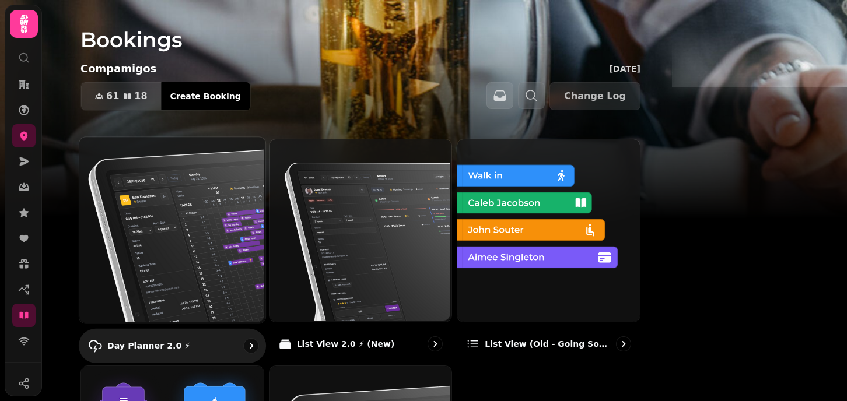
click at [256, 244] on img at bounding box center [171, 229] width 186 height 186
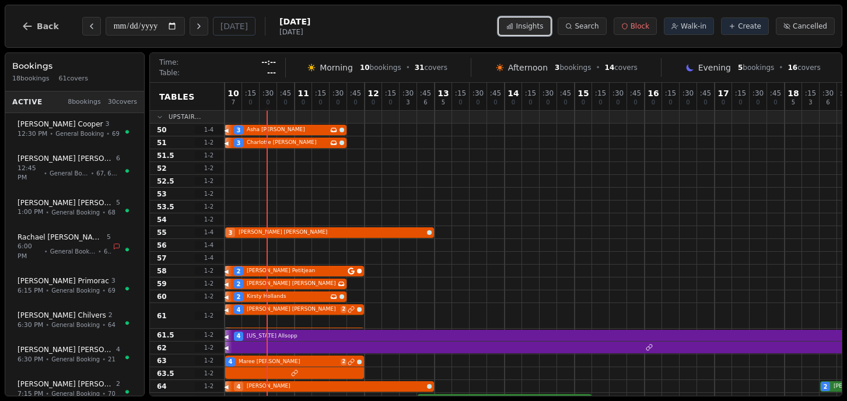
click at [534, 33] on button "Insights" at bounding box center [525, 27] width 52 height 18
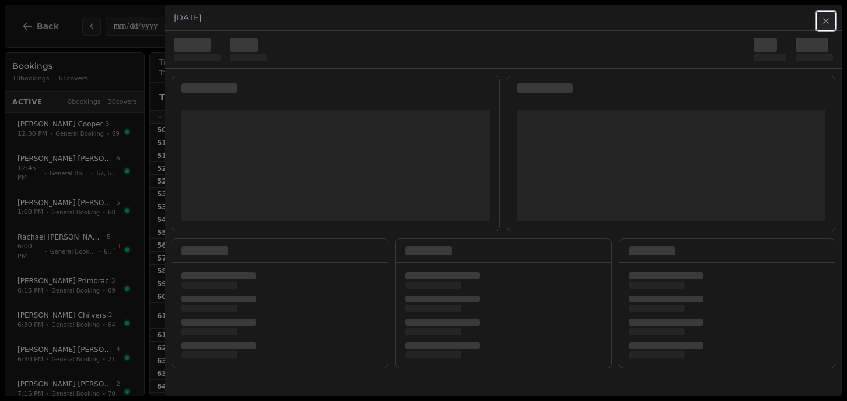
click at [824, 20] on icon "button" at bounding box center [826, 20] width 9 height 9
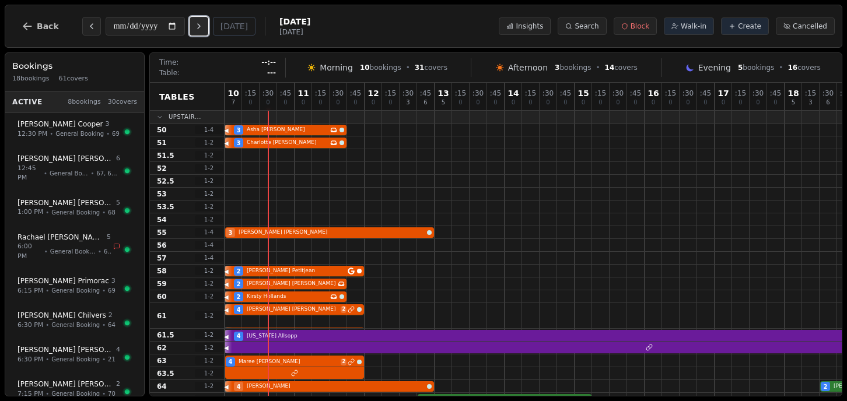
click at [208, 23] on button "Next day" at bounding box center [199, 26] width 19 height 19
type input "**********"
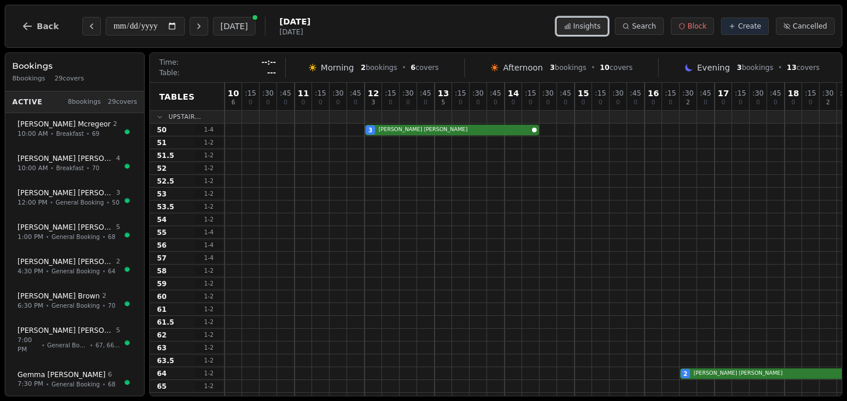
click at [570, 26] on icon at bounding box center [567, 26] width 5 height 5
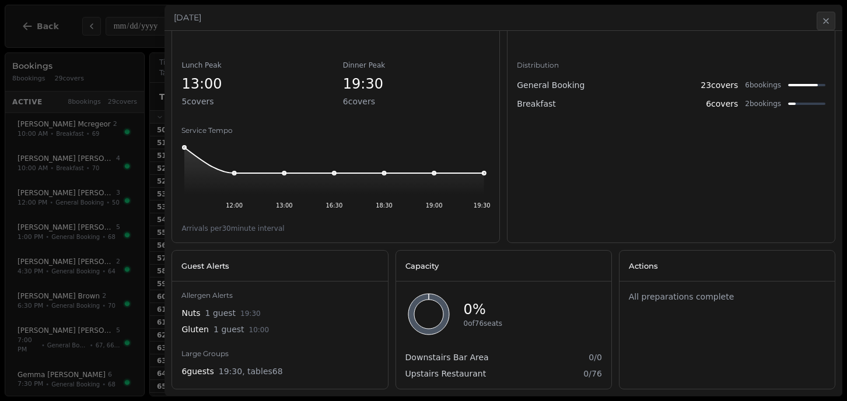
scroll to position [237, 0]
click at [827, 19] on icon "button" at bounding box center [826, 21] width 5 height 5
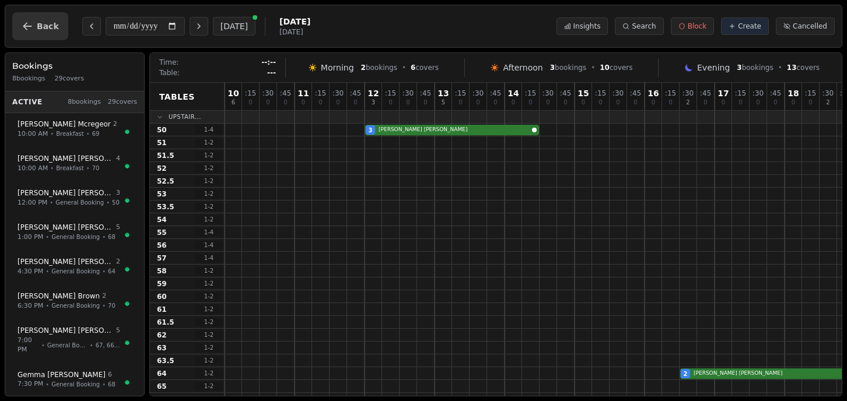
click at [30, 27] on icon "button" at bounding box center [28, 26] width 12 height 12
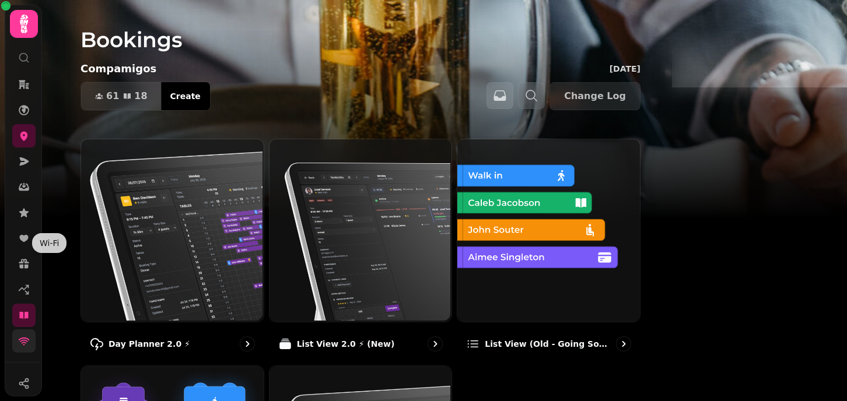
scroll to position [191, 0]
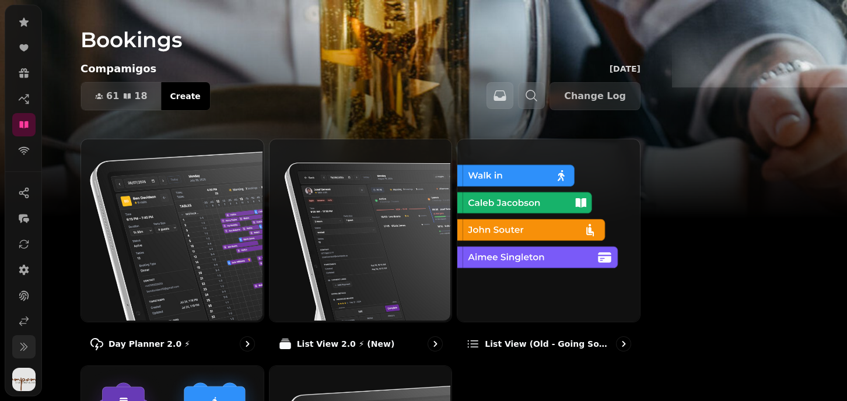
click at [18, 348] on icon at bounding box center [24, 347] width 12 height 12
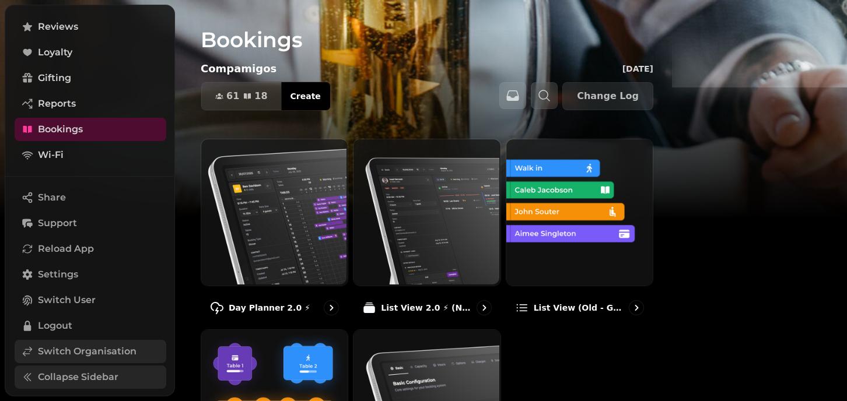
click at [60, 346] on span "Switch Organisation" at bounding box center [87, 352] width 99 height 14
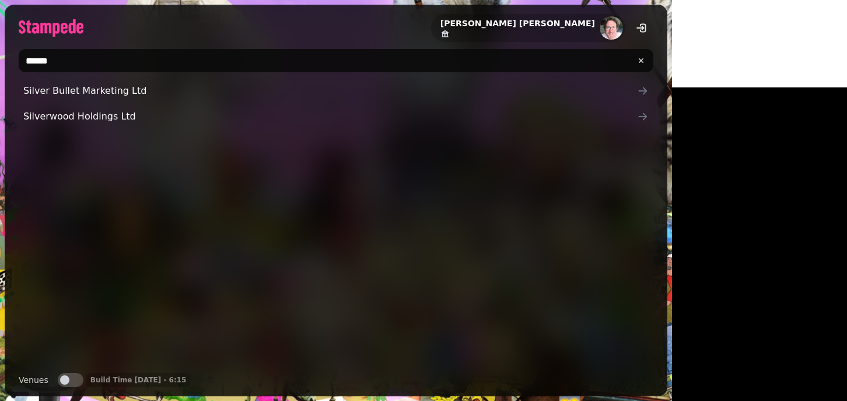
click at [215, 55] on input "******" at bounding box center [336, 60] width 635 height 23
type input "*"
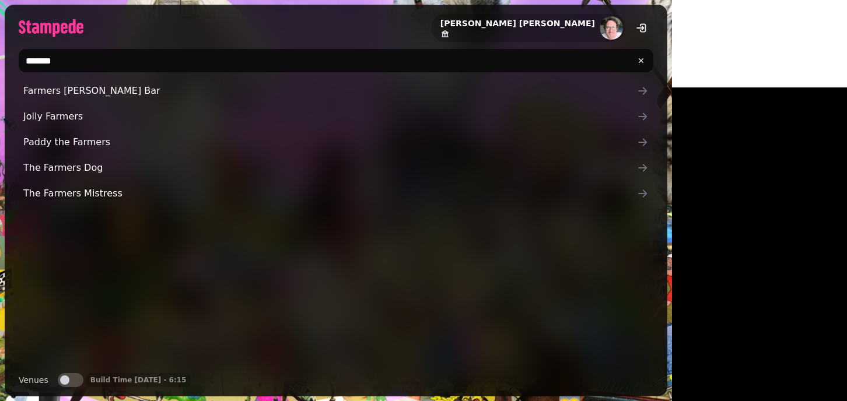
type input "*******"
click at [158, 28] on div "Joe Foley" at bounding box center [336, 23] width 663 height 37
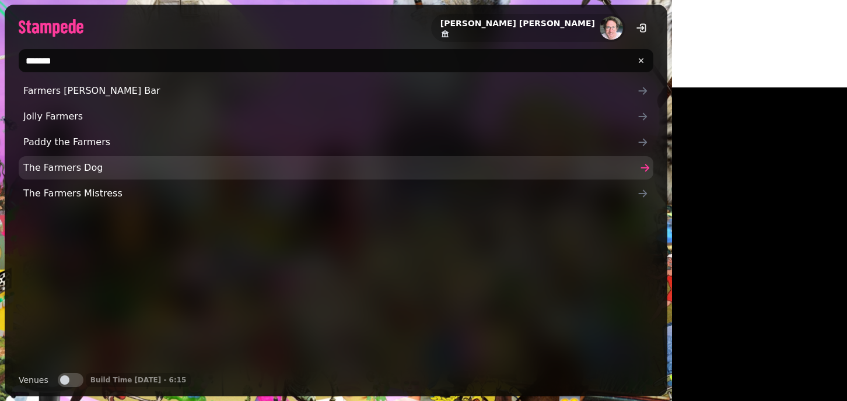
click at [73, 170] on span "The Farmers Dog" at bounding box center [330, 168] width 614 height 14
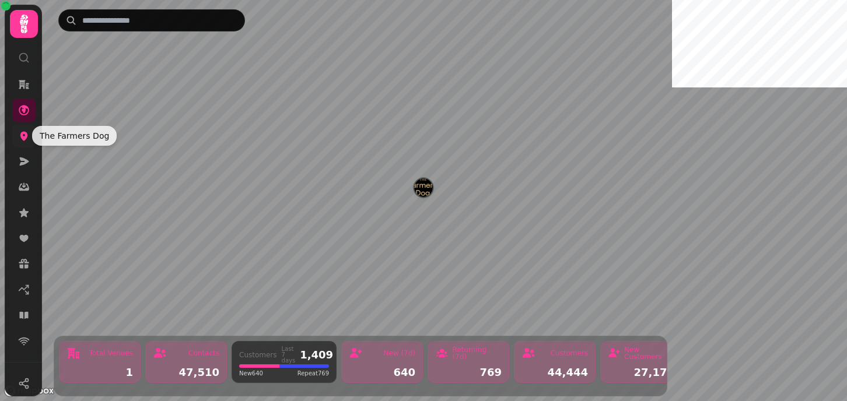
click at [26, 134] on icon at bounding box center [24, 136] width 8 height 9
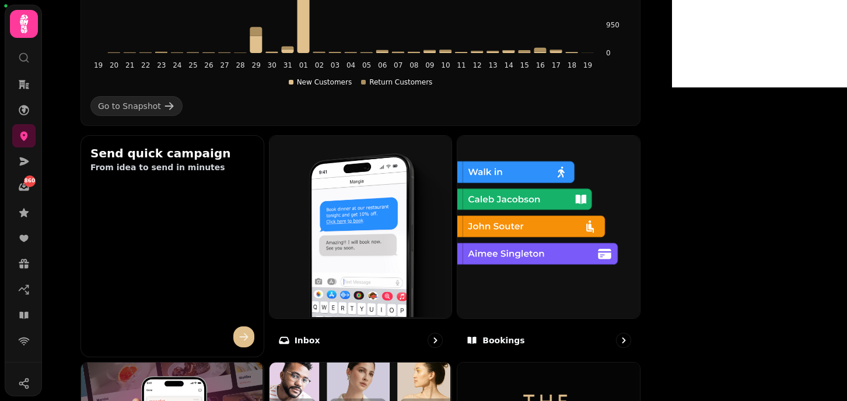
scroll to position [313, 0]
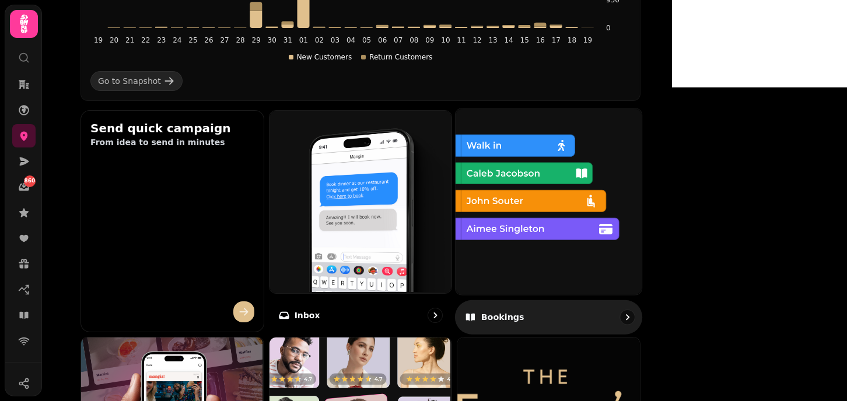
click at [620, 215] on img at bounding box center [548, 200] width 186 height 186
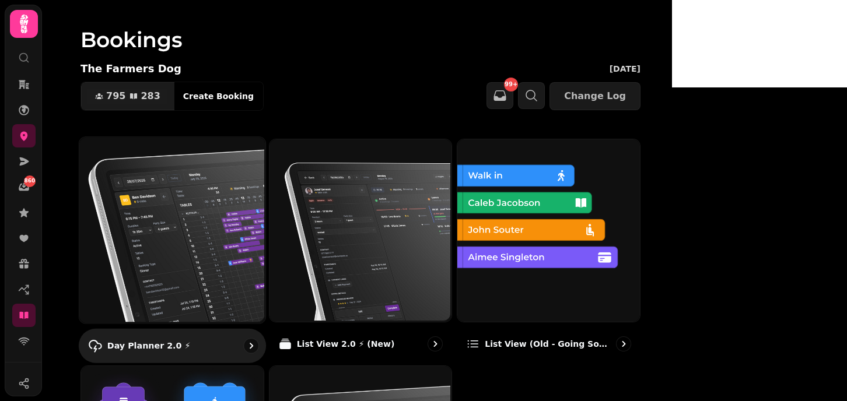
click at [264, 236] on img at bounding box center [171, 229] width 186 height 186
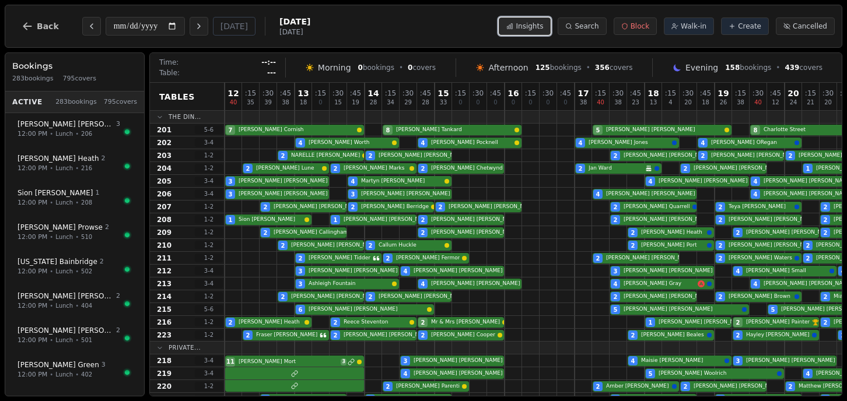
click at [527, 22] on span "Insights" at bounding box center [529, 26] width 27 height 9
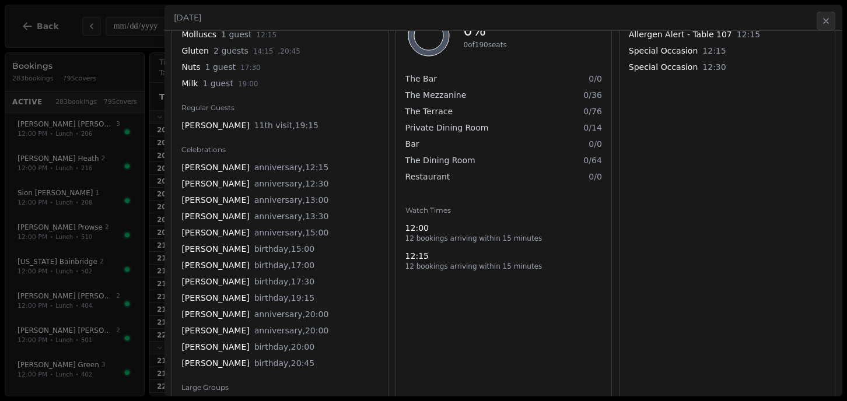
scroll to position [518, 0]
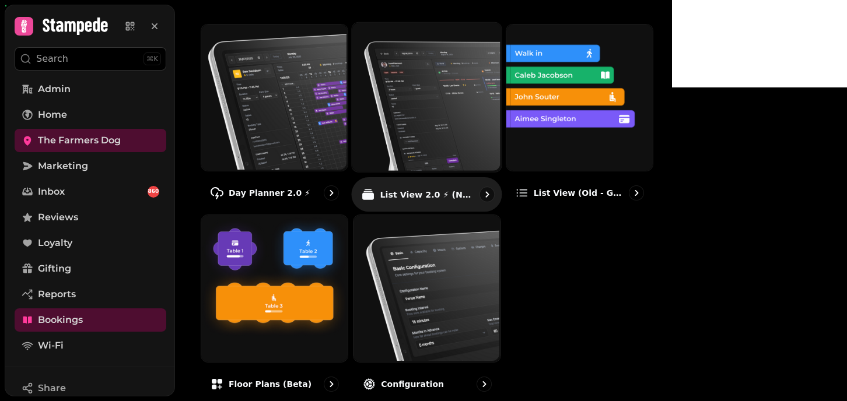
scroll to position [114, 0]
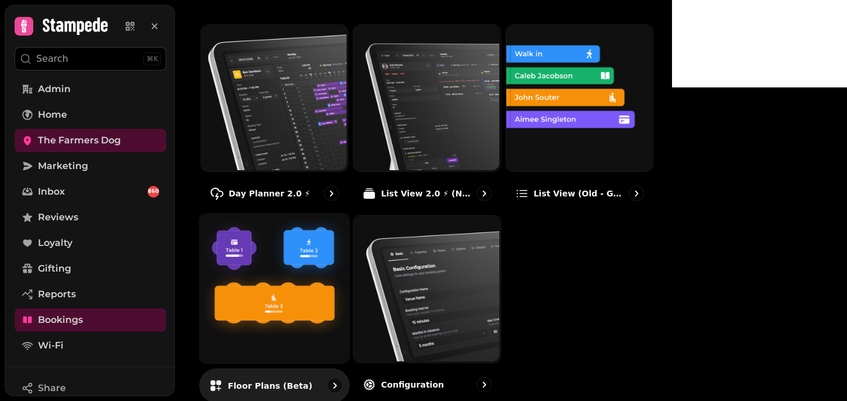
click at [305, 327] on img at bounding box center [272, 287] width 149 height 149
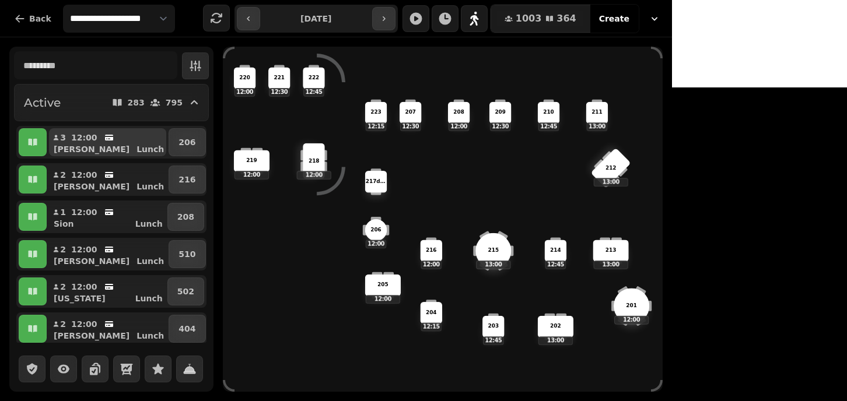
click at [71, 142] on p "12:00" at bounding box center [84, 138] width 26 height 12
select select "**********"
select select "*"
select select "****"
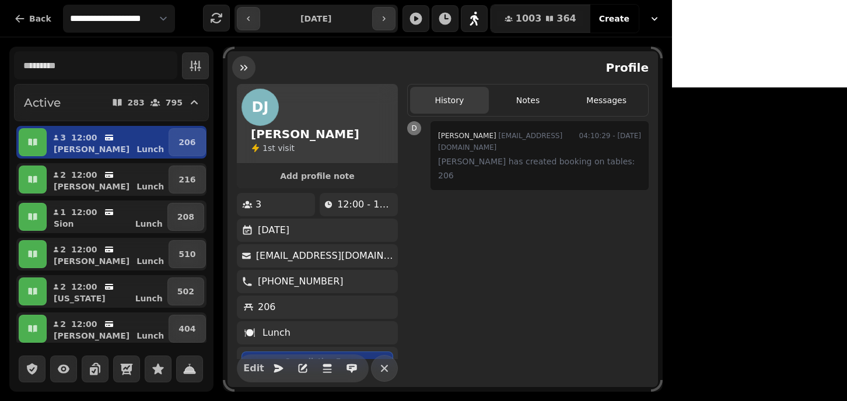
click at [239, 67] on icon "button" at bounding box center [244, 68] width 12 height 12
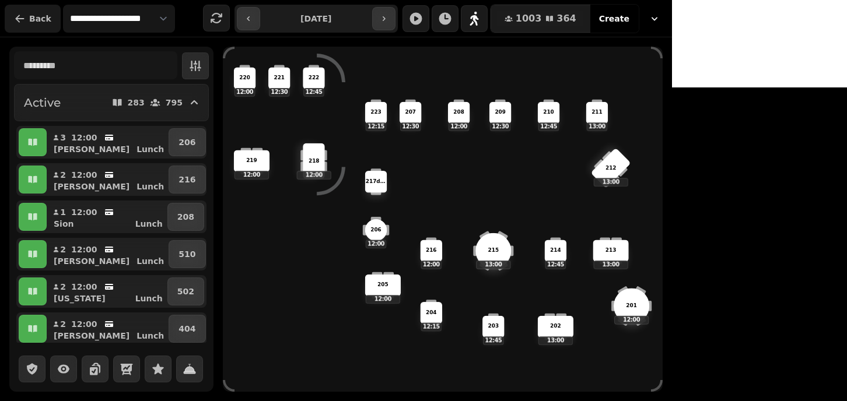
click at [33, 19] on span "Back" at bounding box center [40, 19] width 22 height 8
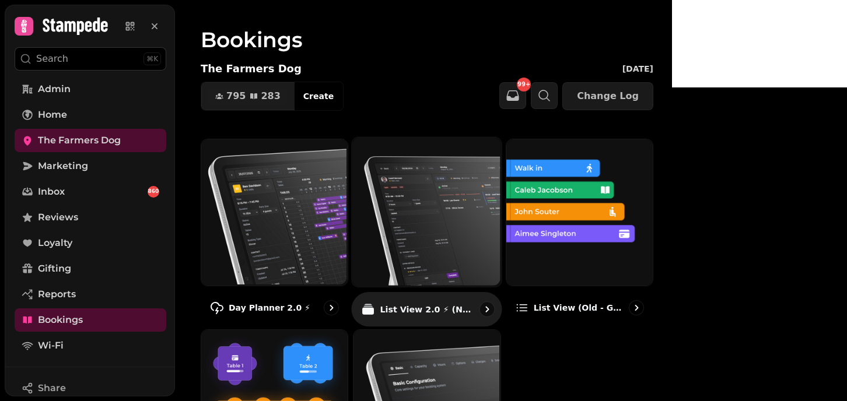
click at [501, 255] on img at bounding box center [425, 211] width 149 height 149
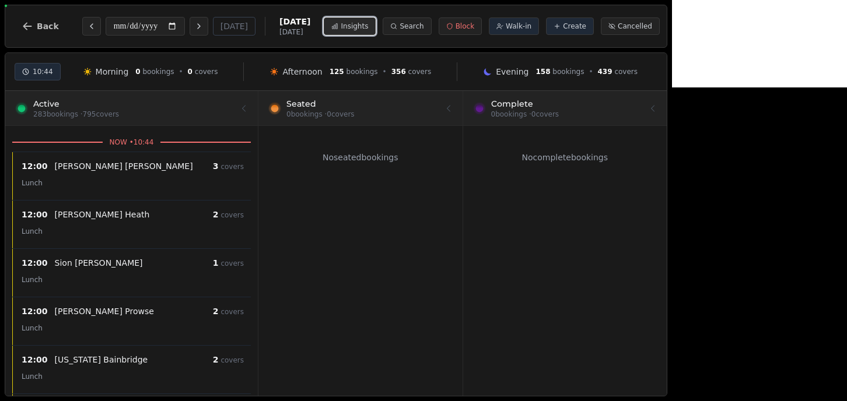
click at [368, 30] on span "Insights" at bounding box center [354, 26] width 27 height 9
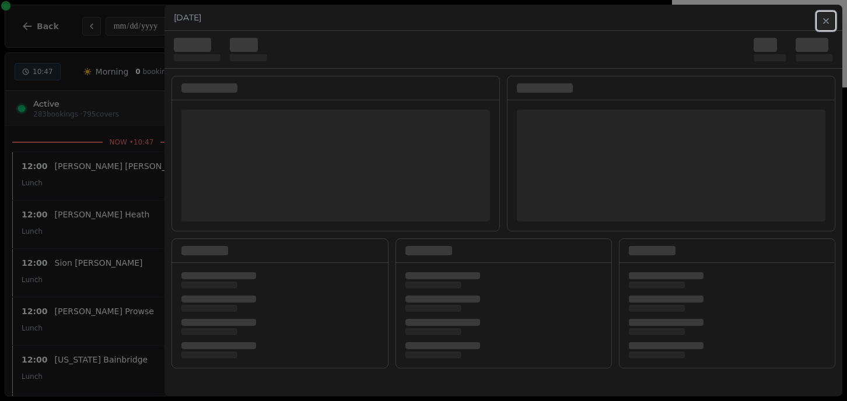
click at [832, 18] on button "Close" at bounding box center [826, 21] width 19 height 19
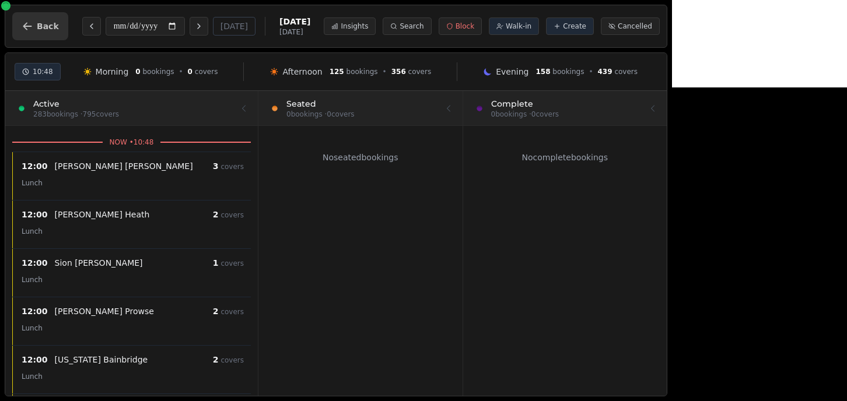
click at [35, 30] on button "Back" at bounding box center [40, 26] width 56 height 28
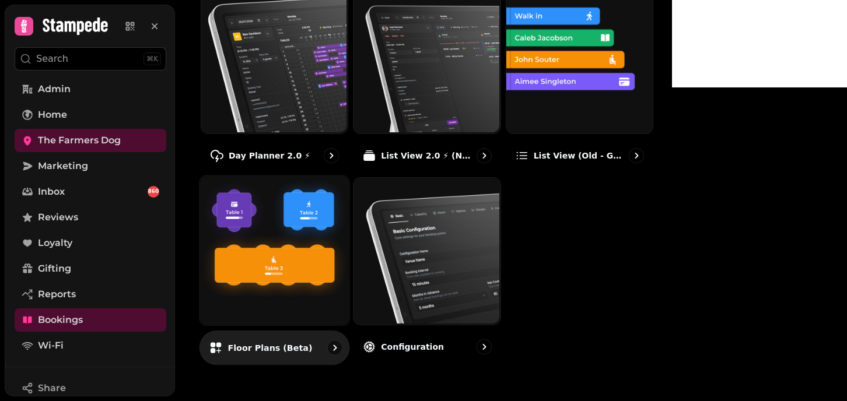
scroll to position [183, 0]
click at [298, 243] on img at bounding box center [272, 249] width 149 height 149
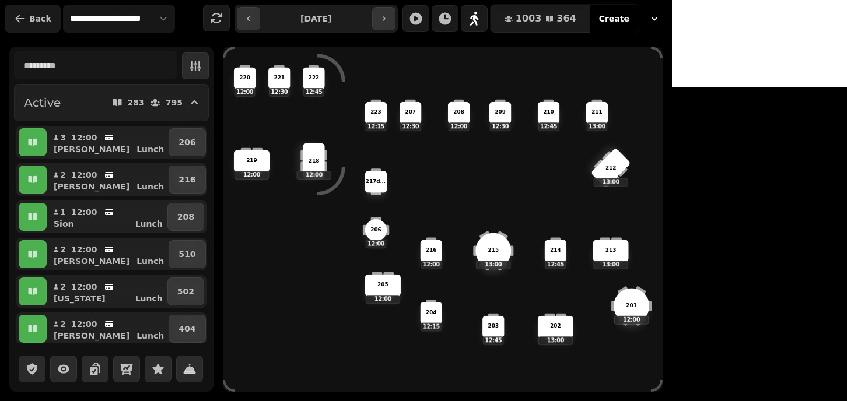
click at [25, 19] on icon "button" at bounding box center [20, 19] width 12 height 12
